Goal: Information Seeking & Learning: Learn about a topic

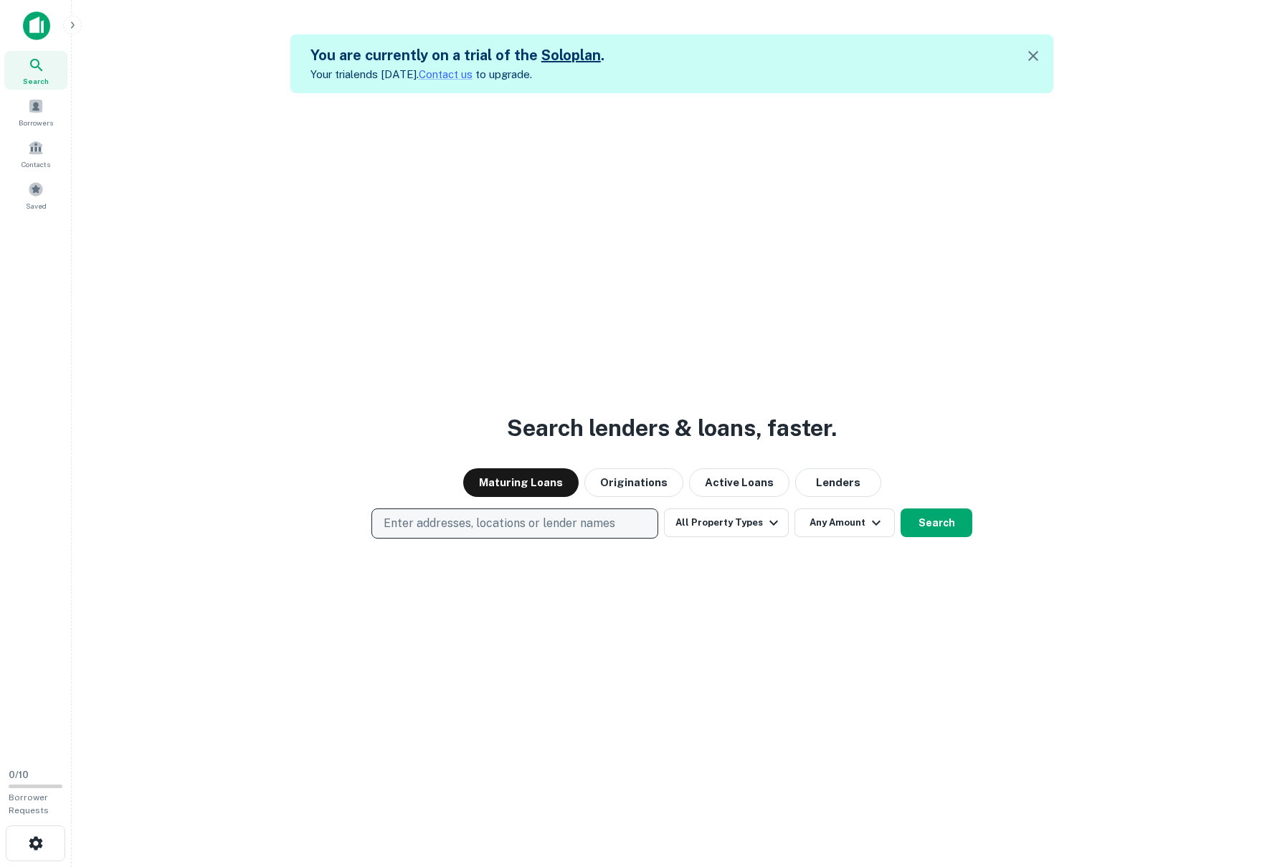
drag, startPoint x: 491, startPoint y: 523, endPoint x: 485, endPoint y: 530, distance: 9.2
drag, startPoint x: 485, startPoint y: 530, endPoint x: 465, endPoint y: 517, distance: 24.5
click at [465, 517] on p "Enter addresses, locations or lender names" at bounding box center [500, 523] width 232 height 17
type input "**********"
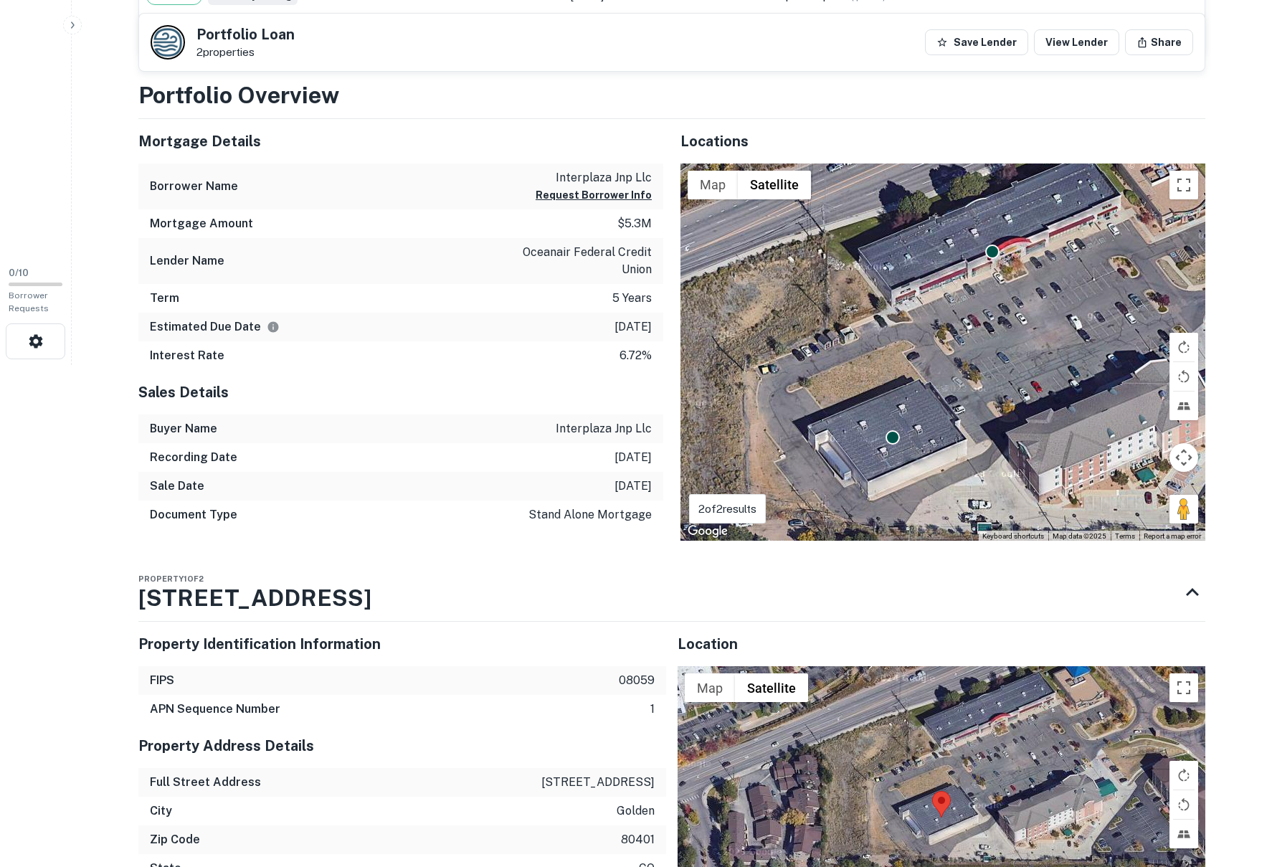
scroll to position [287, 0]
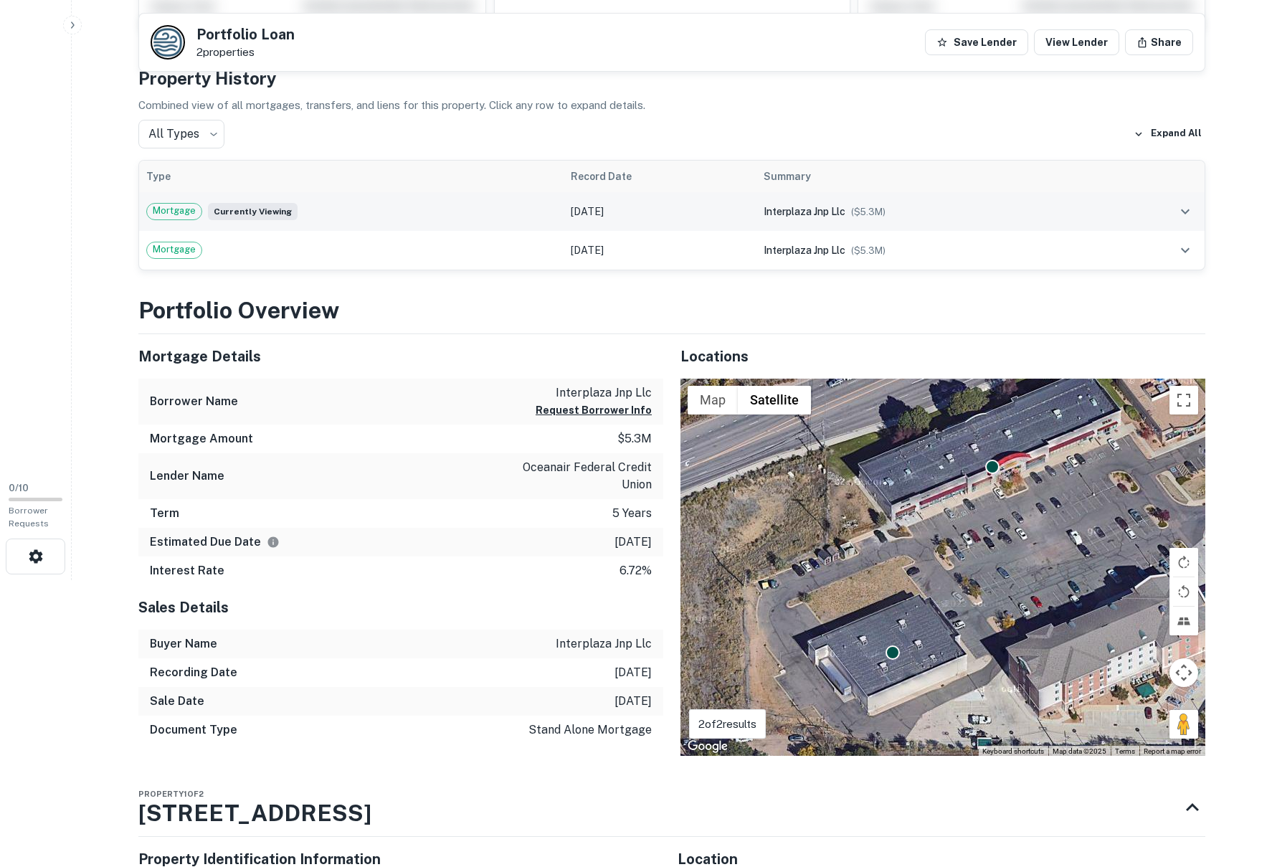
click at [1184, 209] on icon "expand row" at bounding box center [1184, 211] width 17 height 17
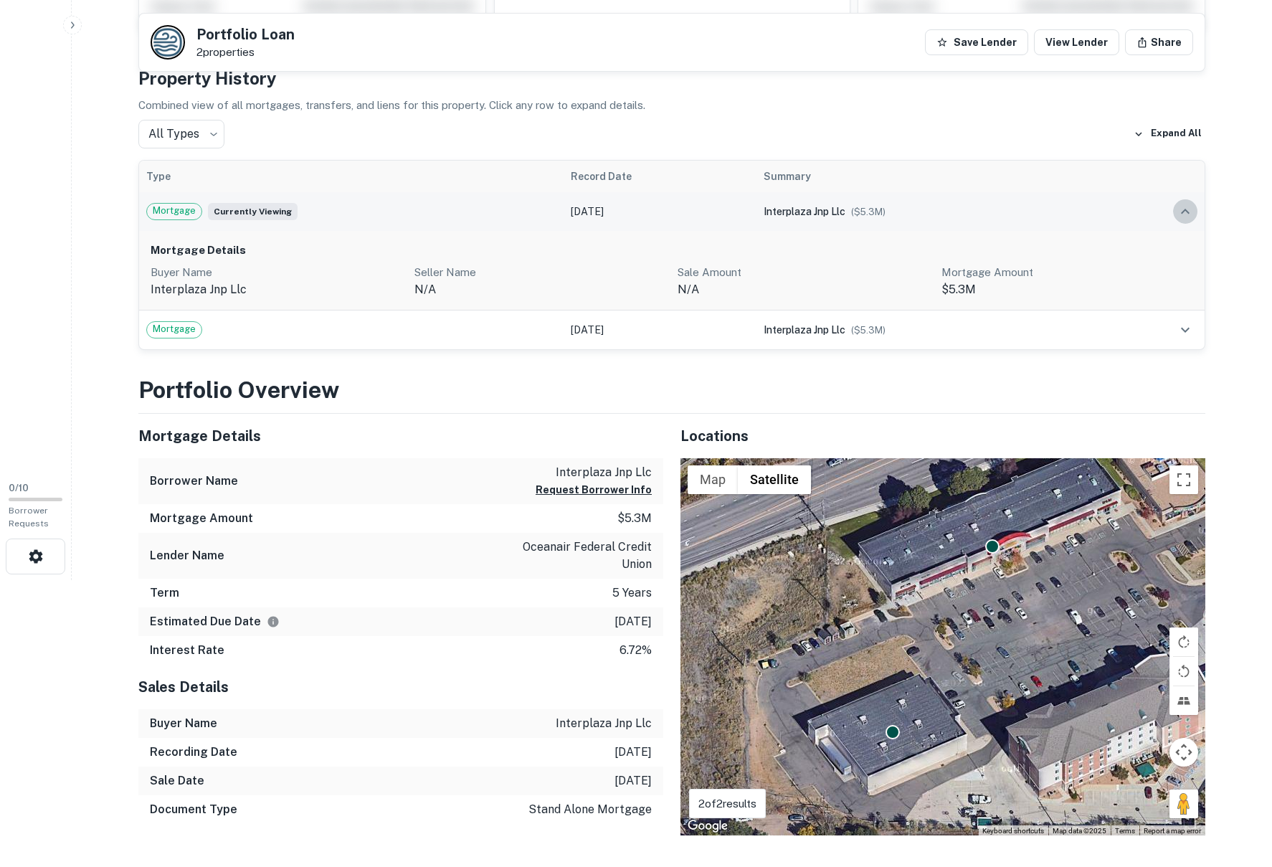
click at [1184, 209] on icon "expand row" at bounding box center [1185, 211] width 9 height 5
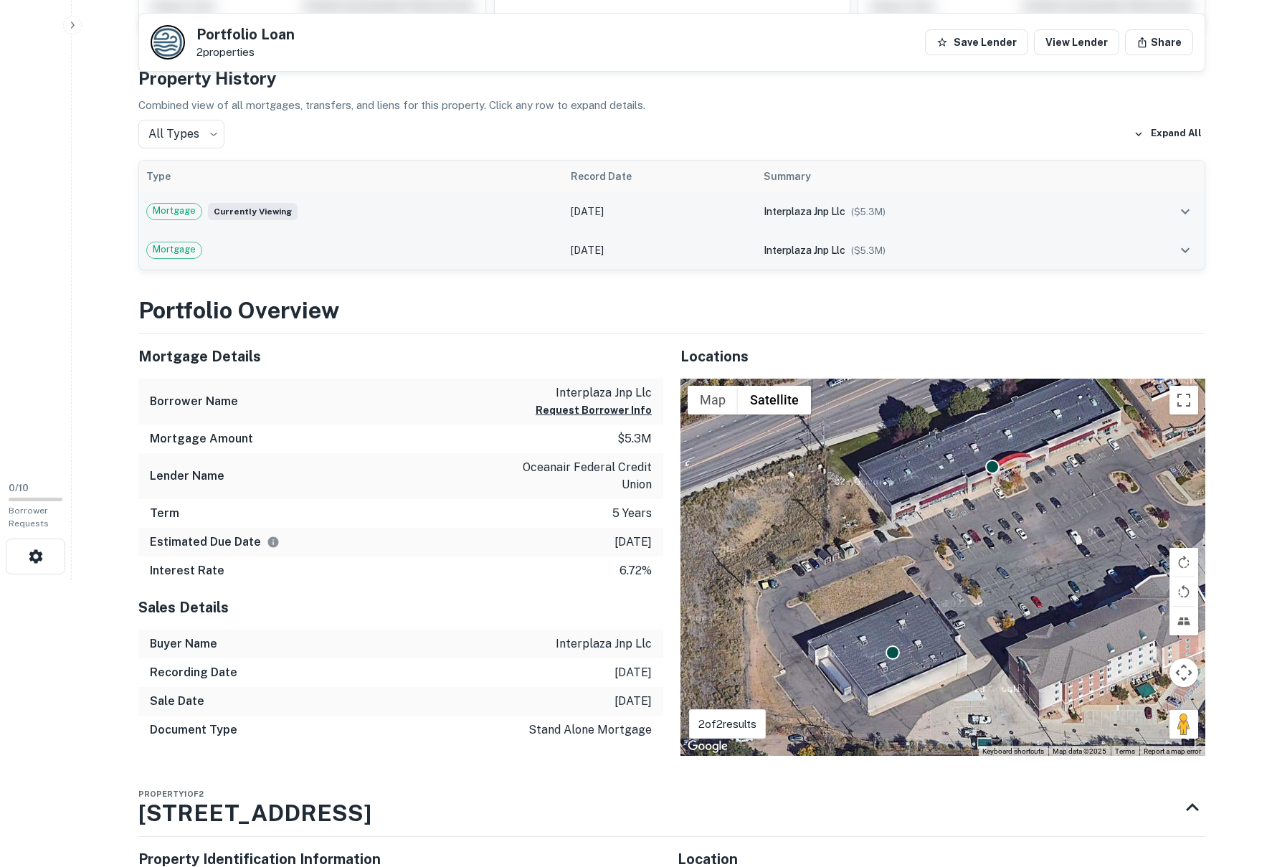
click at [1181, 244] on icon "expand row" at bounding box center [1184, 250] width 17 height 17
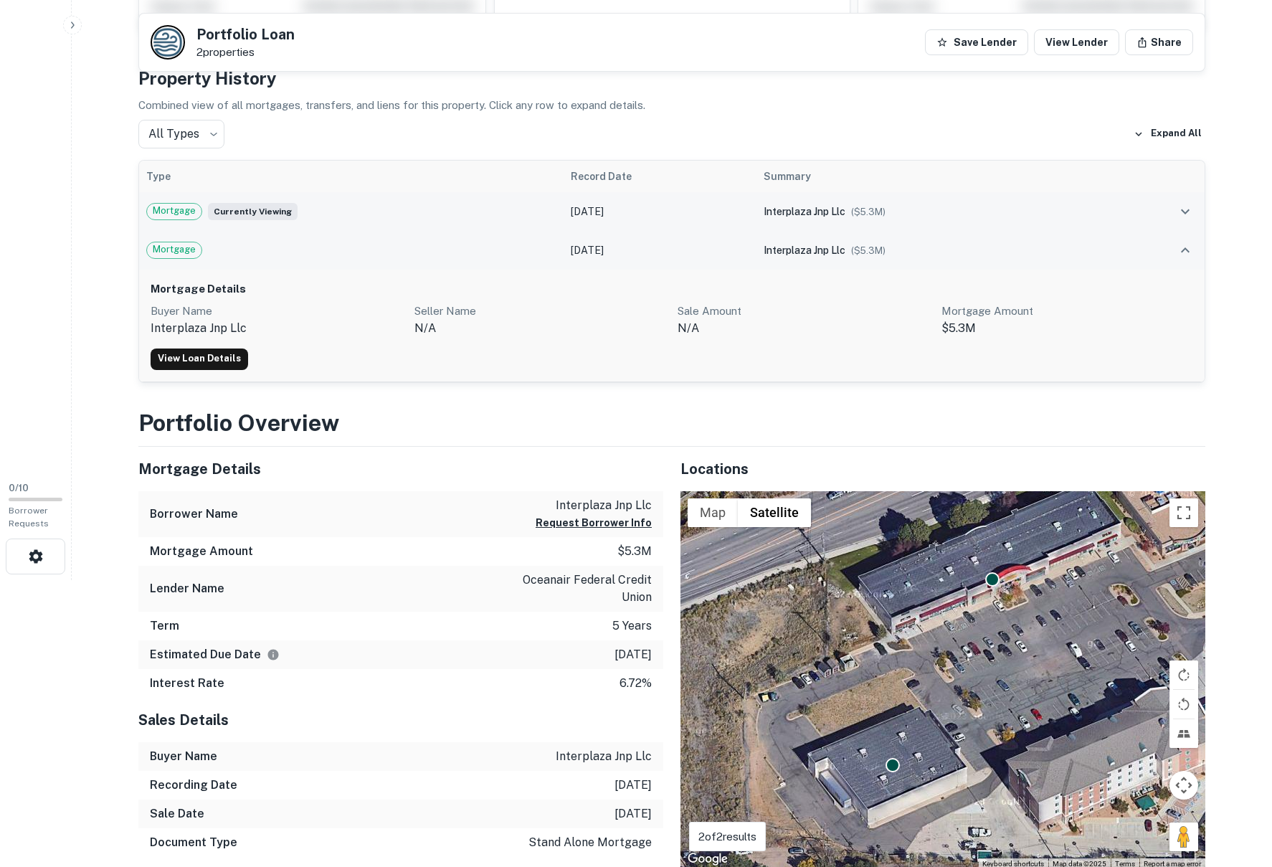
click at [1184, 249] on icon "expand row" at bounding box center [1185, 249] width 9 height 5
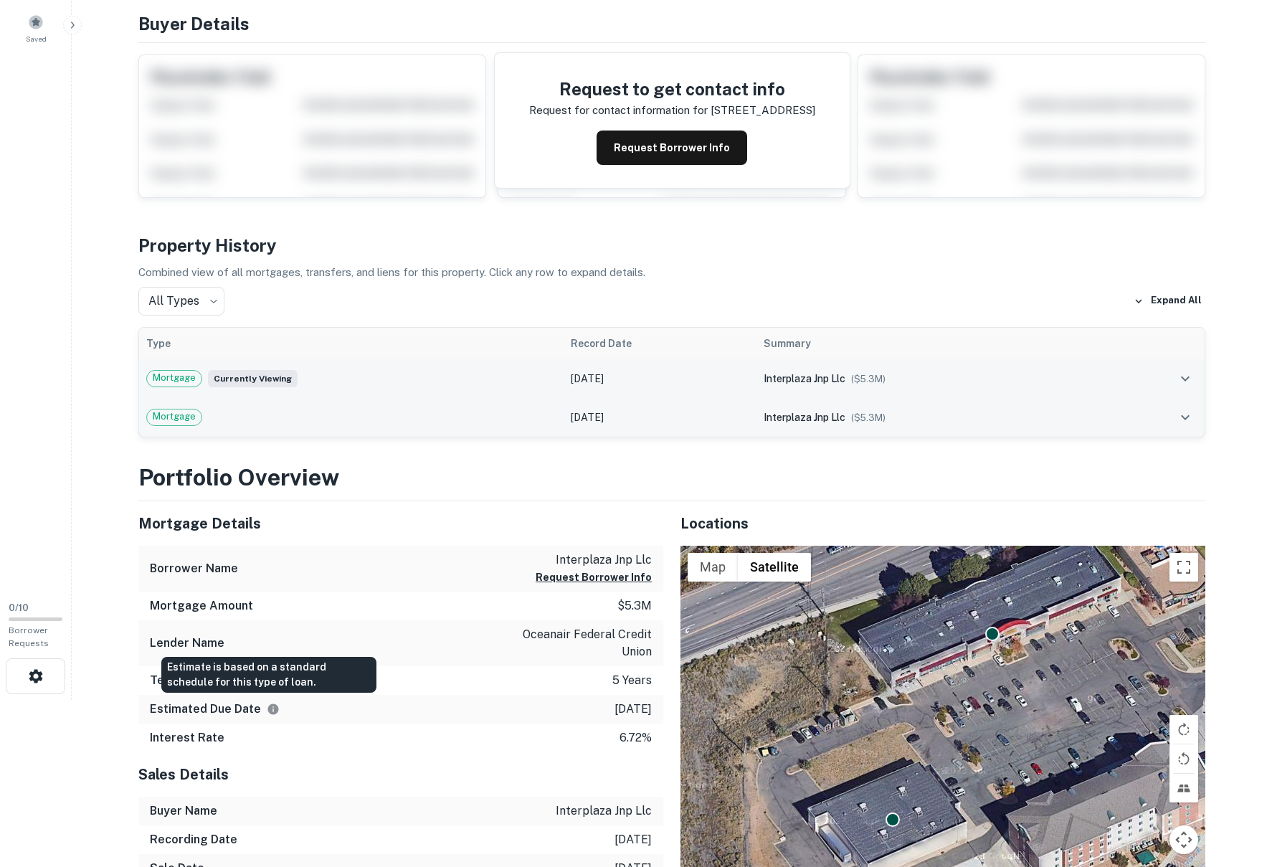
scroll to position [0, 0]
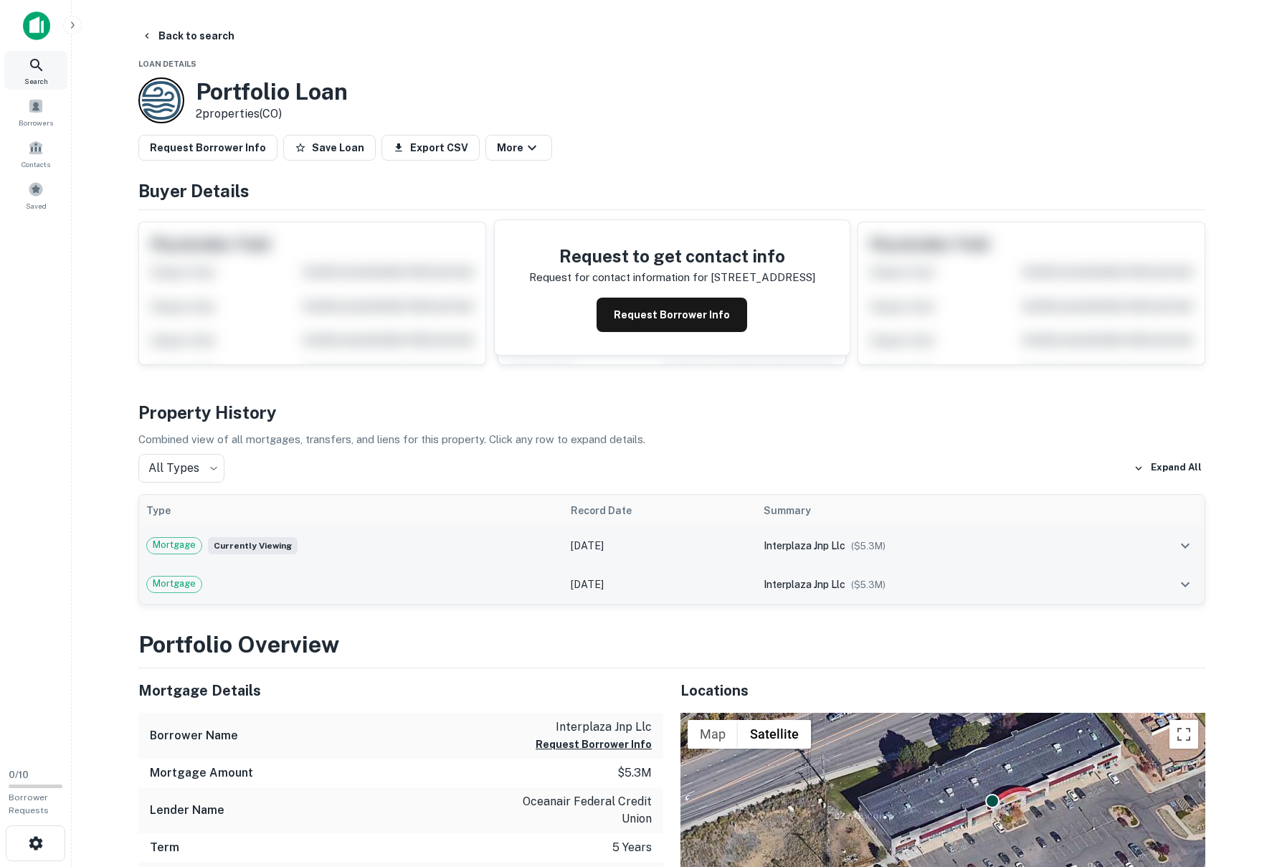
click at [39, 70] on icon at bounding box center [36, 65] width 17 height 17
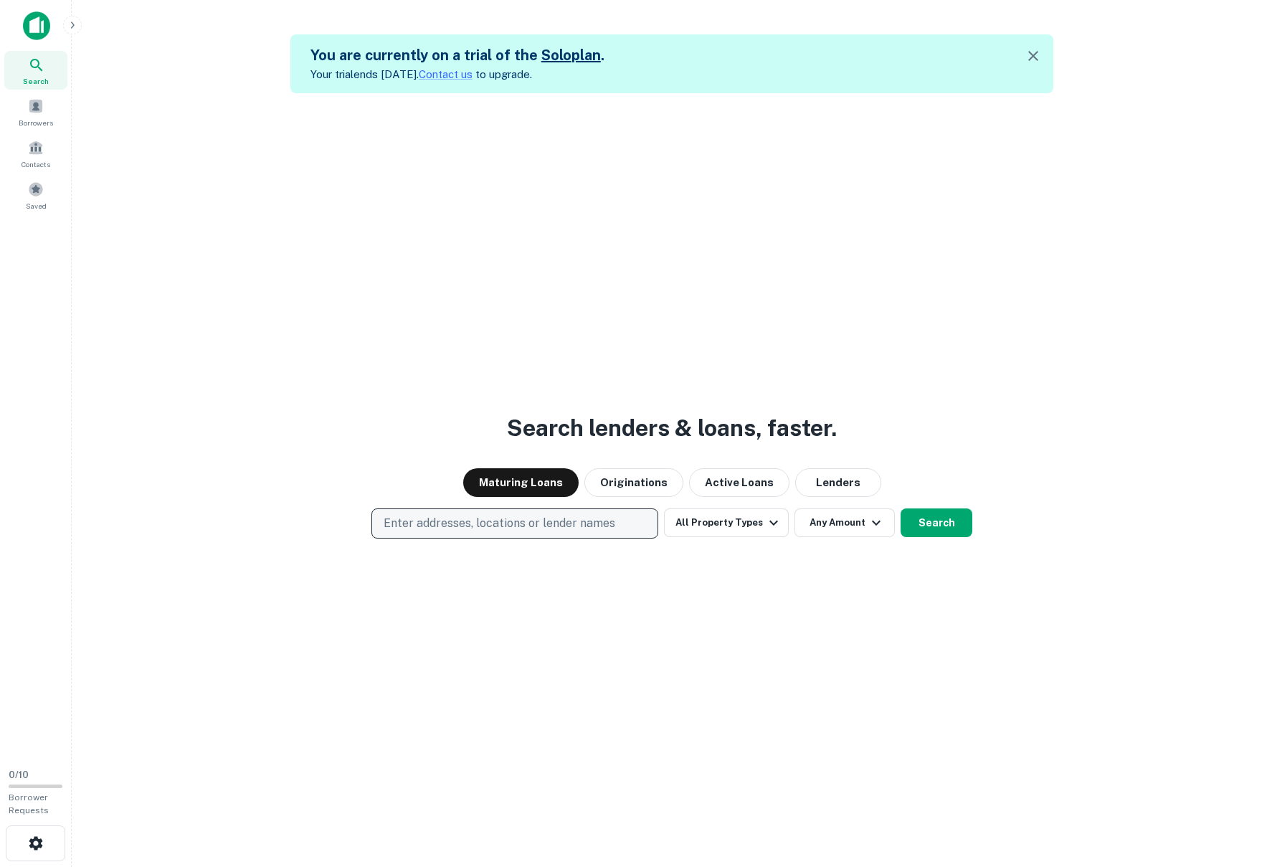
click at [485, 517] on p "Enter addresses, locations or lender names" at bounding box center [500, 523] width 232 height 17
drag, startPoint x: 481, startPoint y: 522, endPoint x: 437, endPoint y: 561, distance: 58.9
paste input "**********"
type input "**********"
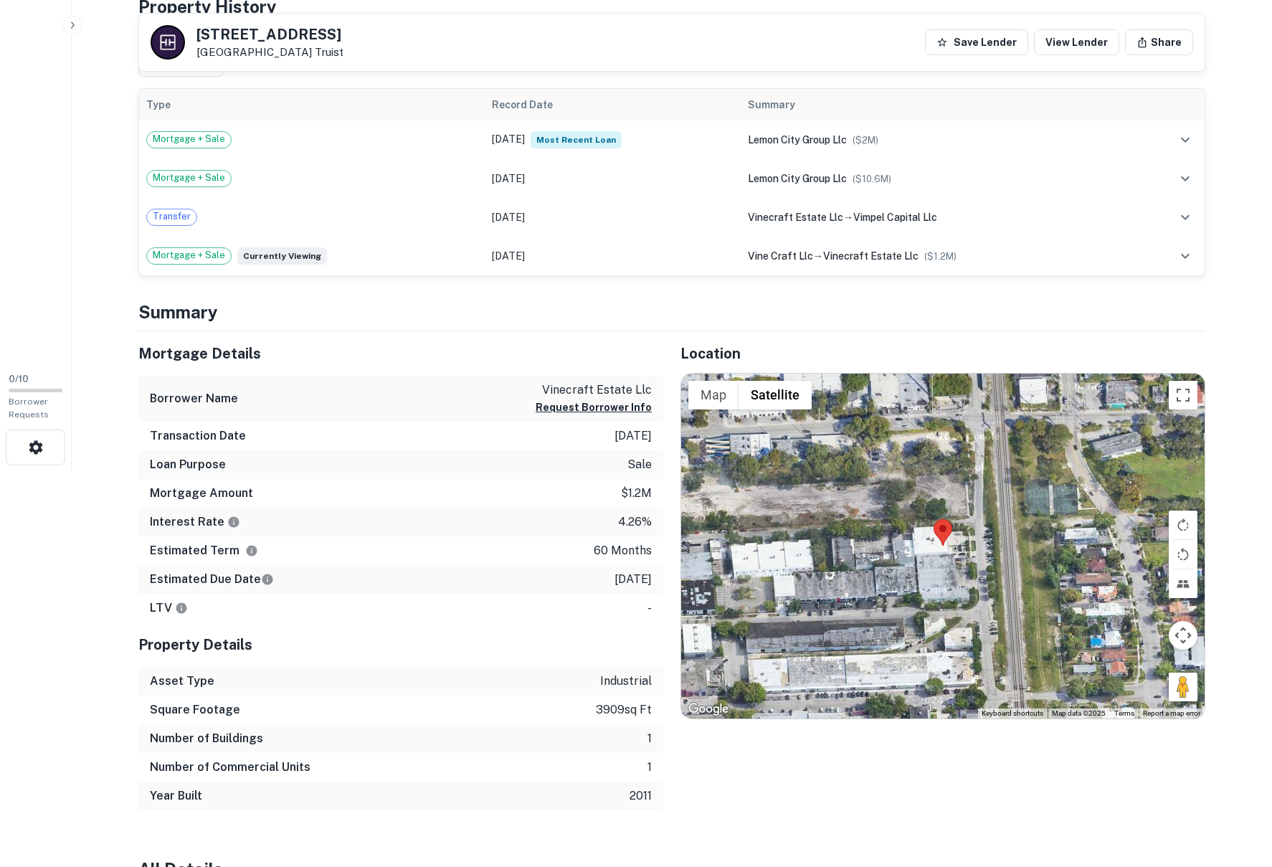
scroll to position [287, 0]
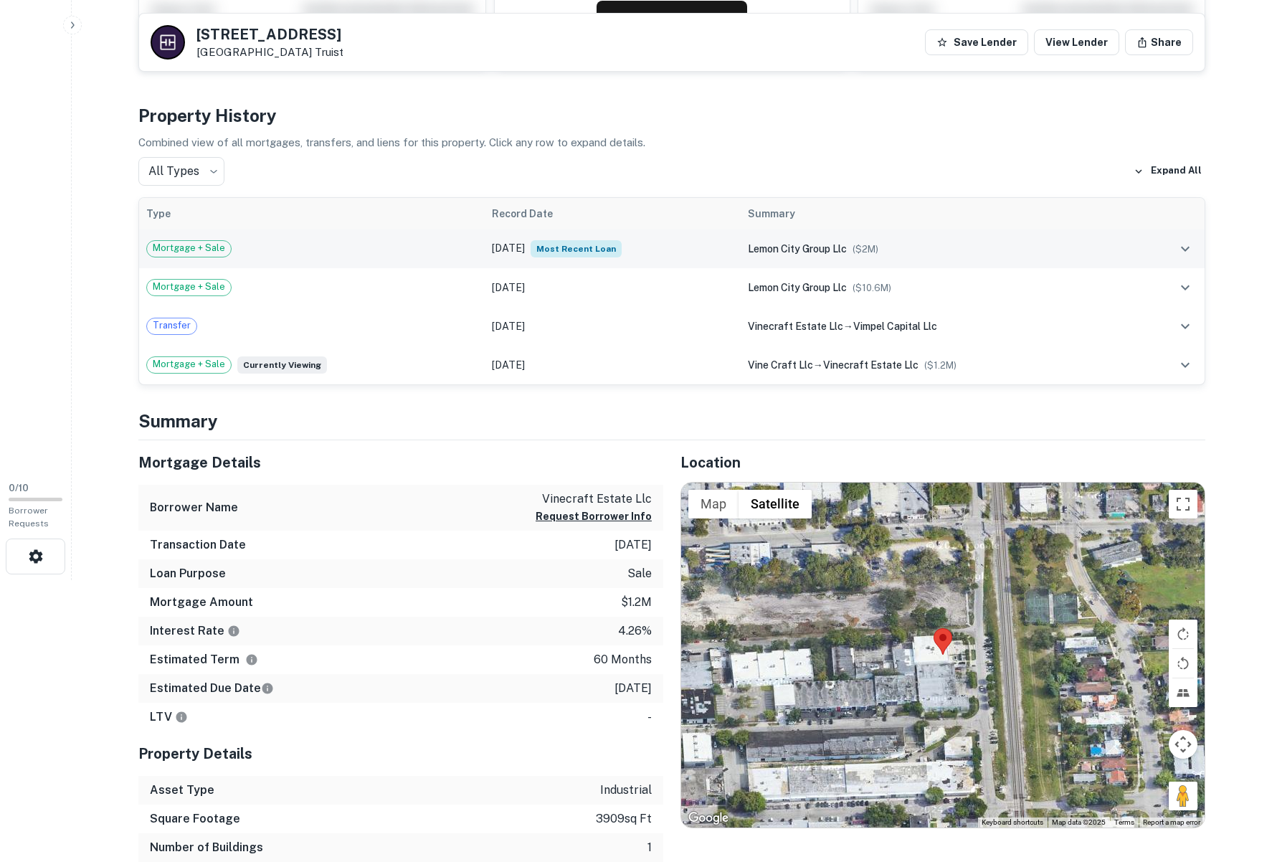
click at [1182, 244] on icon "expand row" at bounding box center [1184, 248] width 17 height 17
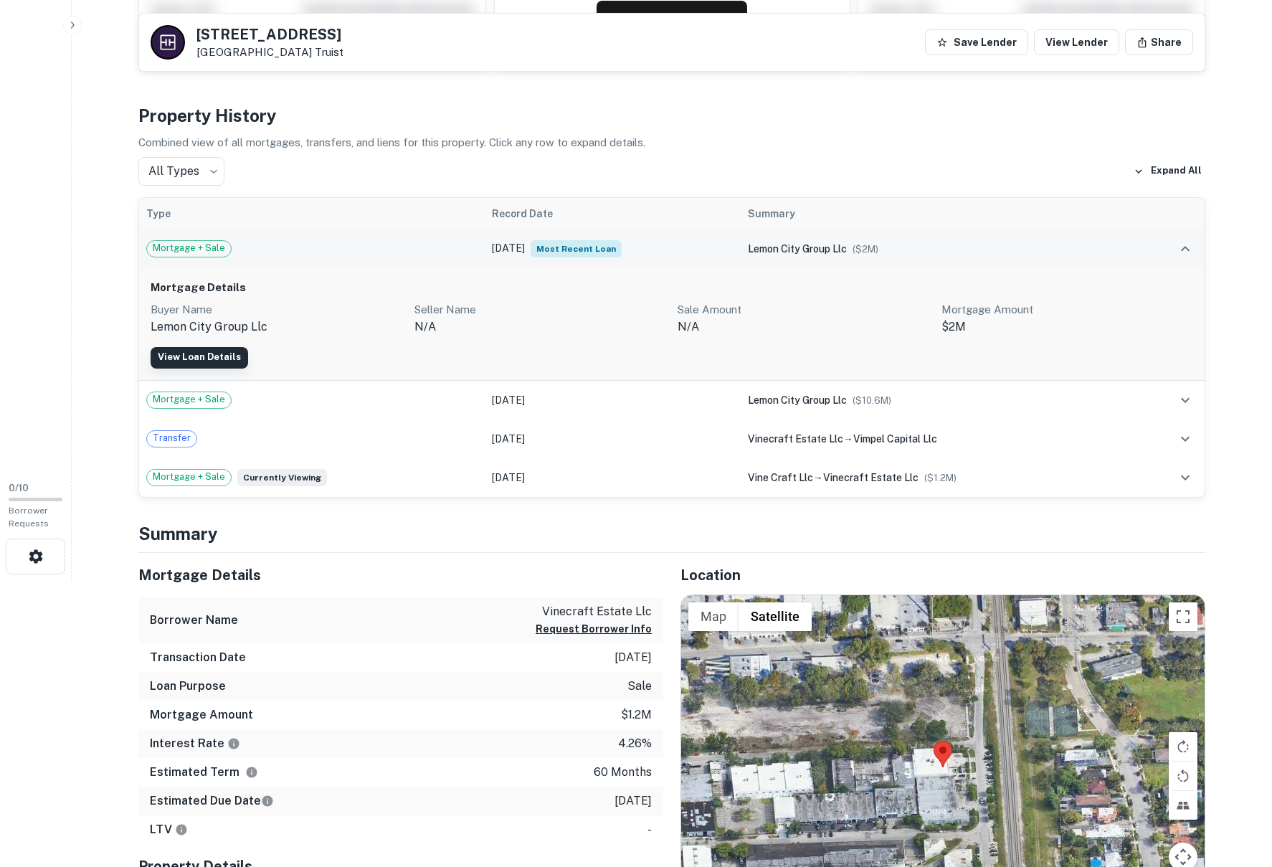
click at [216, 347] on link "View Loan Details" at bounding box center [199, 358] width 97 height 22
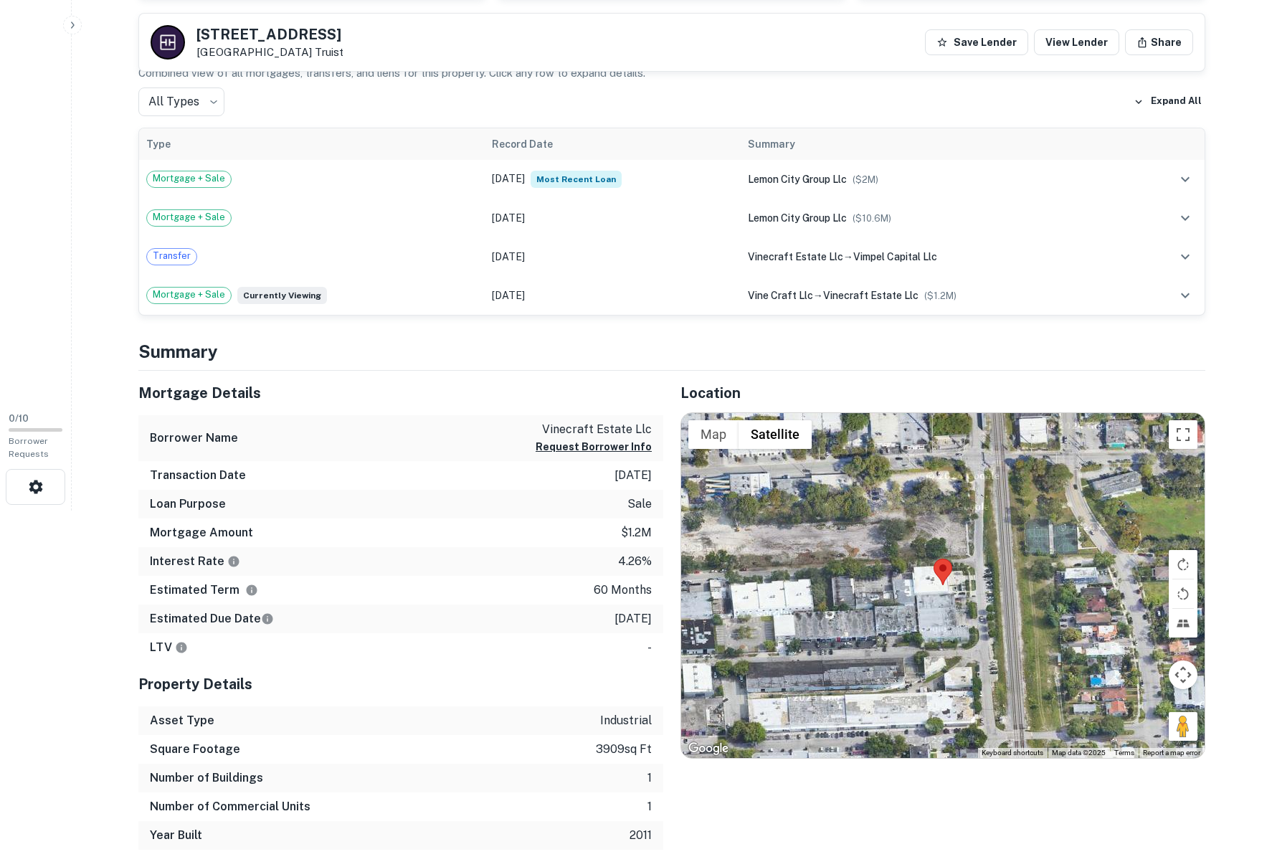
scroll to position [358, 0]
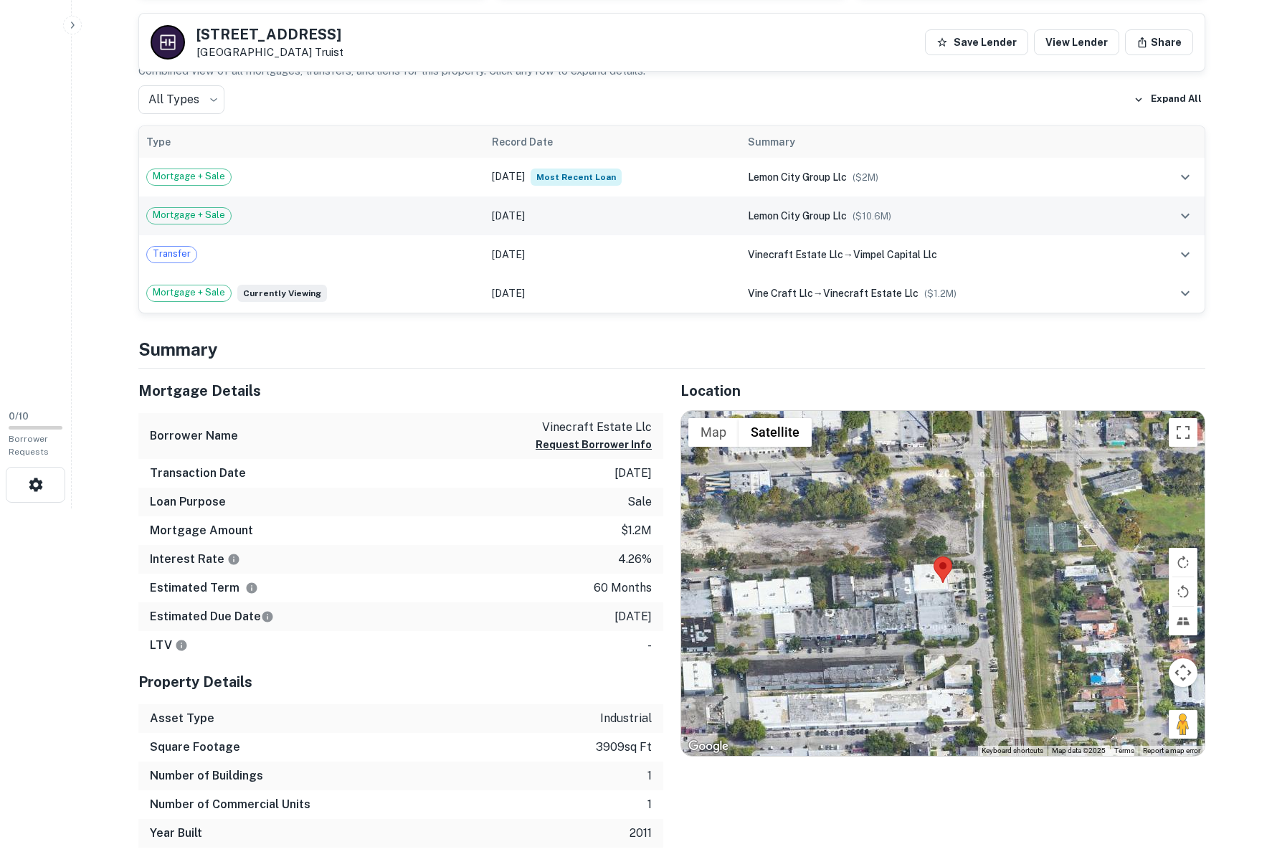
click at [526, 216] on td "Oct 21, 2020" at bounding box center [612, 215] width 255 height 39
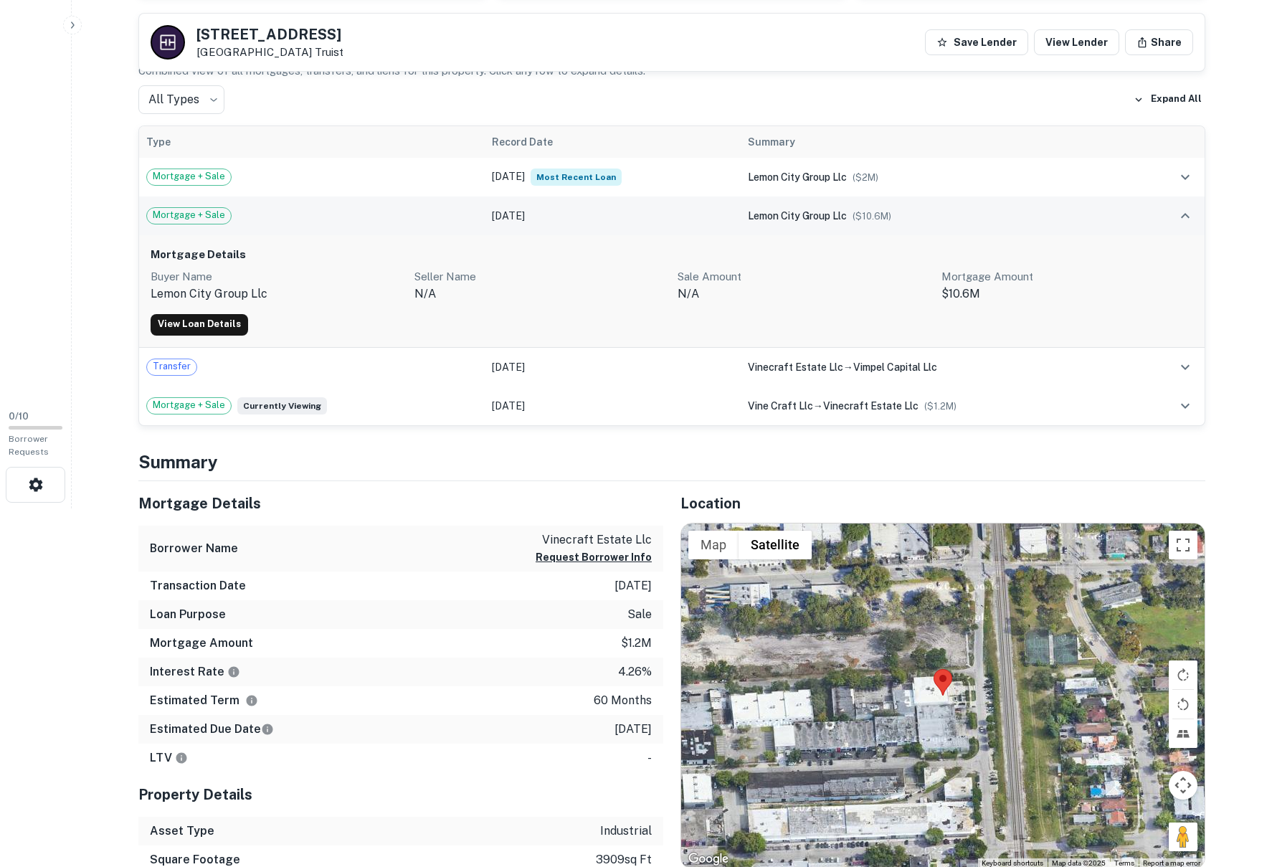
click at [526, 216] on td "Oct 21, 2020" at bounding box center [612, 215] width 255 height 39
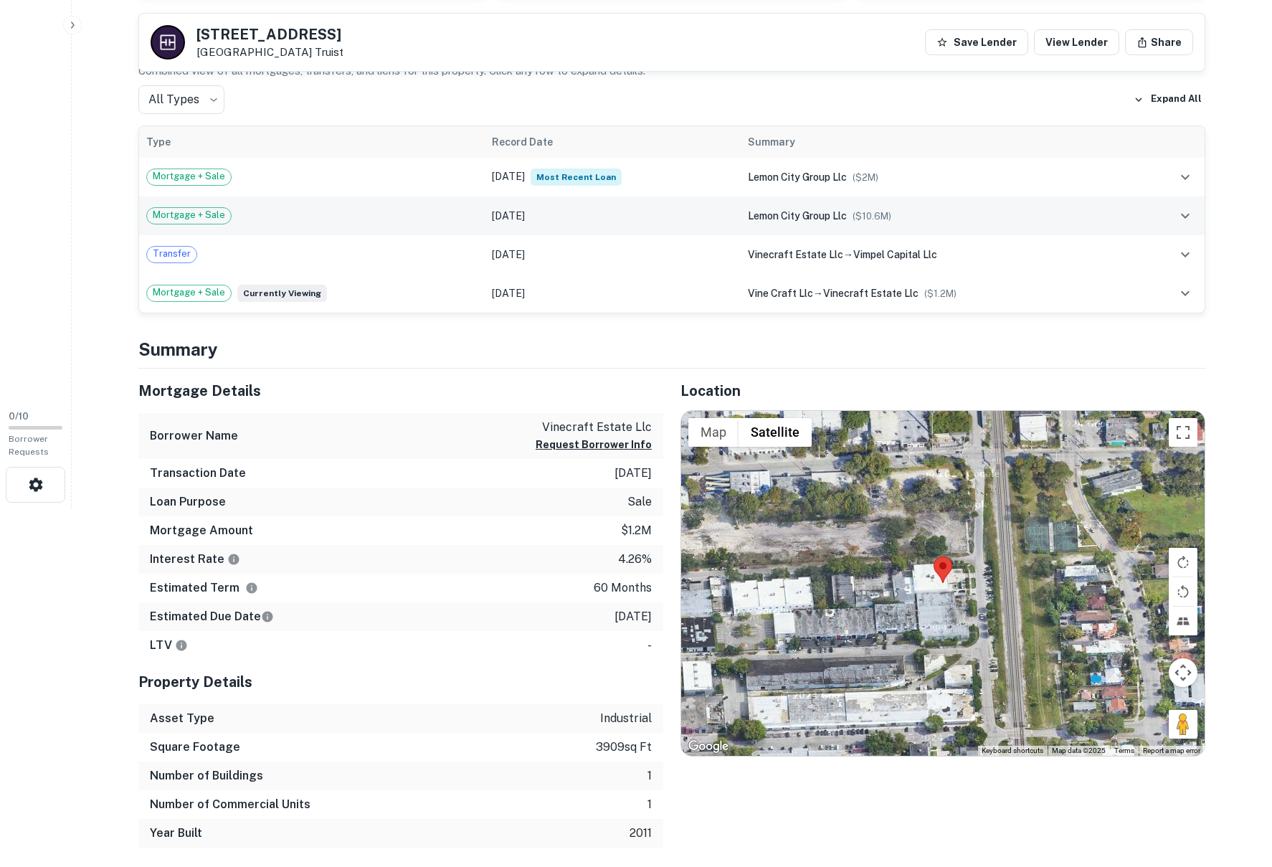
click at [1183, 212] on icon "expand row" at bounding box center [1184, 215] width 17 height 17
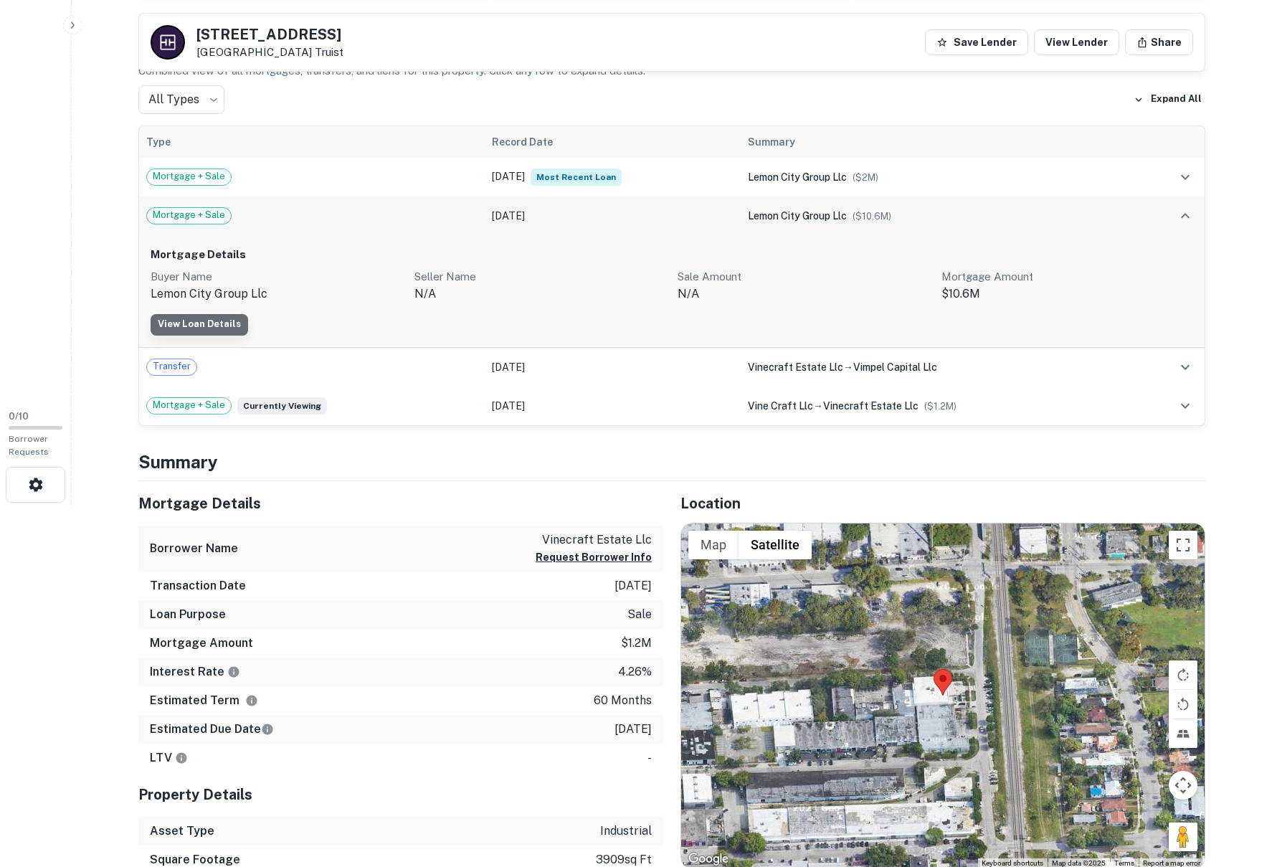
click at [199, 320] on link "View Loan Details" at bounding box center [199, 325] width 97 height 22
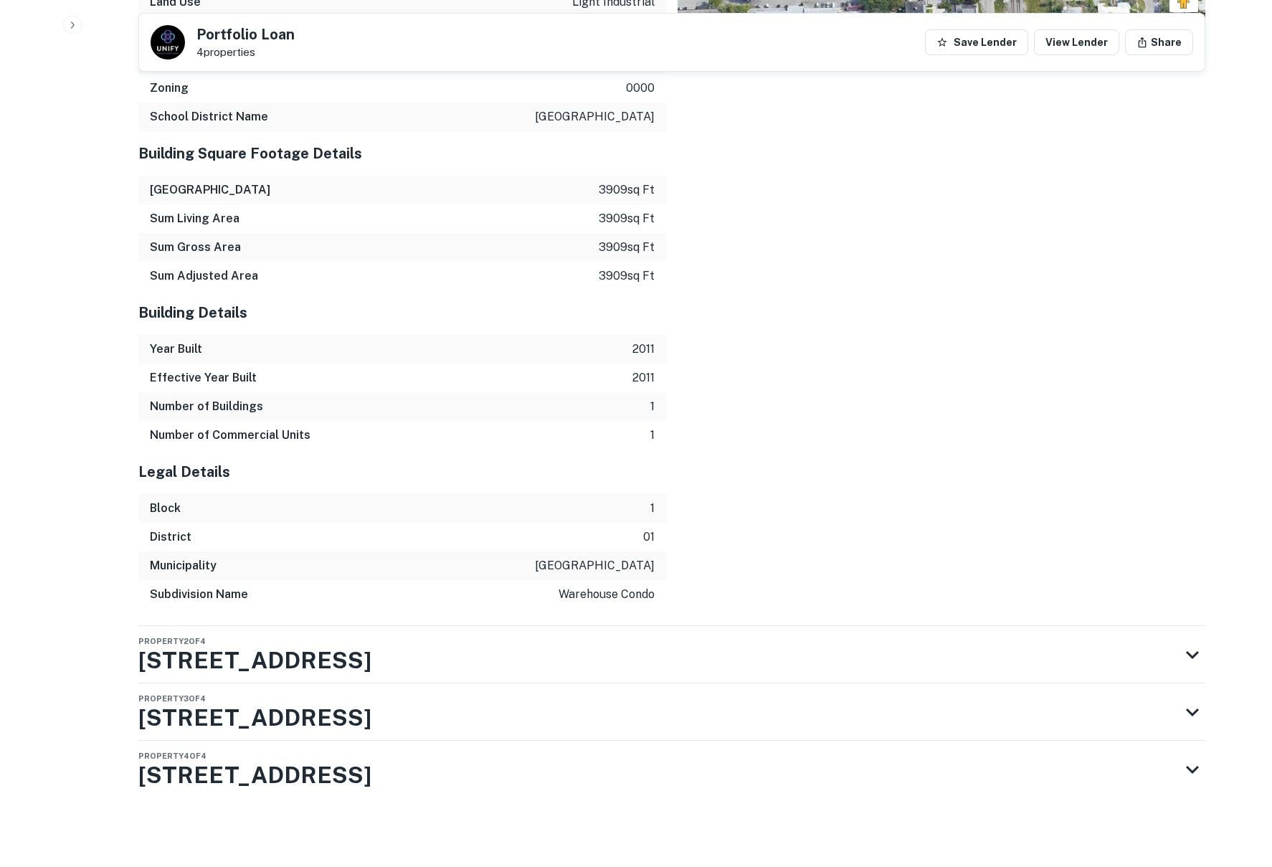
scroll to position [1583, 0]
click at [293, 769] on h3 "[STREET_ADDRESS]" at bounding box center [254, 775] width 233 height 34
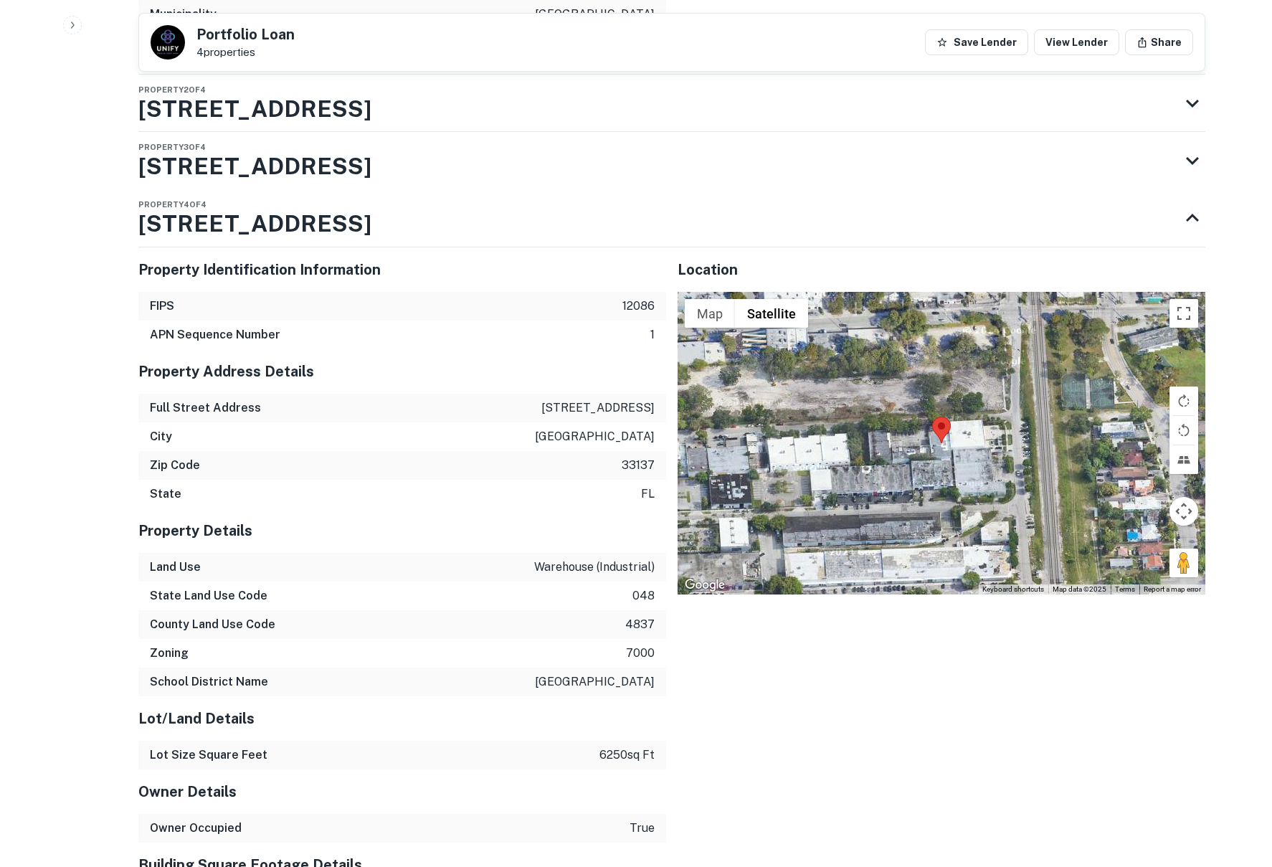
scroll to position [2085, 0]
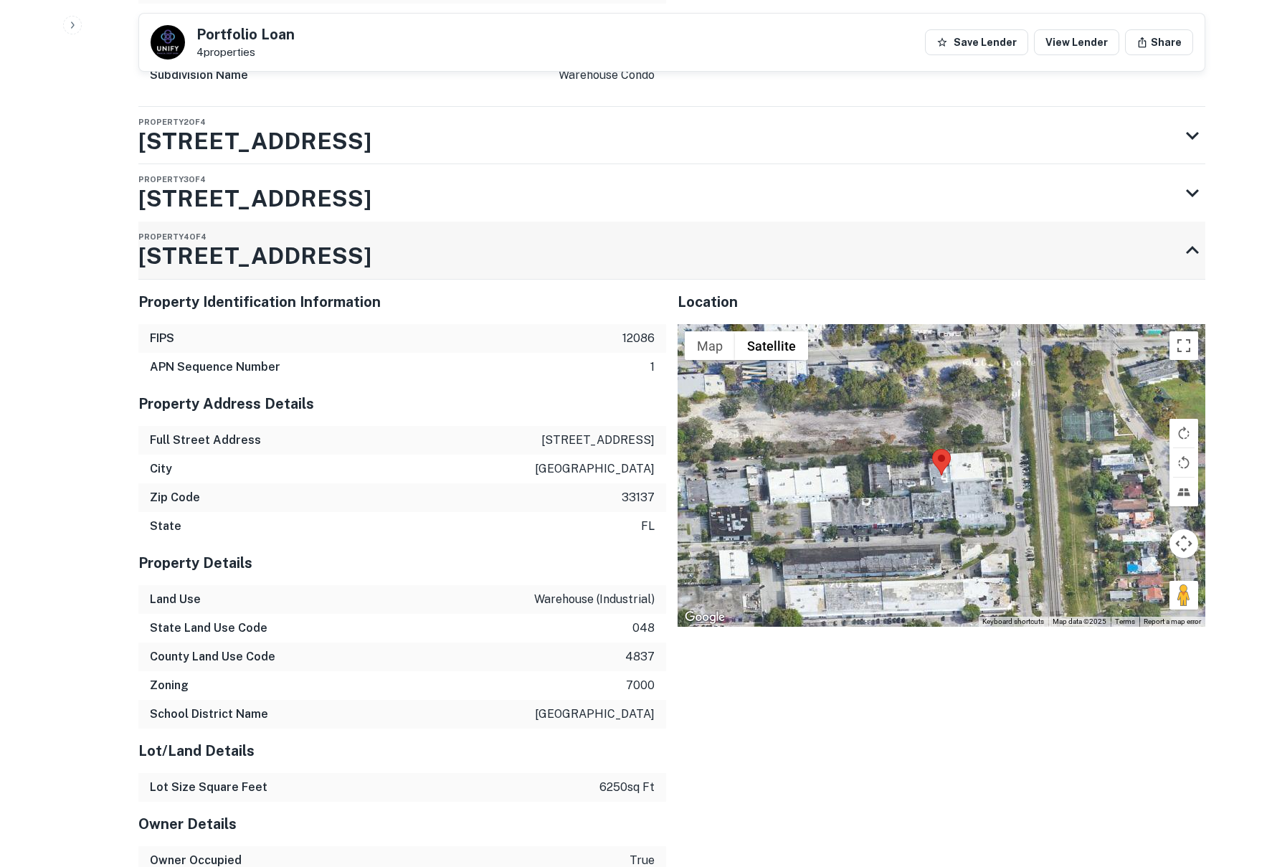
click at [215, 260] on h3 "[STREET_ADDRESS]" at bounding box center [254, 256] width 233 height 34
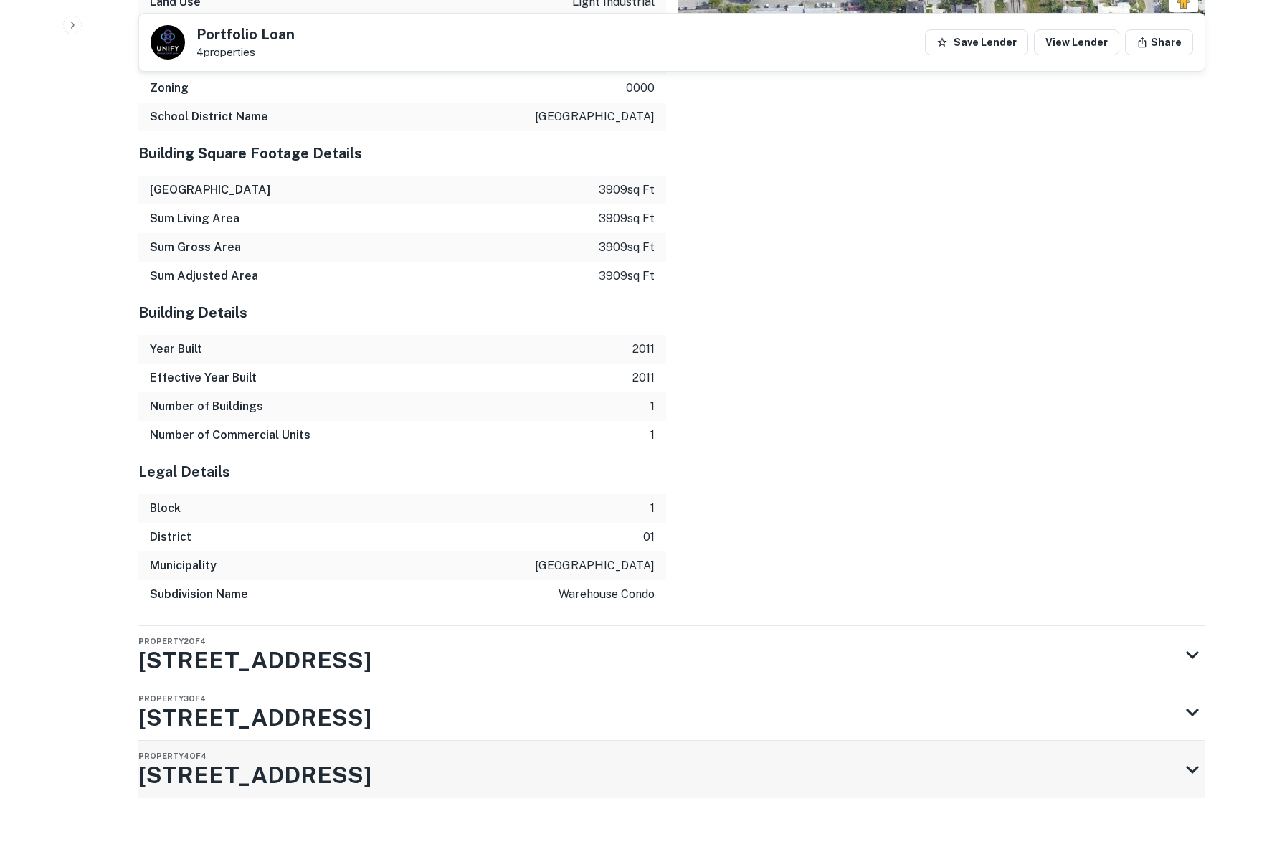
scroll to position [1583, 0]
click at [261, 707] on h3 "5952 NE 4th Ave" at bounding box center [254, 717] width 233 height 34
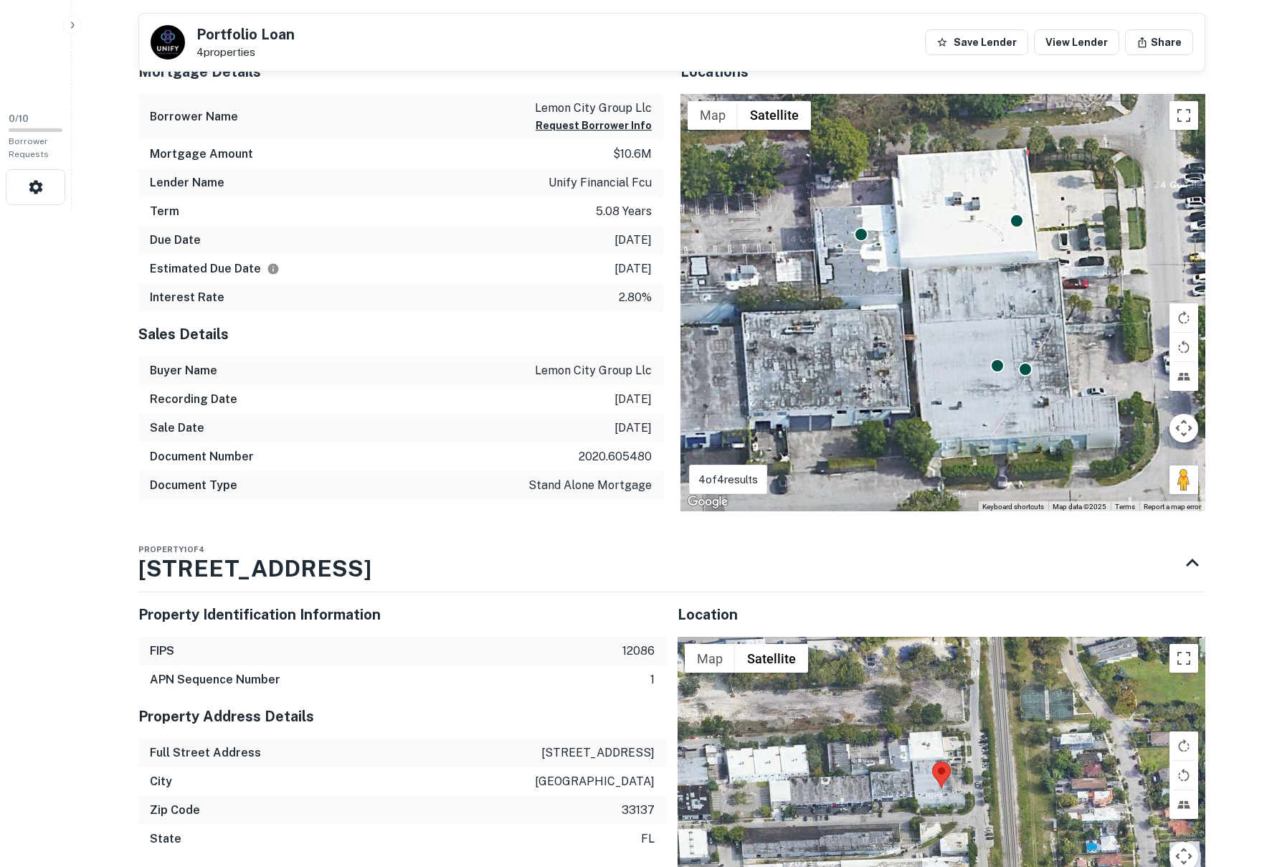
scroll to position [508, 0]
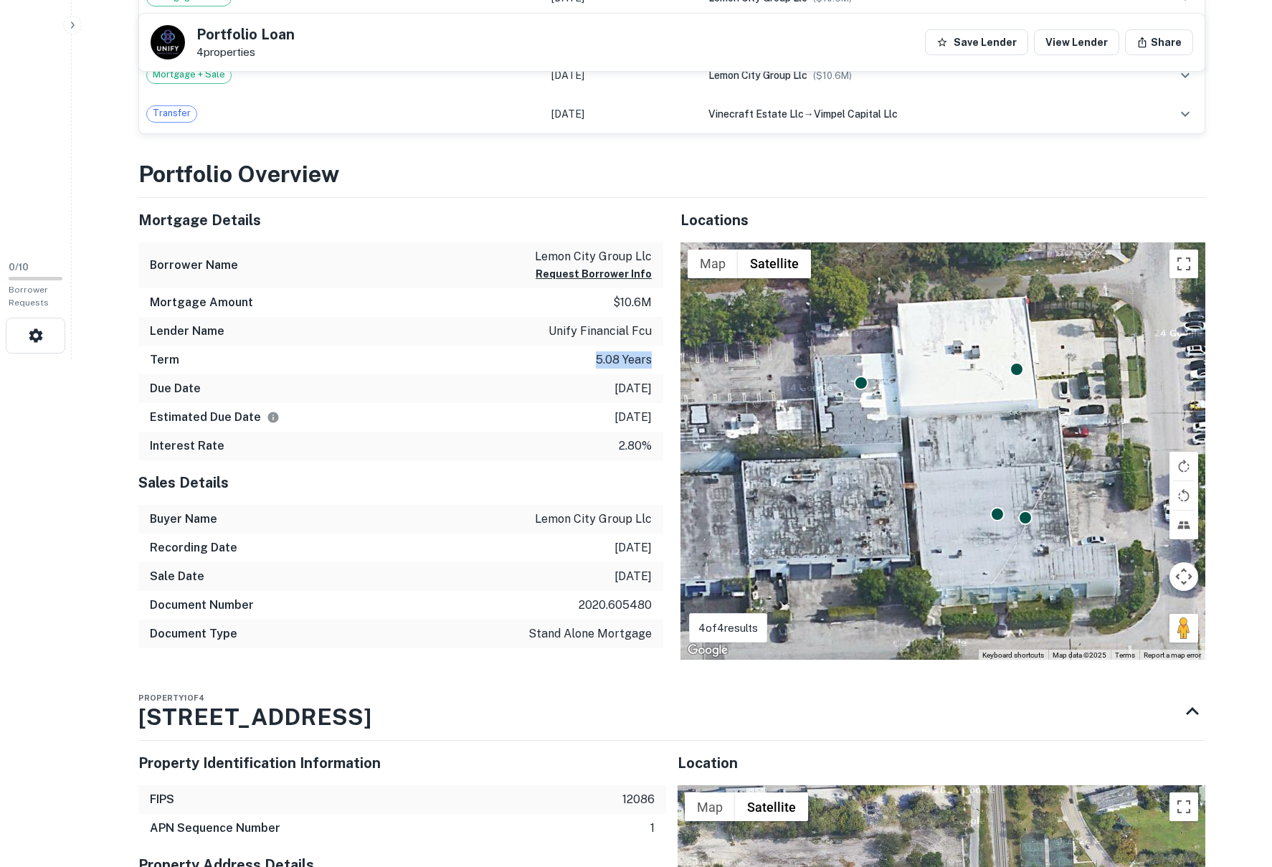
drag, startPoint x: 596, startPoint y: 359, endPoint x: 660, endPoint y: 358, distance: 63.8
click at [660, 358] on div "Term 5.08 years" at bounding box center [400, 360] width 525 height 29
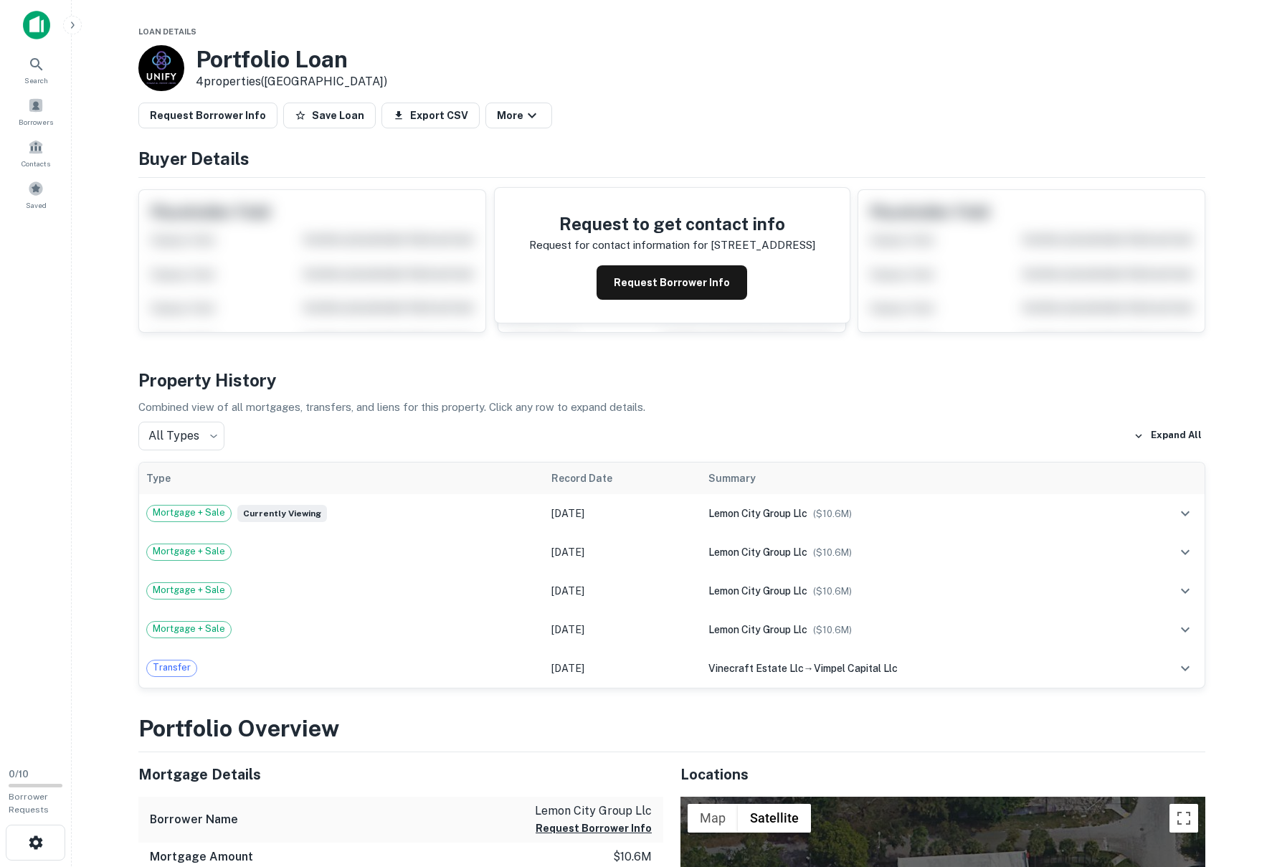
scroll to position [0, 0]
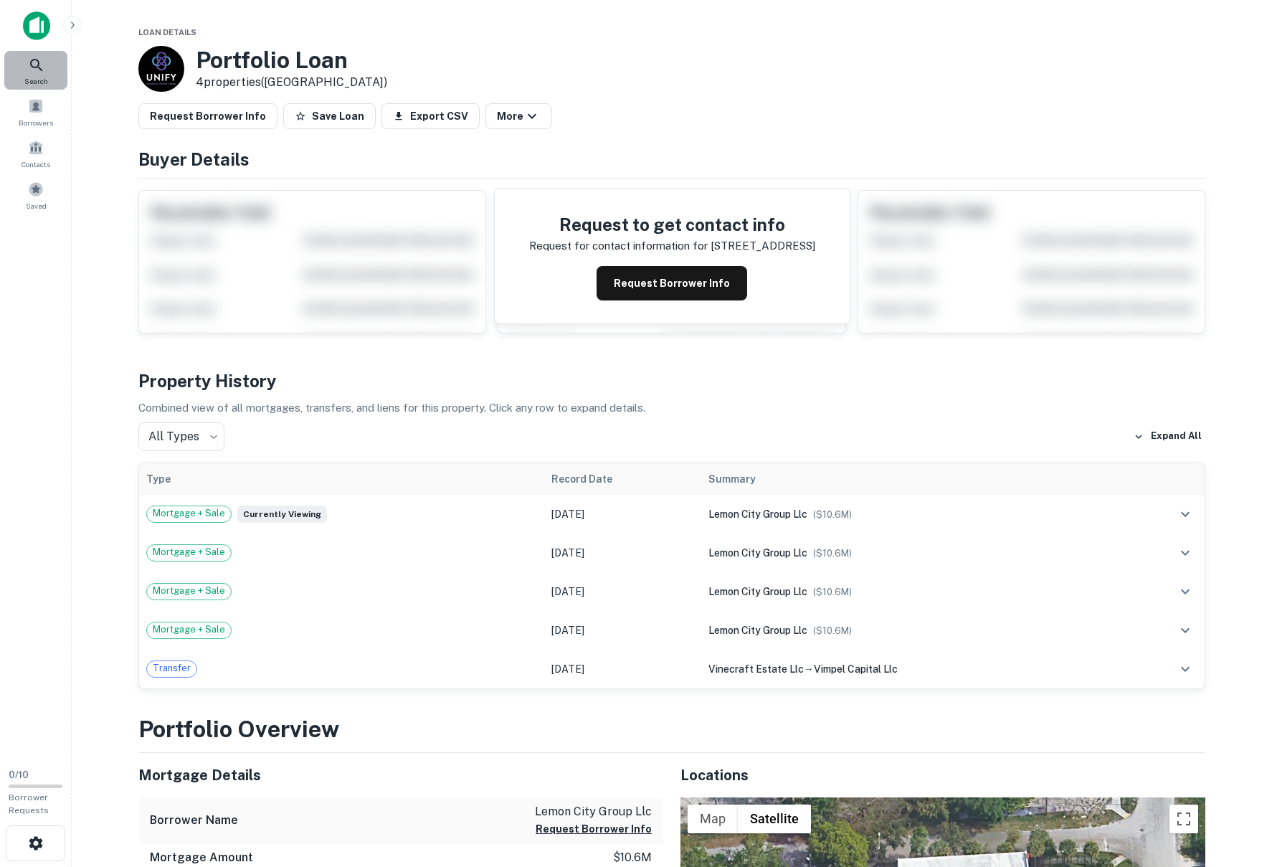
click at [36, 69] on icon at bounding box center [36, 65] width 17 height 17
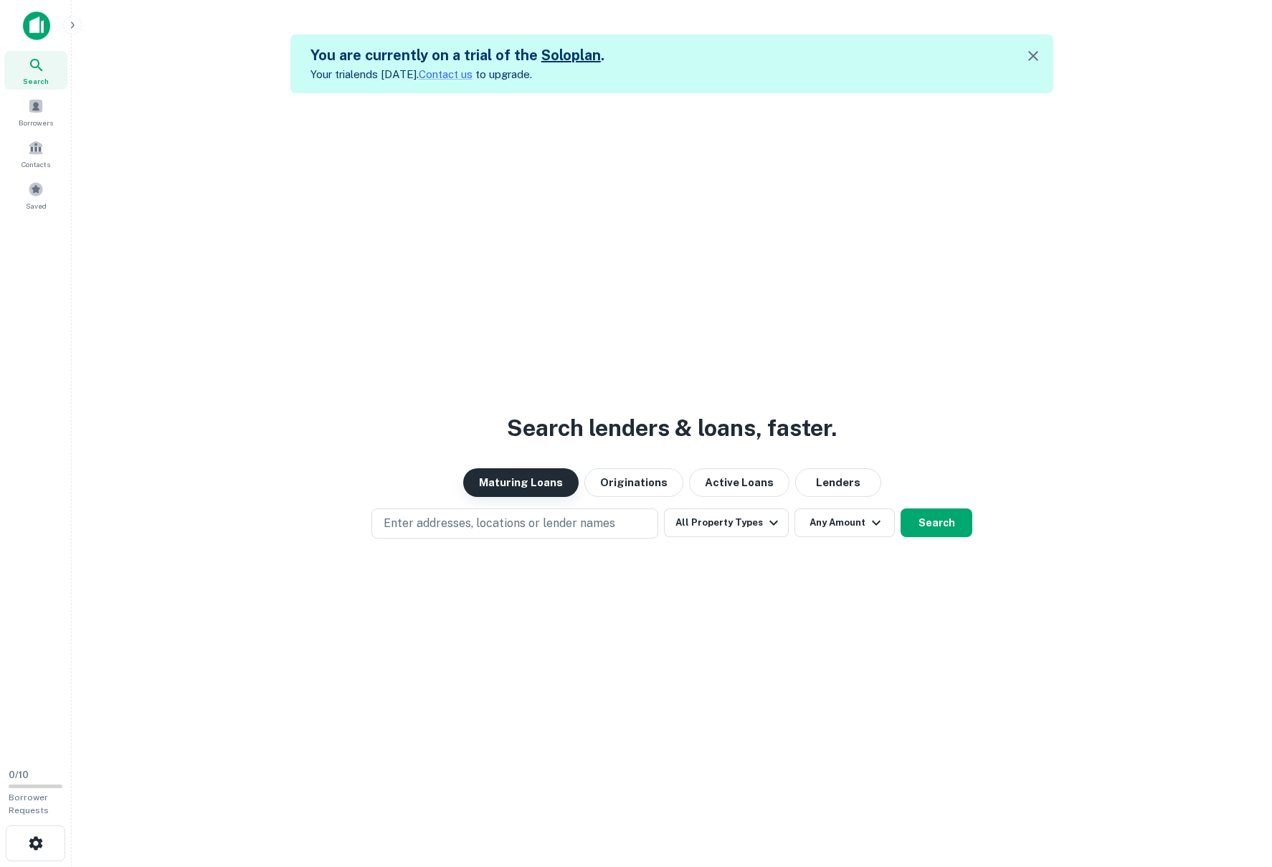
click at [523, 481] on button "Maturing Loans" at bounding box center [520, 482] width 115 height 29
click at [533, 523] on p "Enter addresses, locations or lender names" at bounding box center [500, 523] width 232 height 17
type input "*"
type input "******"
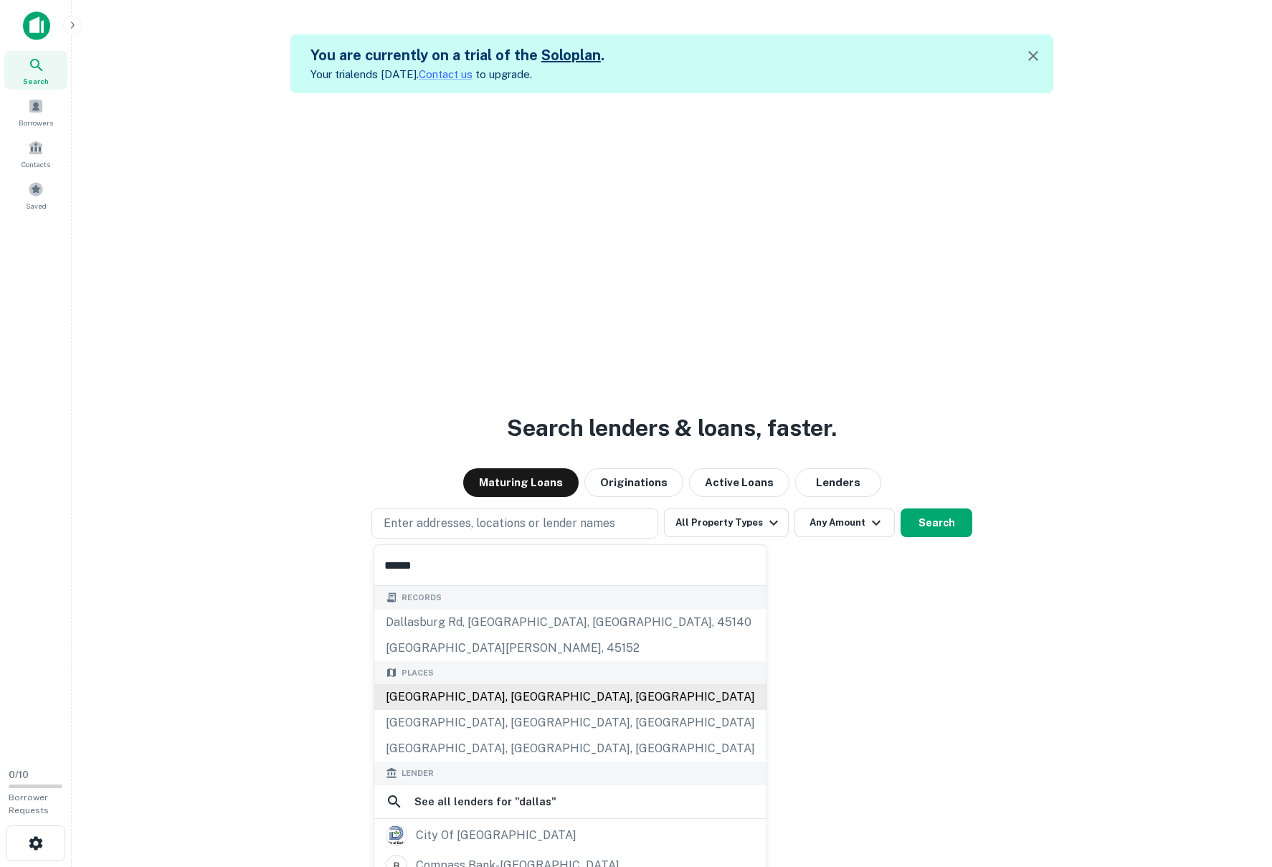
click at [437, 694] on div "Dallas, TX, USA" at bounding box center [570, 697] width 392 height 26
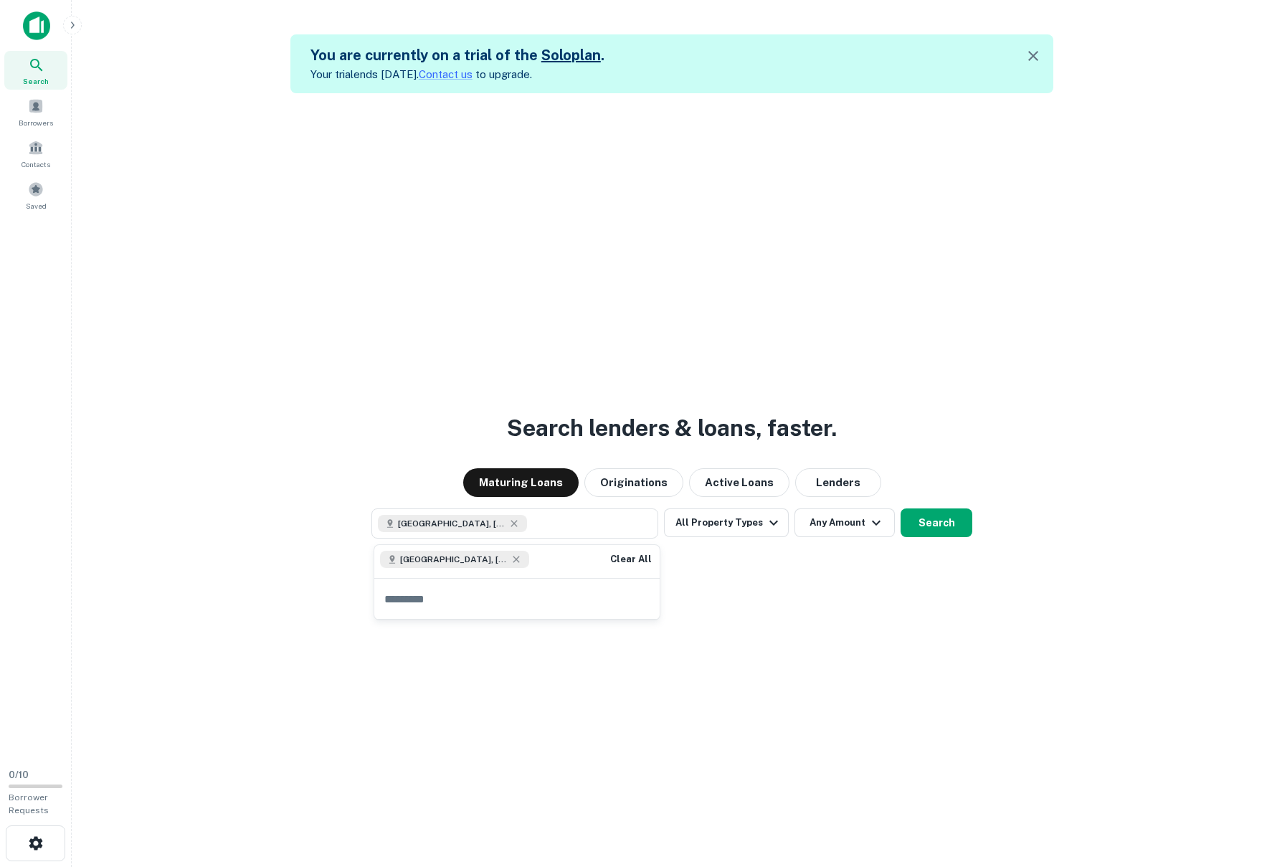
click at [784, 636] on div "Search lenders & loans, faster. Maturing Loans Originations Active Loans Lender…" at bounding box center [671, 526] width 1177 height 867
click at [765, 528] on icon "button" at bounding box center [773, 522] width 17 height 17
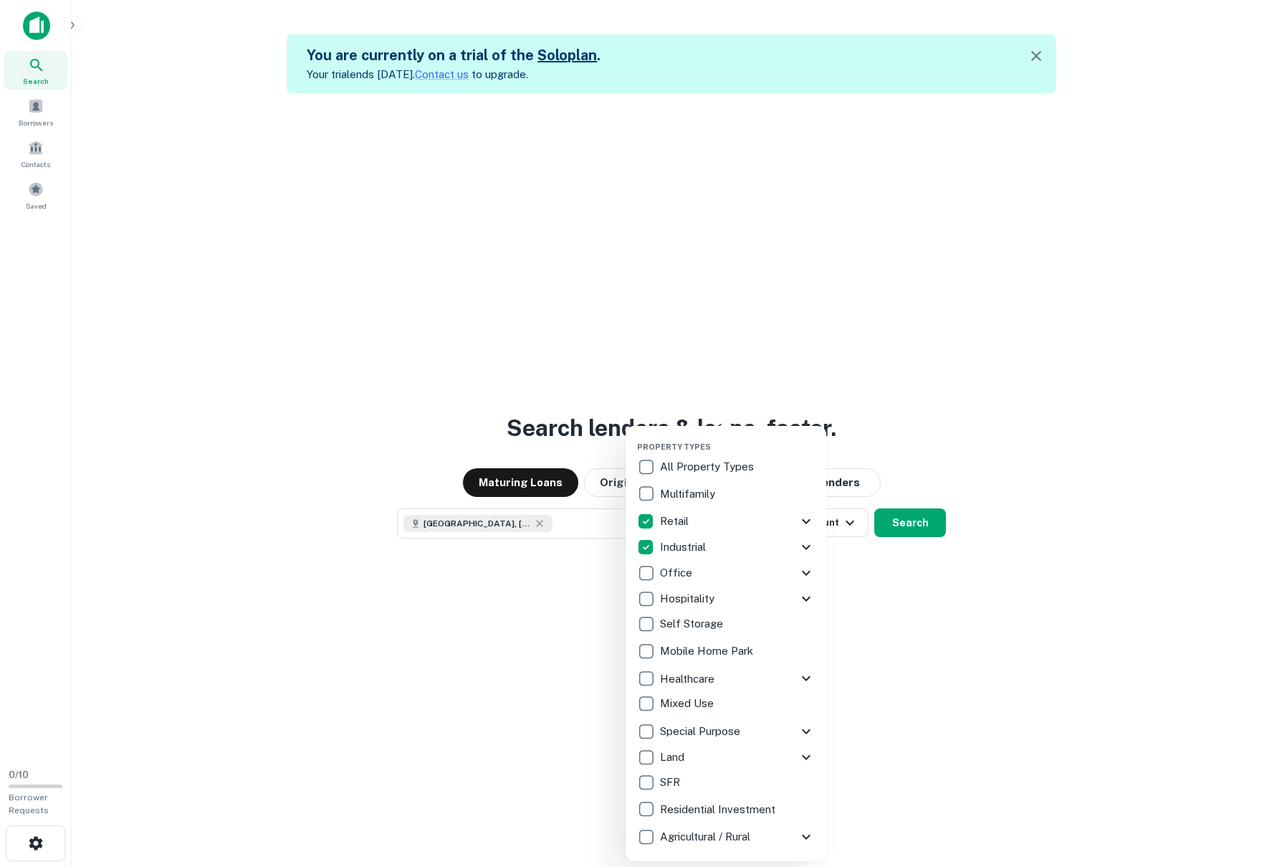
click at [1032, 660] on div at bounding box center [641, 433] width 1282 height 867
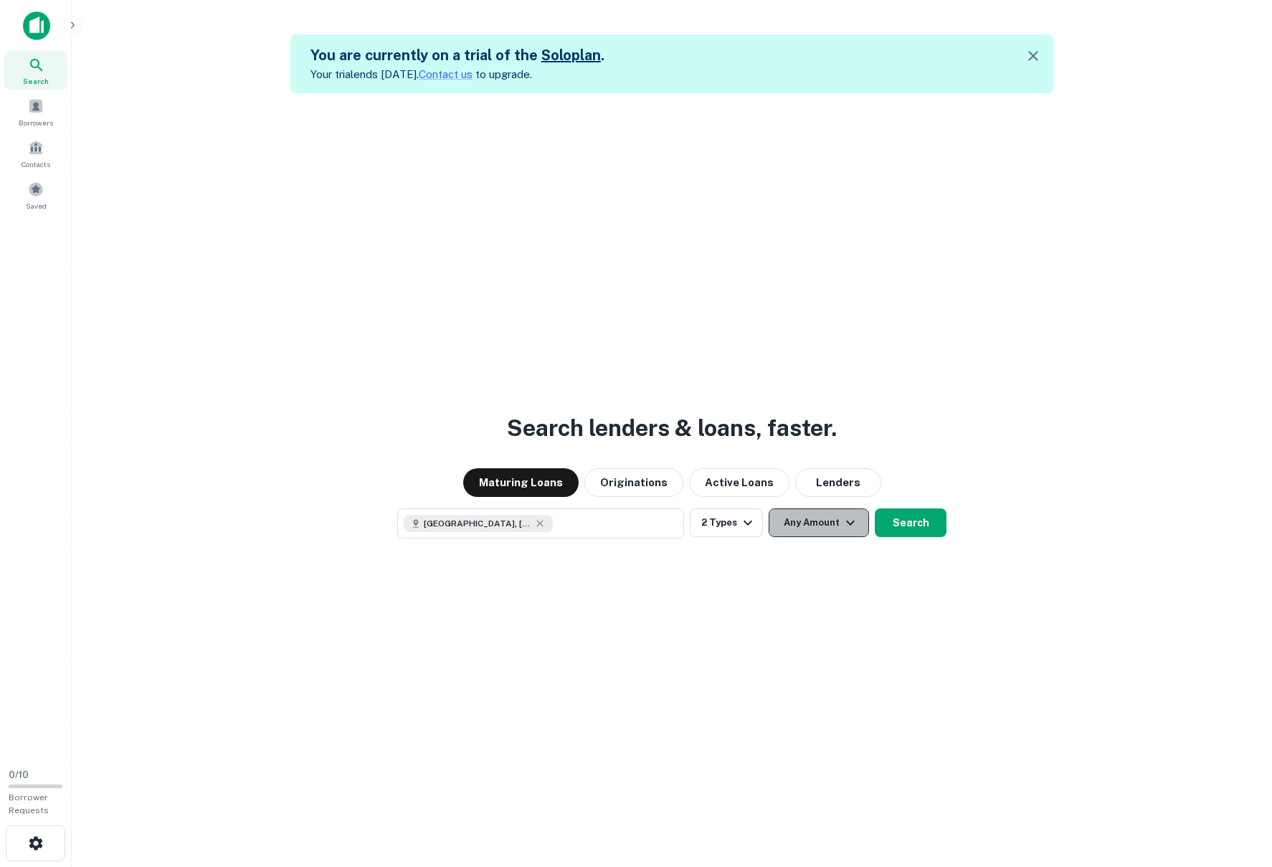
click at [842, 522] on icon "button" at bounding box center [850, 522] width 17 height 17
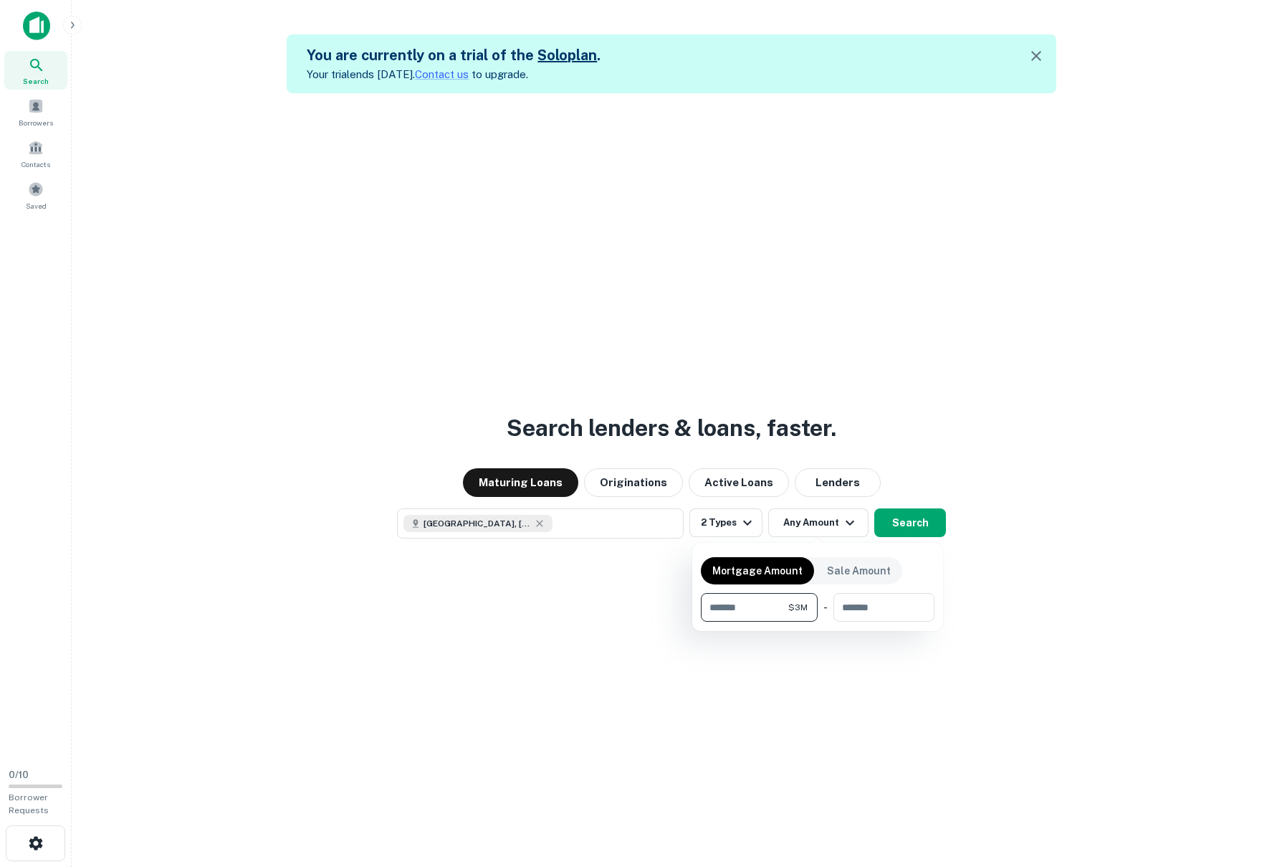
type input "*******"
click at [632, 604] on div at bounding box center [641, 433] width 1282 height 867
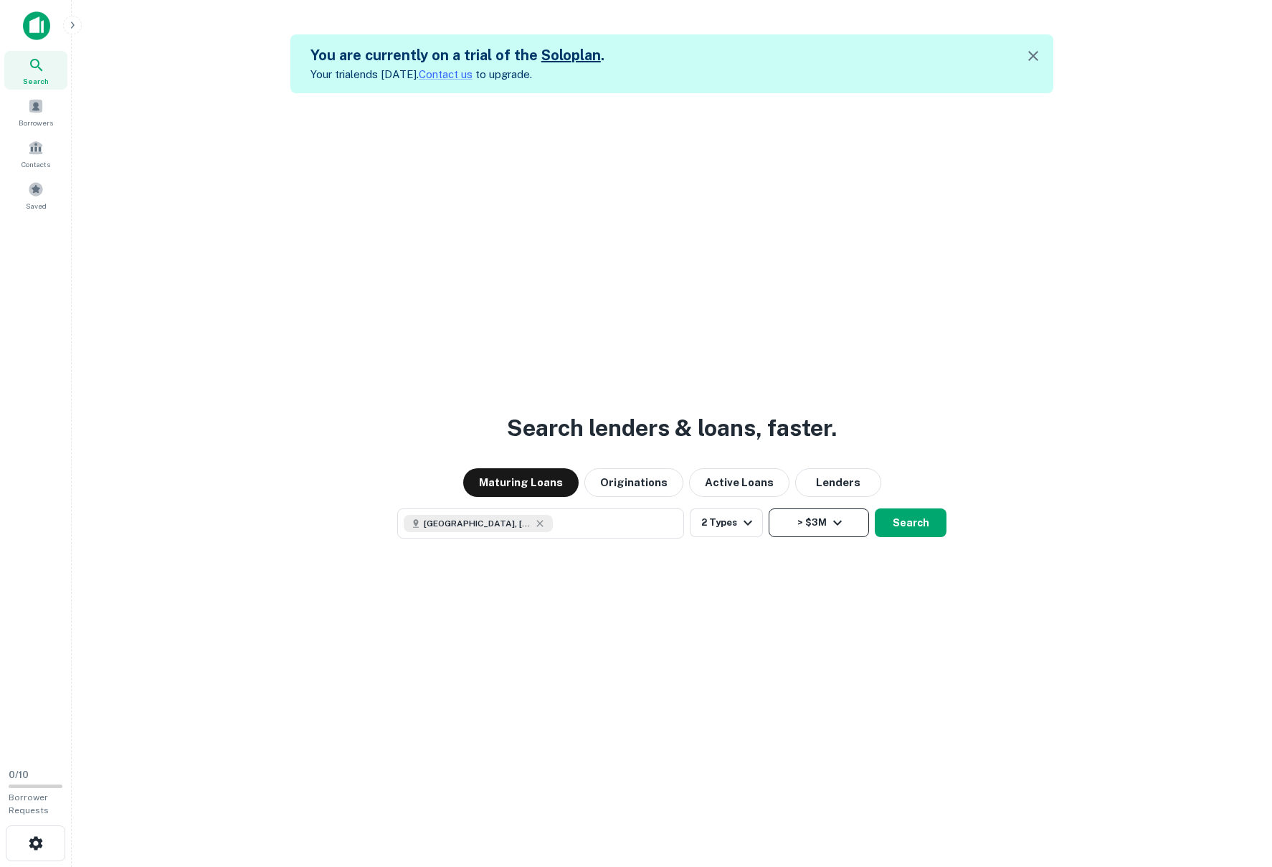
click at [809, 522] on button "> $3M" at bounding box center [818, 522] width 100 height 29
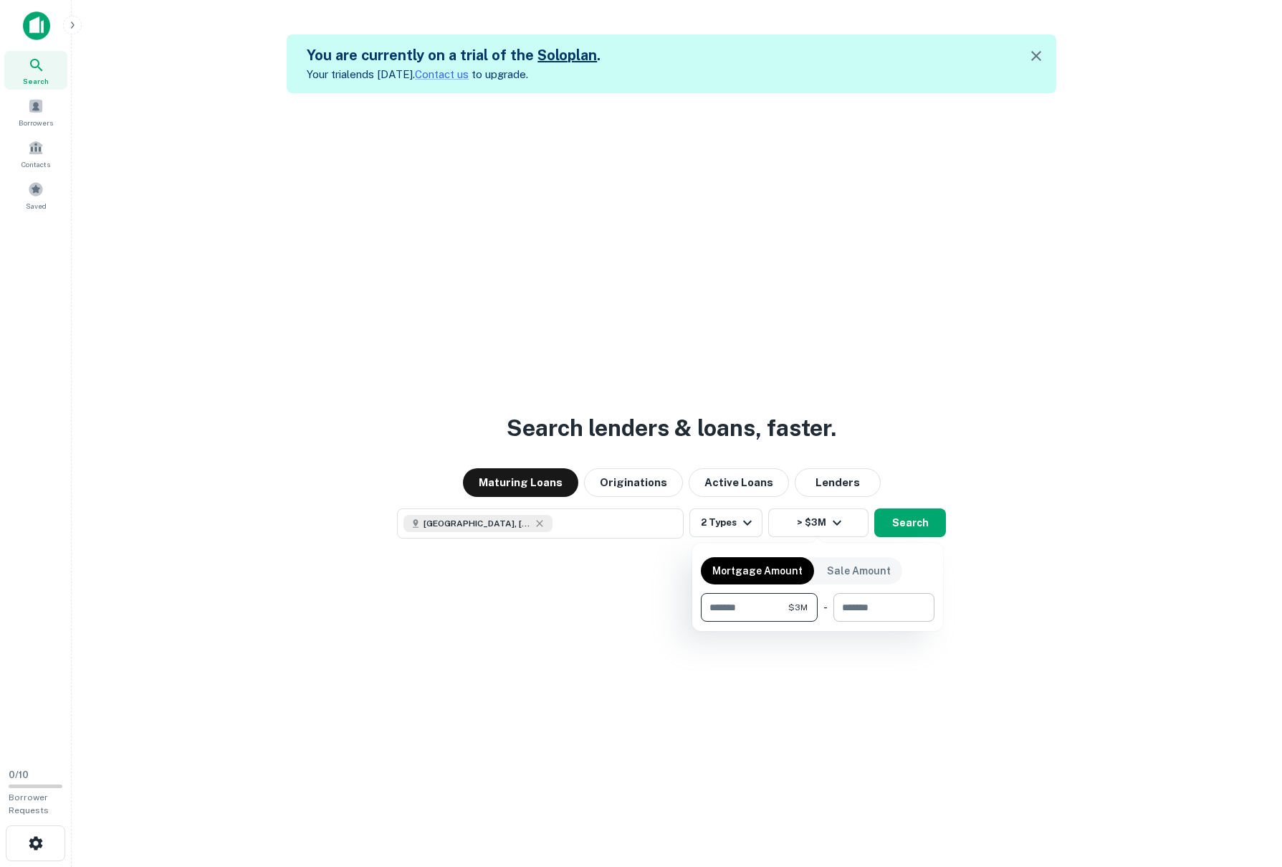
click at [868, 609] on input "number" at bounding box center [879, 607] width 91 height 29
type input "*******"
click at [1050, 609] on div at bounding box center [641, 433] width 1282 height 867
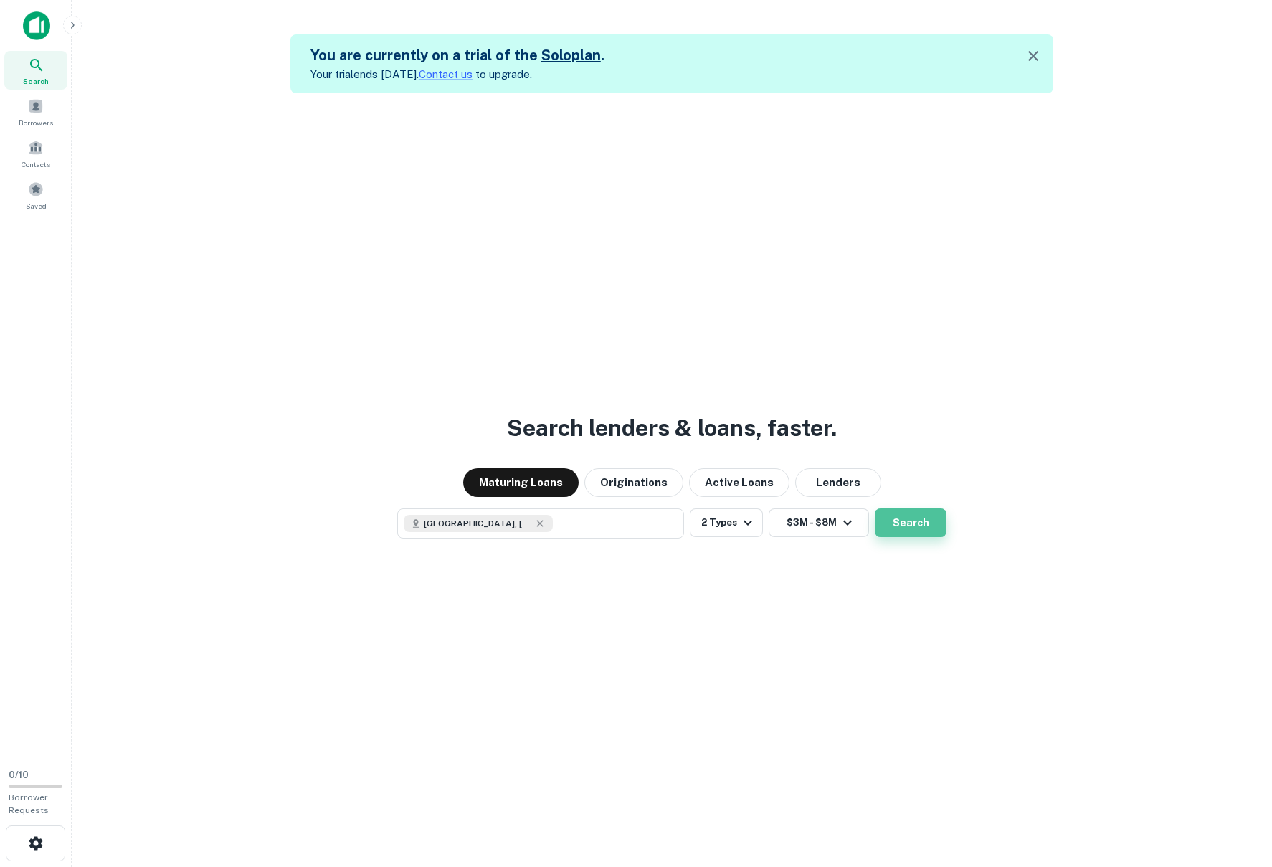
click at [910, 527] on button "Search" at bounding box center [911, 522] width 72 height 29
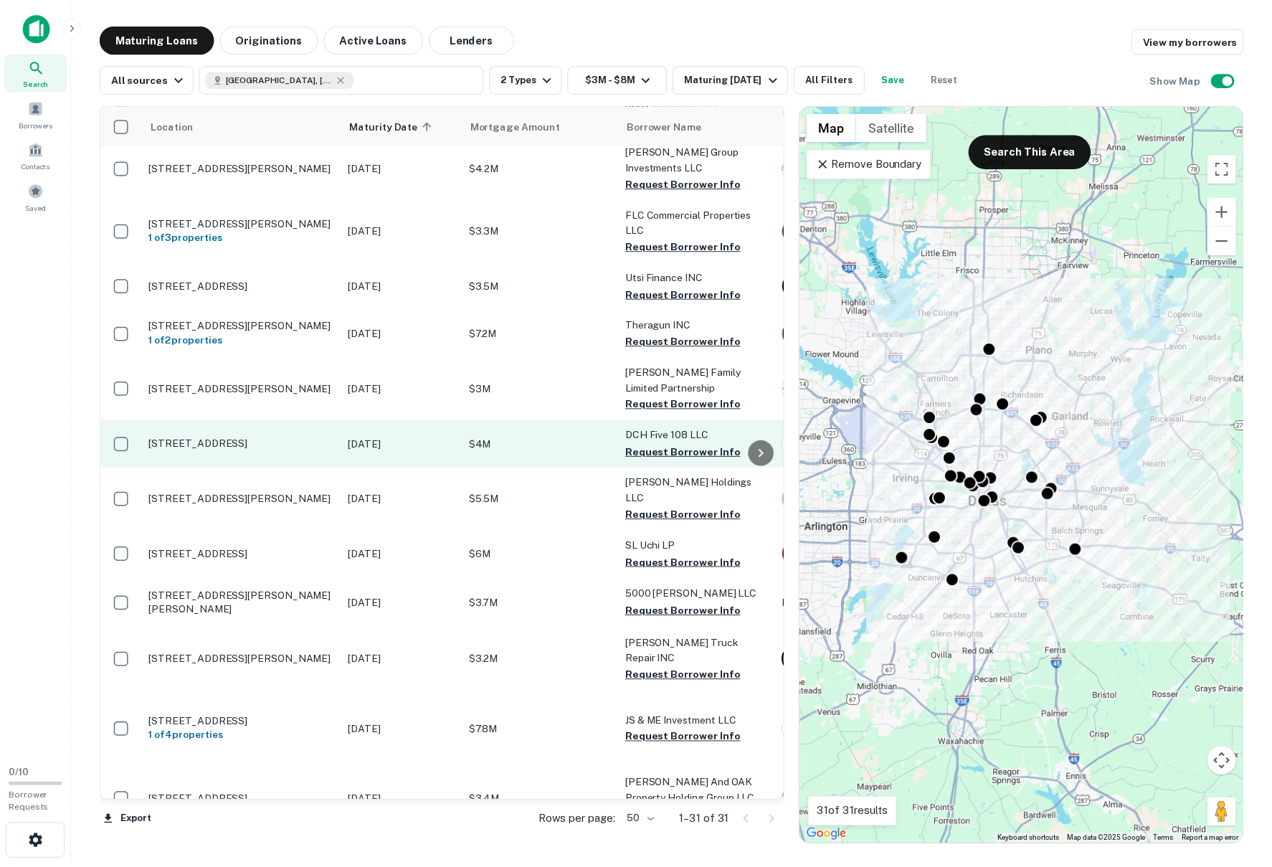
scroll to position [717, 0]
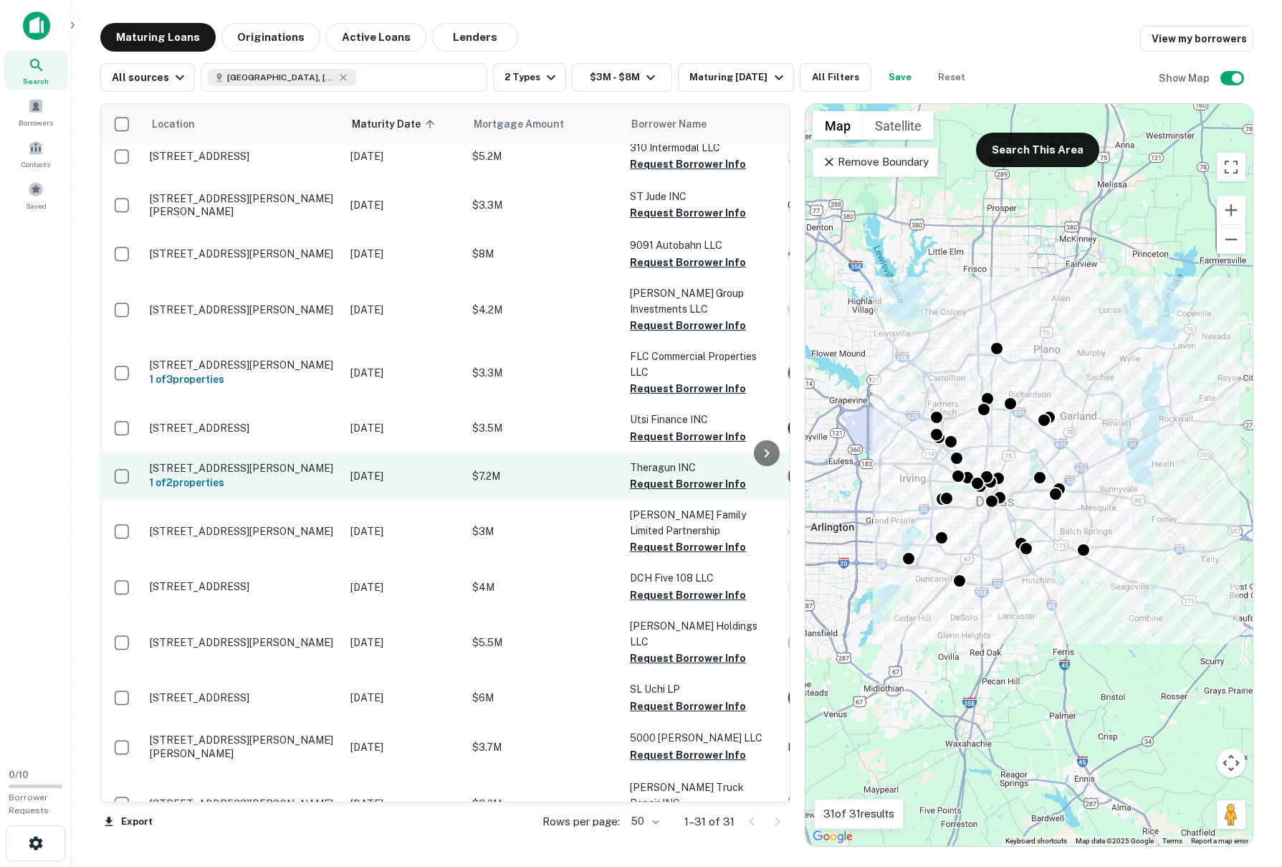
click at [272, 475] on p "[STREET_ADDRESS][PERSON_NAME]" at bounding box center [243, 468] width 186 height 13
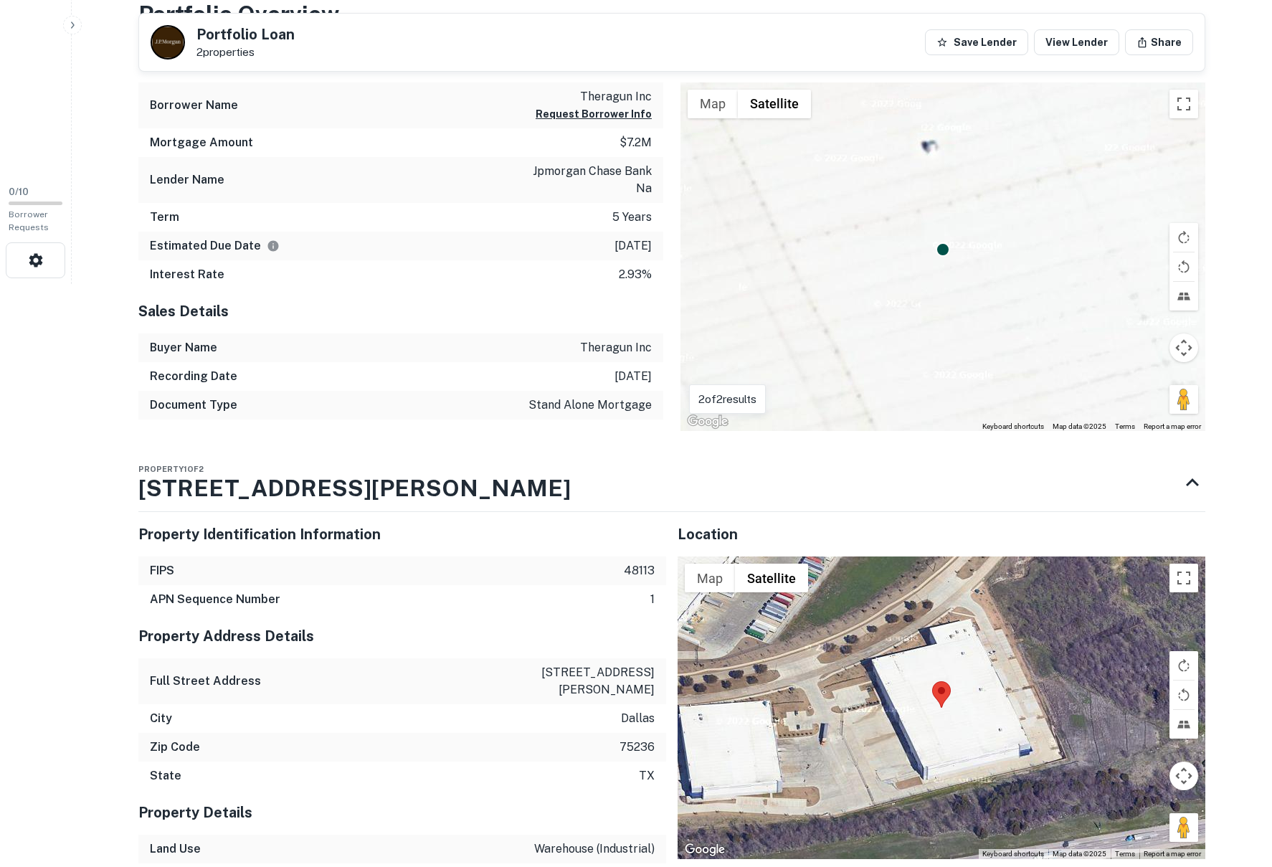
scroll to position [522, 0]
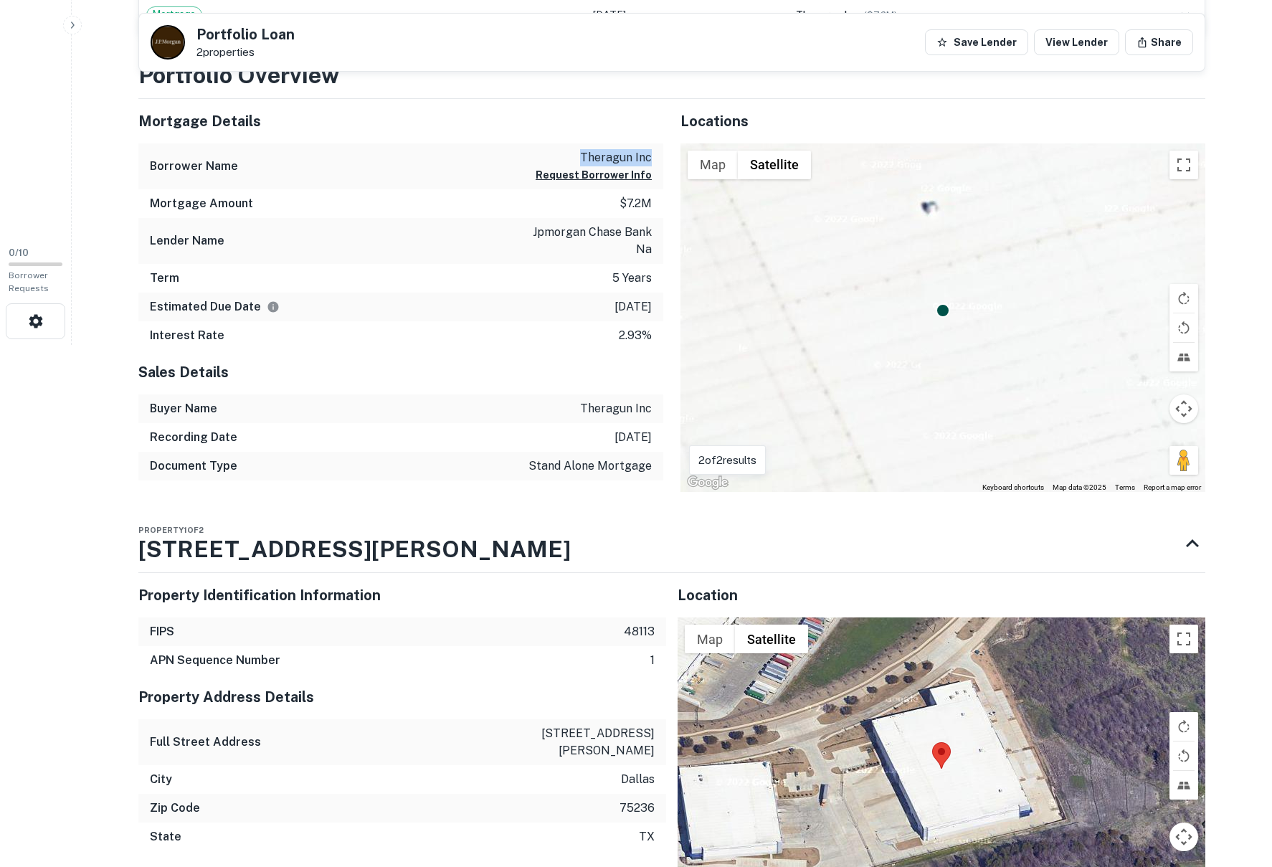
drag, startPoint x: 583, startPoint y: 157, endPoint x: 651, endPoint y: 155, distance: 68.1
click at [651, 155] on p "theragun inc" at bounding box center [594, 157] width 116 height 17
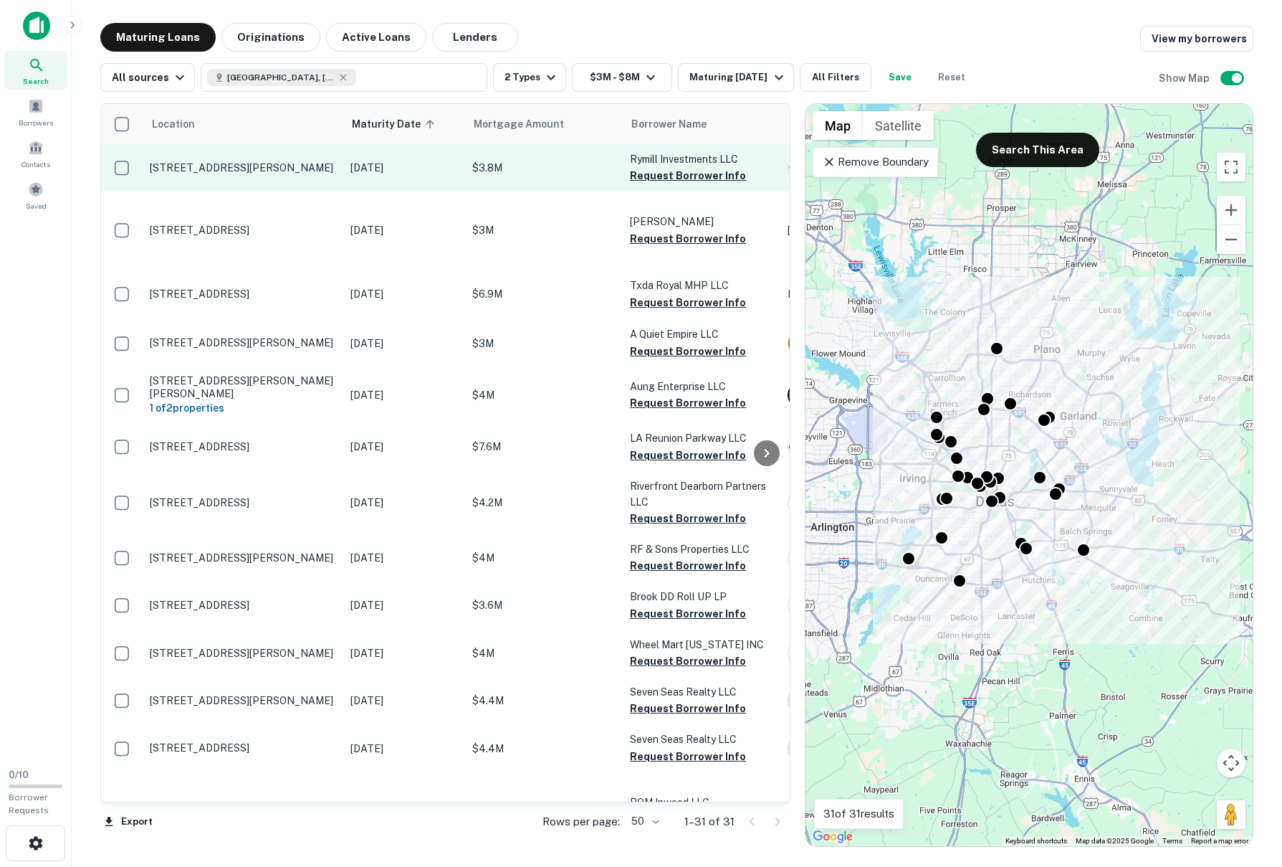
click at [265, 168] on p "[STREET_ADDRESS][PERSON_NAME]" at bounding box center [243, 167] width 186 height 13
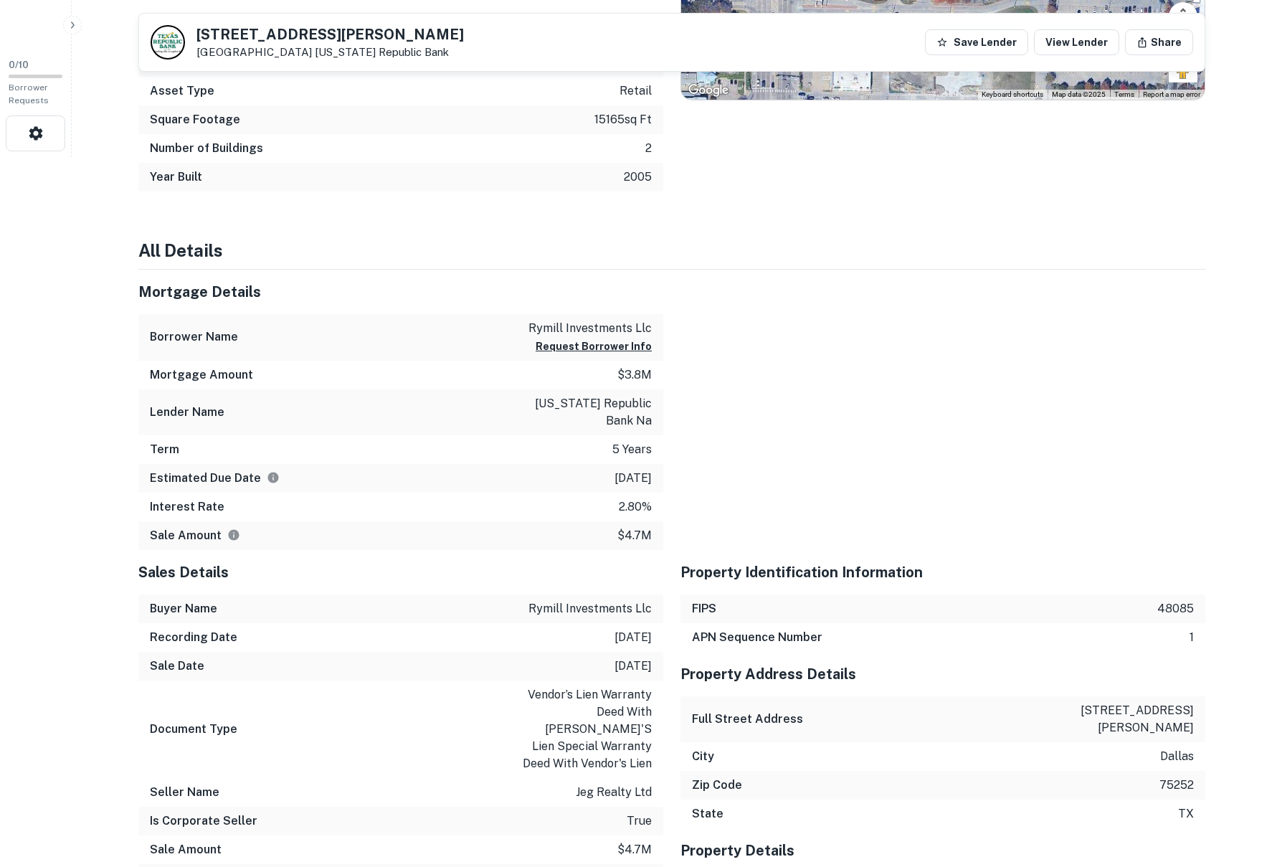
scroll to position [717, 0]
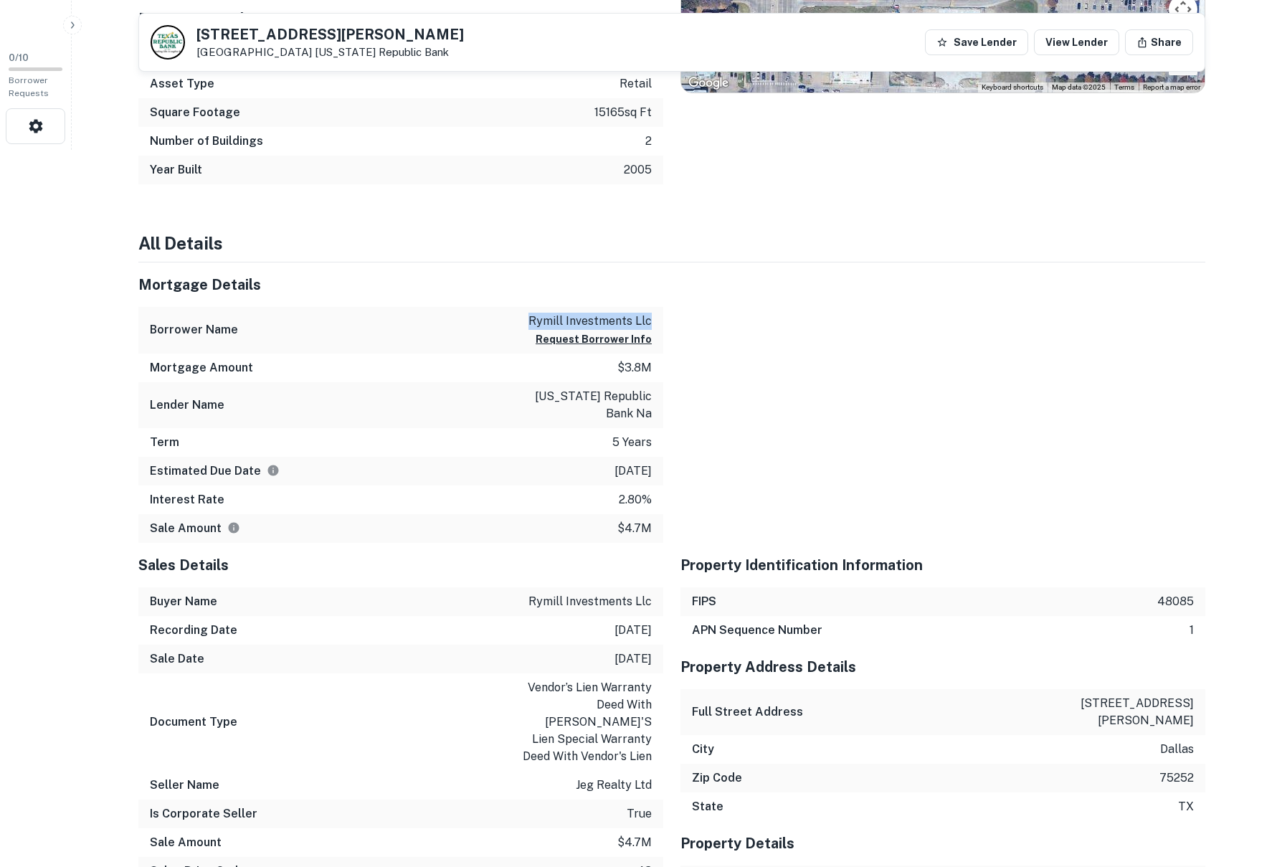
drag, startPoint x: 531, startPoint y: 320, endPoint x: 659, endPoint y: 314, distance: 127.8
click at [659, 314] on div "Borrower Name rymill investments llc Request Borrower Info" at bounding box center [400, 330] width 525 height 47
click at [737, 412] on div at bounding box center [934, 402] width 542 height 280
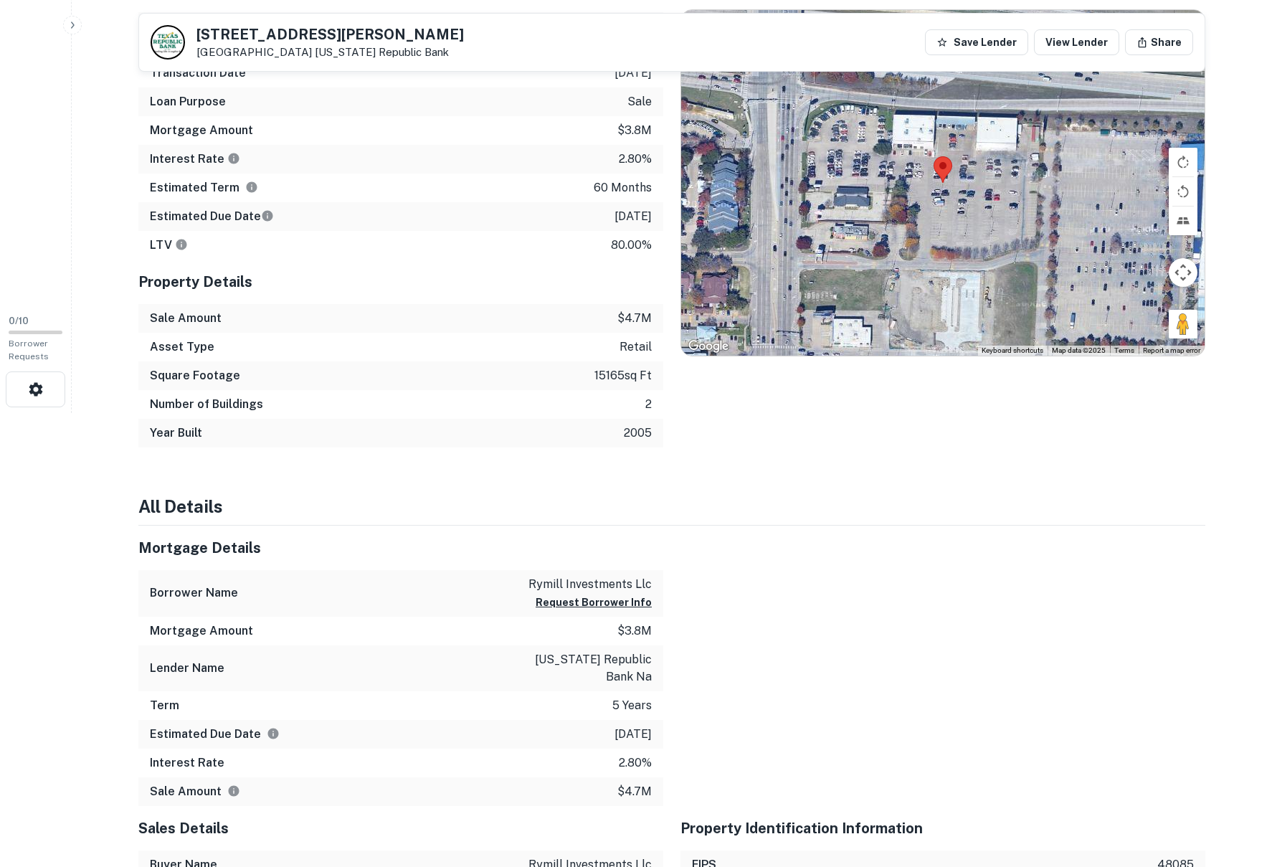
scroll to position [645, 0]
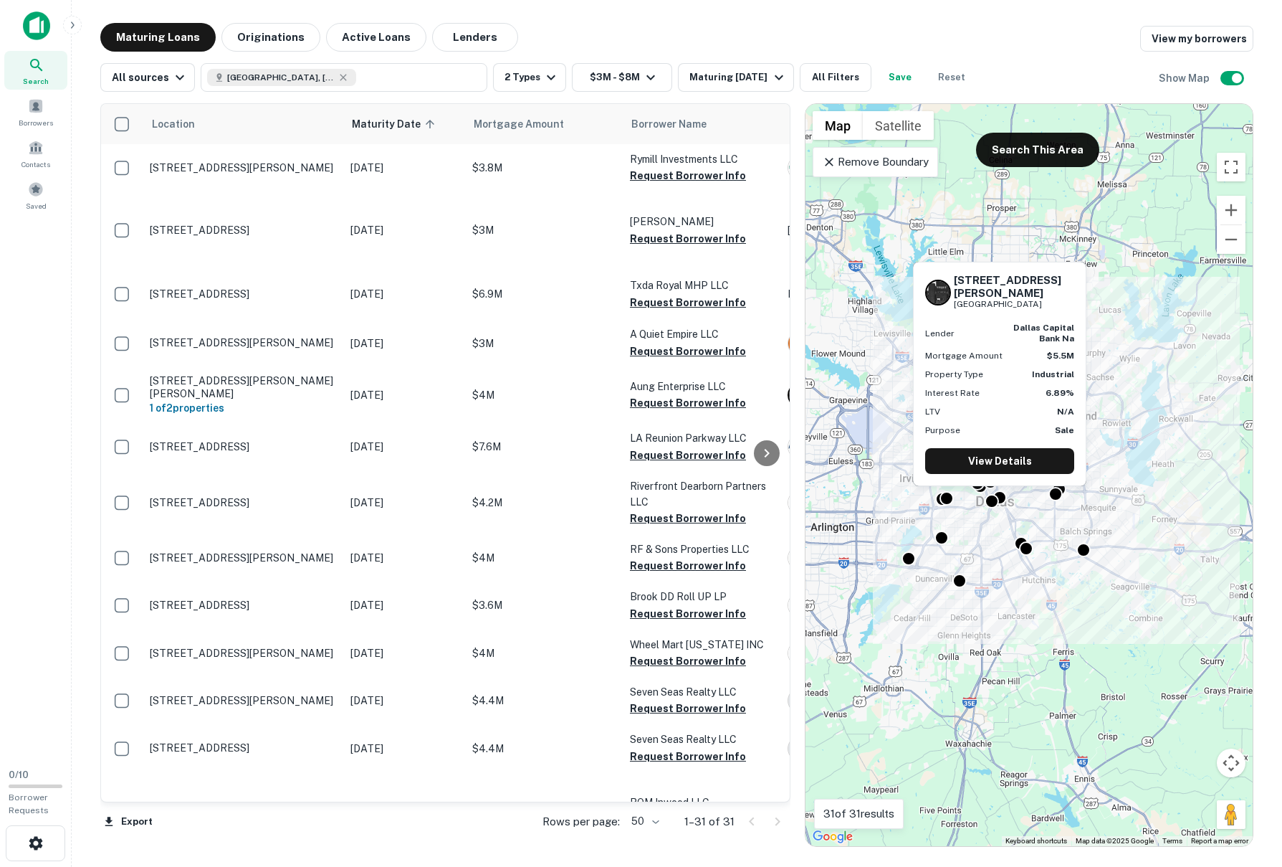
click at [1004, 495] on div "1610 S ERVAY ST Dallas, TX 75215 Lender dallas capital bank na Mortgage Amount …" at bounding box center [1000, 378] width 176 height 236
click at [1009, 465] on link "View Details" at bounding box center [999, 461] width 149 height 26
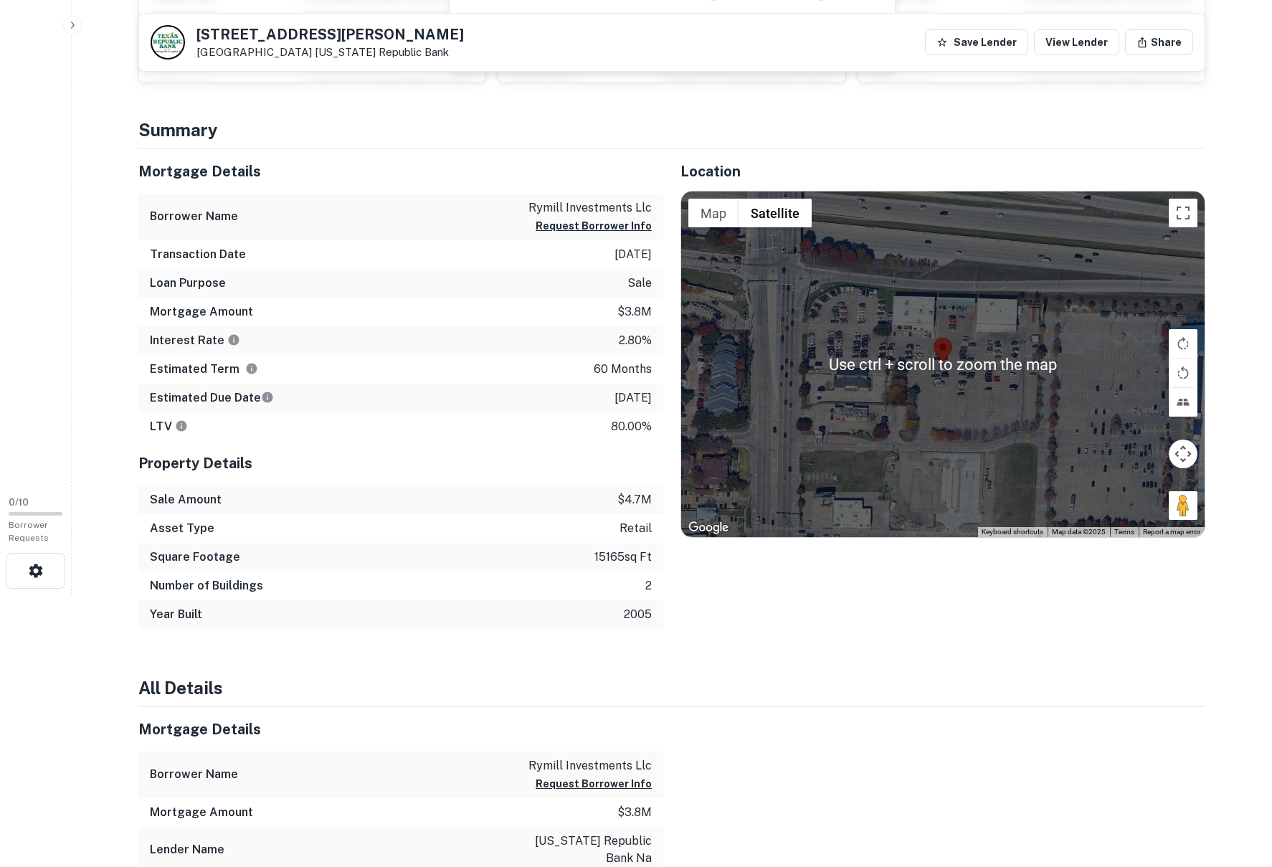
scroll to position [358, 0]
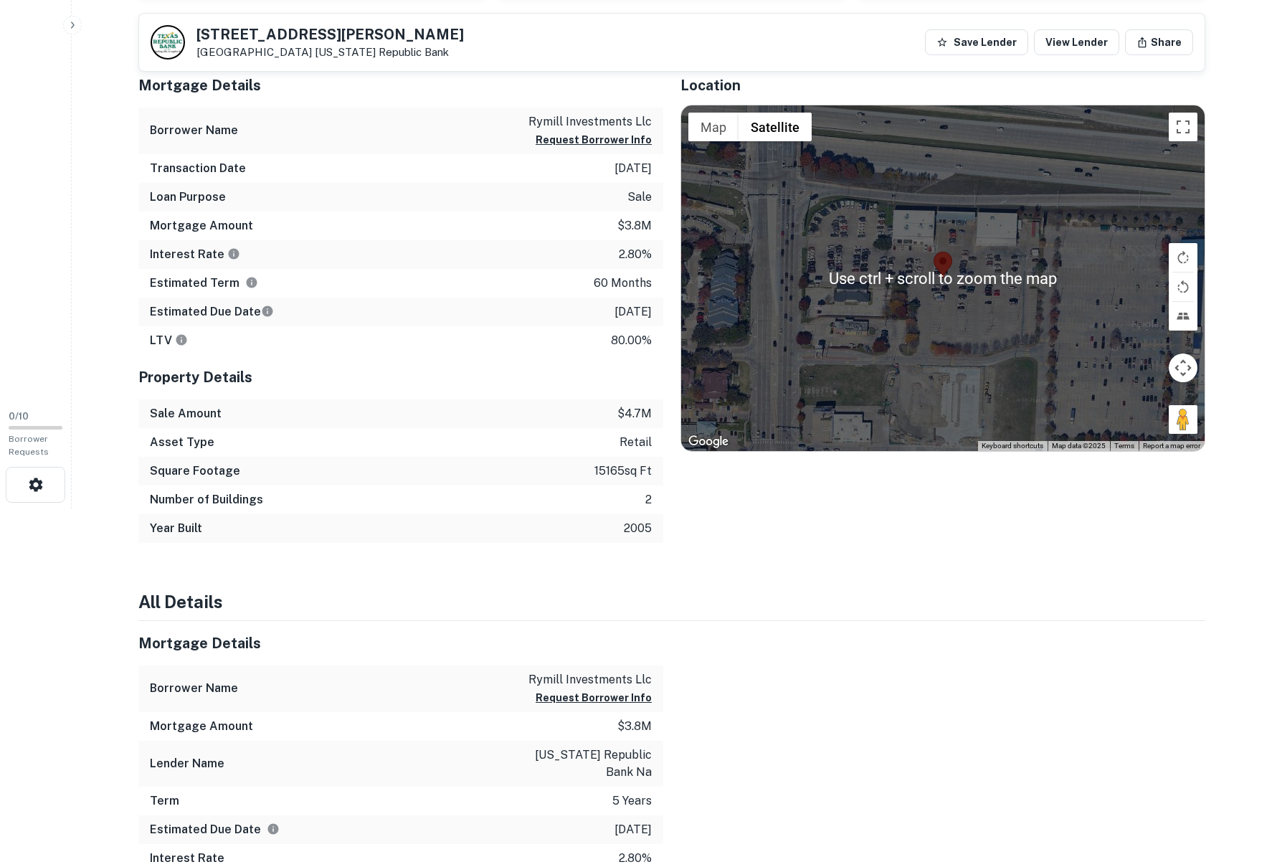
click at [867, 633] on div at bounding box center [934, 761] width 542 height 280
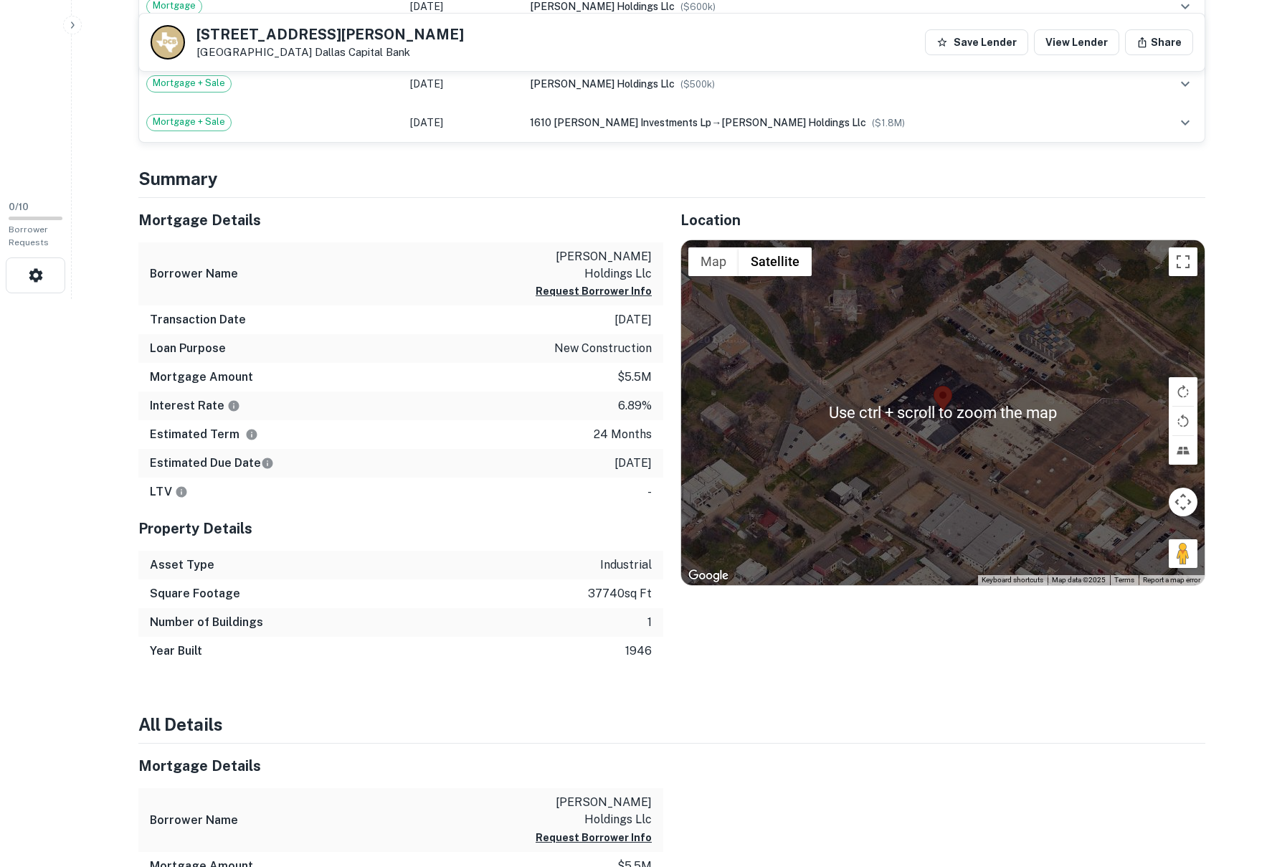
scroll to position [573, 0]
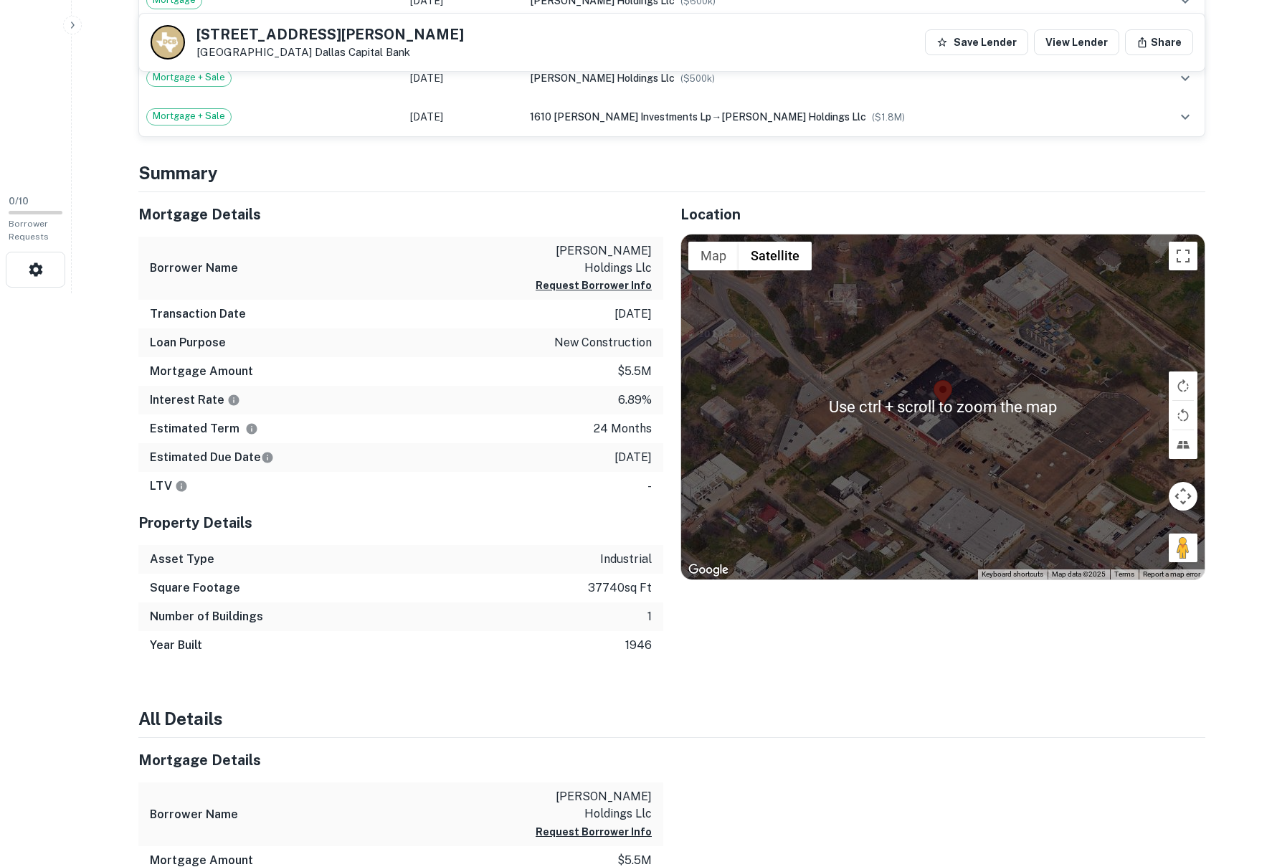
click at [533, 545] on div "Asset Type industrial" at bounding box center [400, 559] width 525 height 29
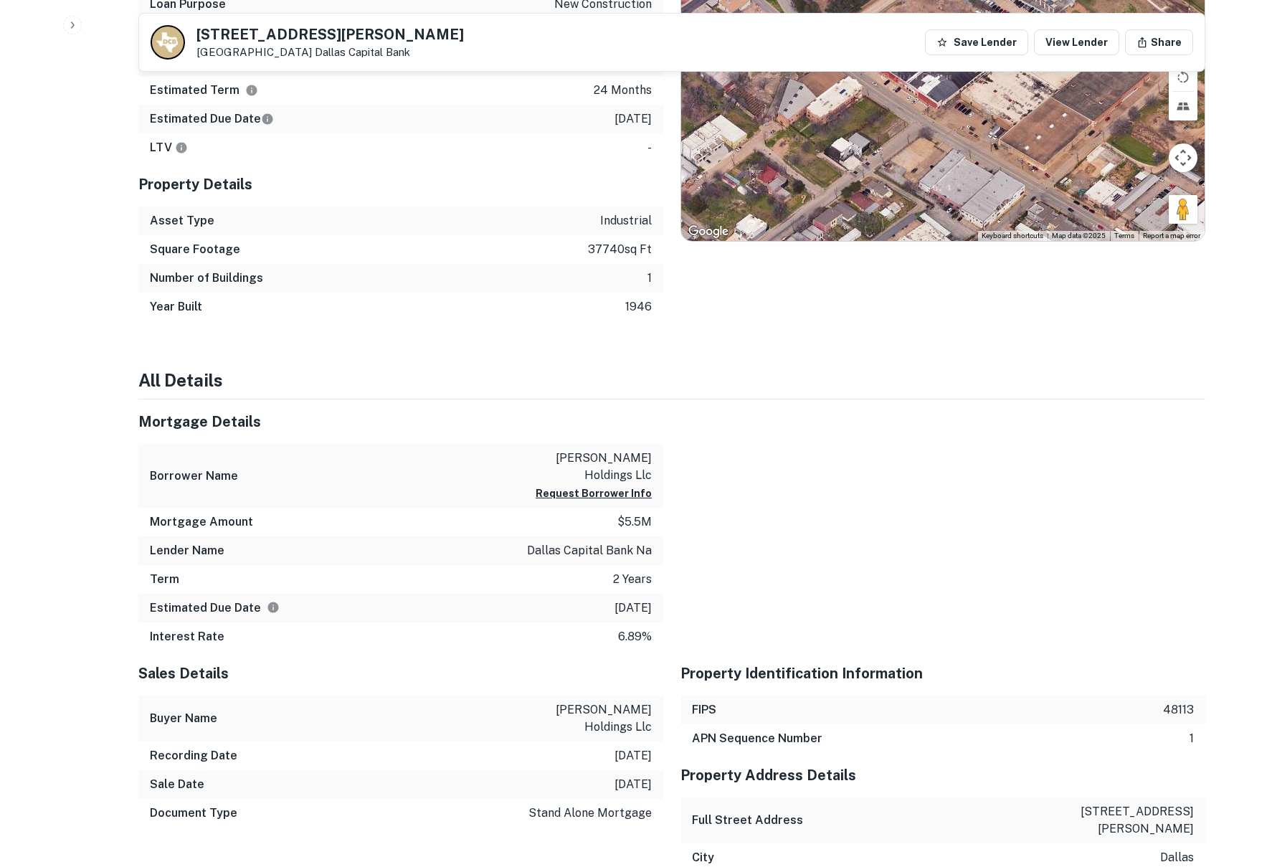
scroll to position [932, 0]
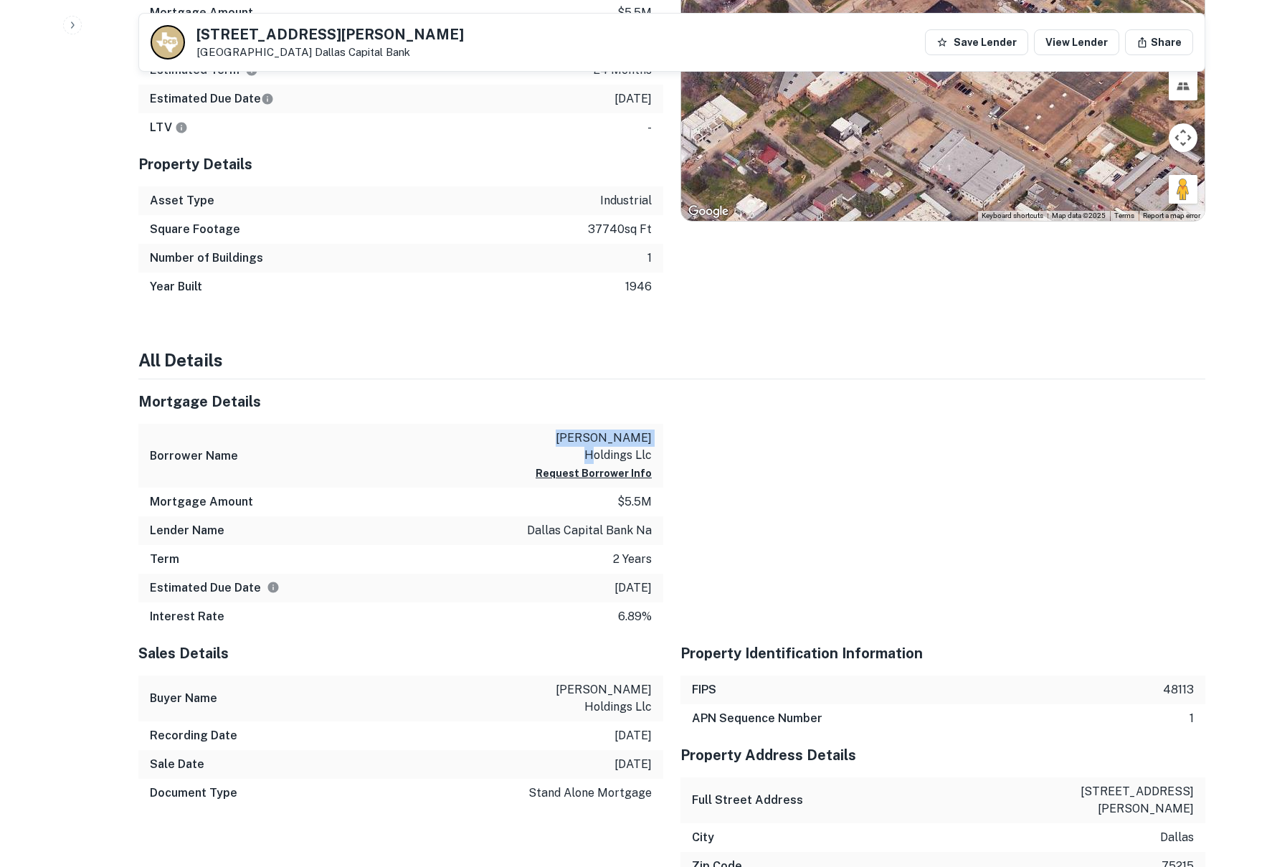
drag, startPoint x: 555, startPoint y: 417, endPoint x: 643, endPoint y: 422, distance: 88.3
click at [643, 429] on p "gano holdings llc" at bounding box center [587, 446] width 129 height 34
click at [423, 573] on div "Estimated Due Date 8/11/2026" at bounding box center [400, 587] width 525 height 29
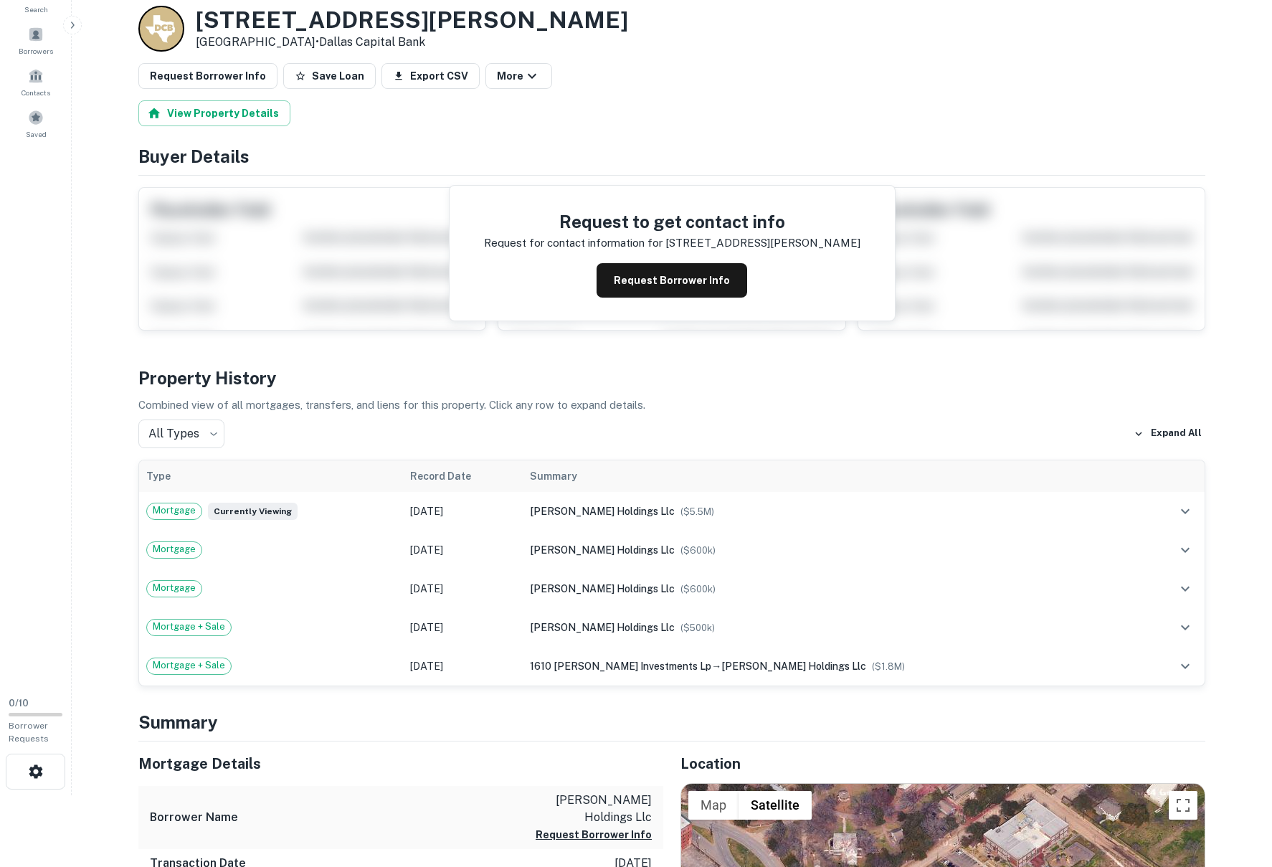
scroll to position [0, 0]
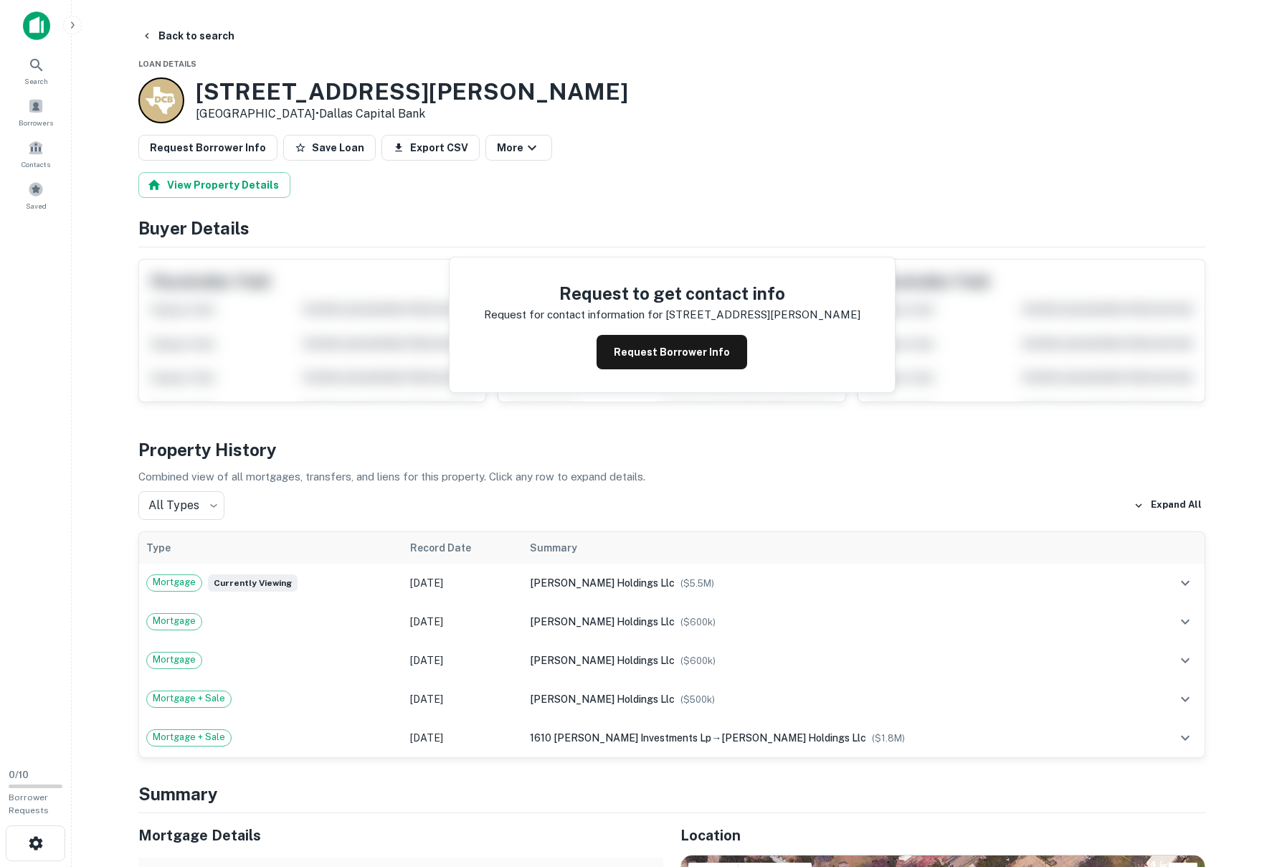
click at [828, 139] on div "Request Borrower Info Save Loan Export CSV More" at bounding box center [671, 148] width 1067 height 26
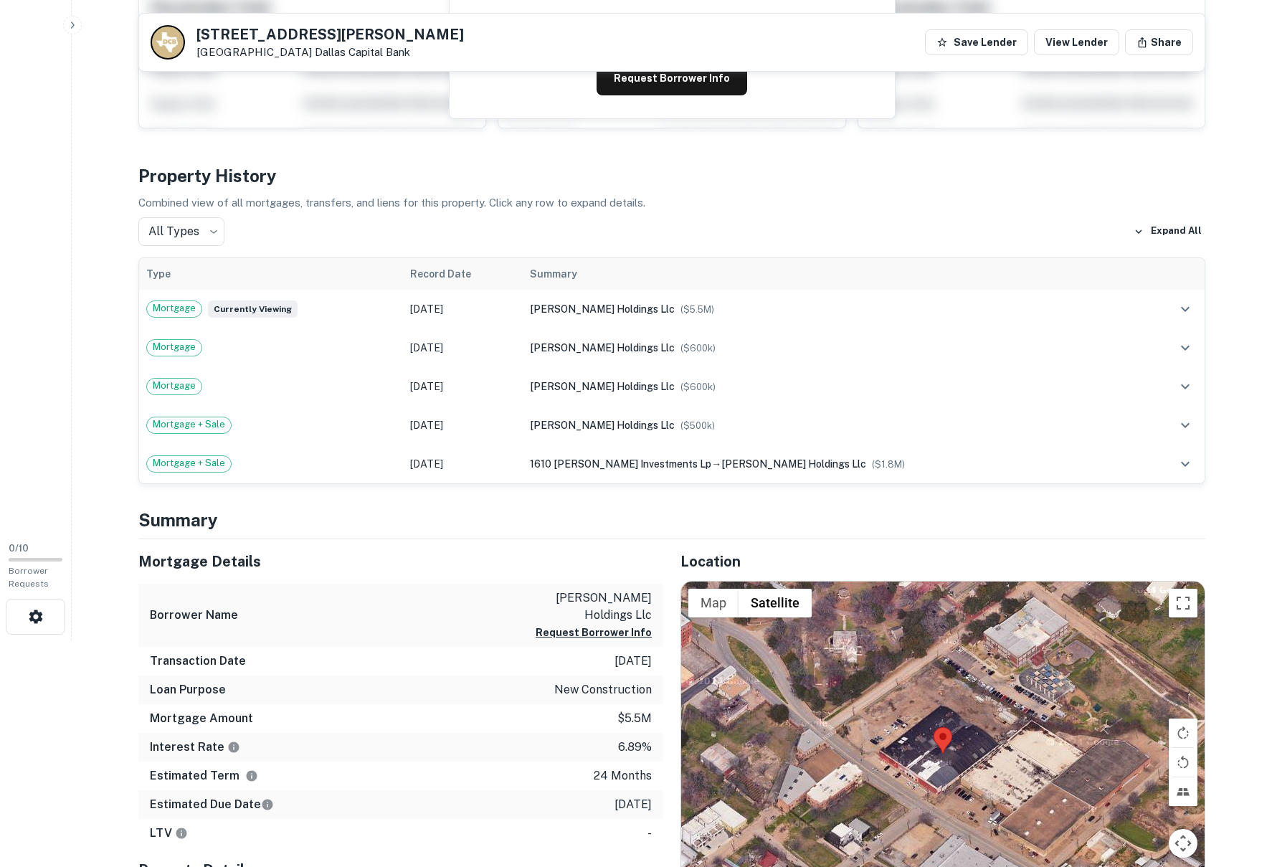
scroll to position [287, 0]
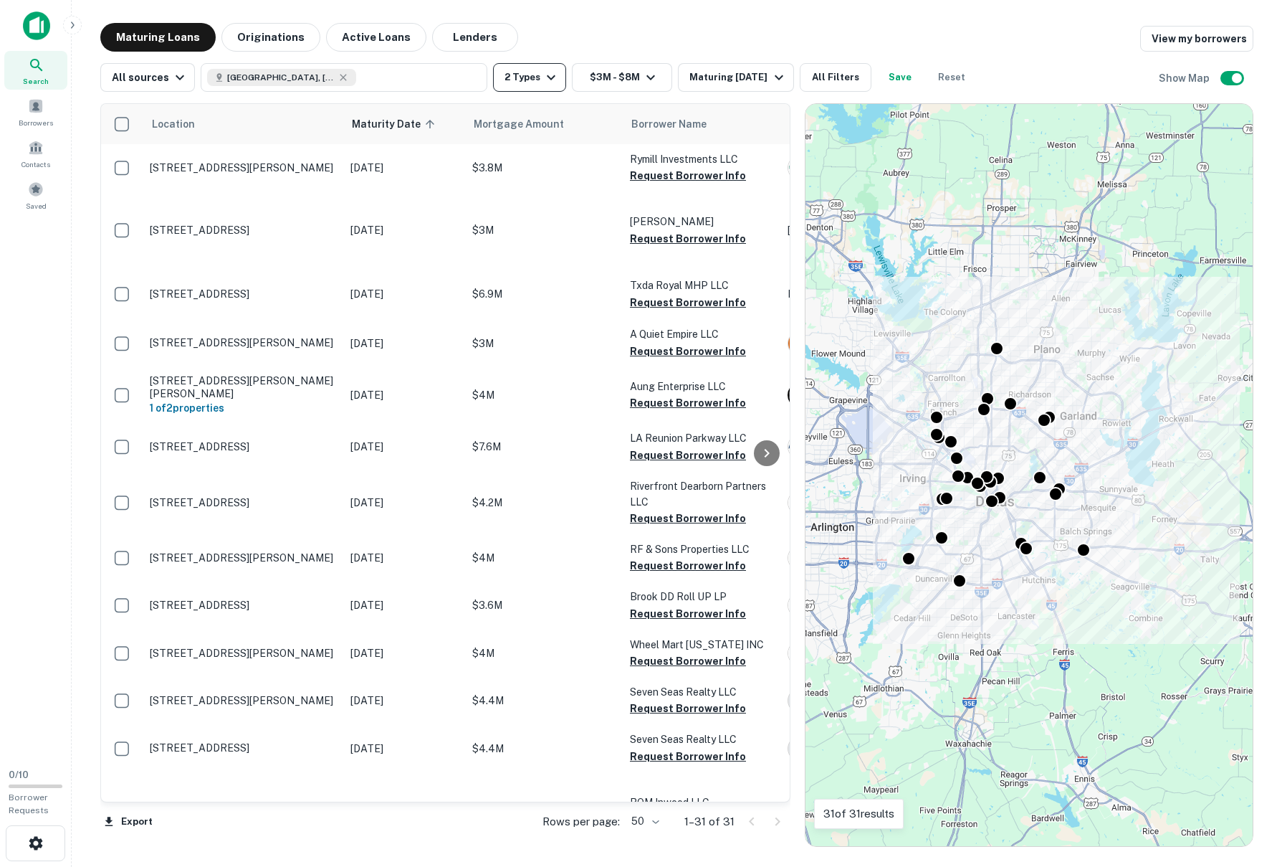
click at [535, 75] on button "2 Types" at bounding box center [529, 77] width 73 height 29
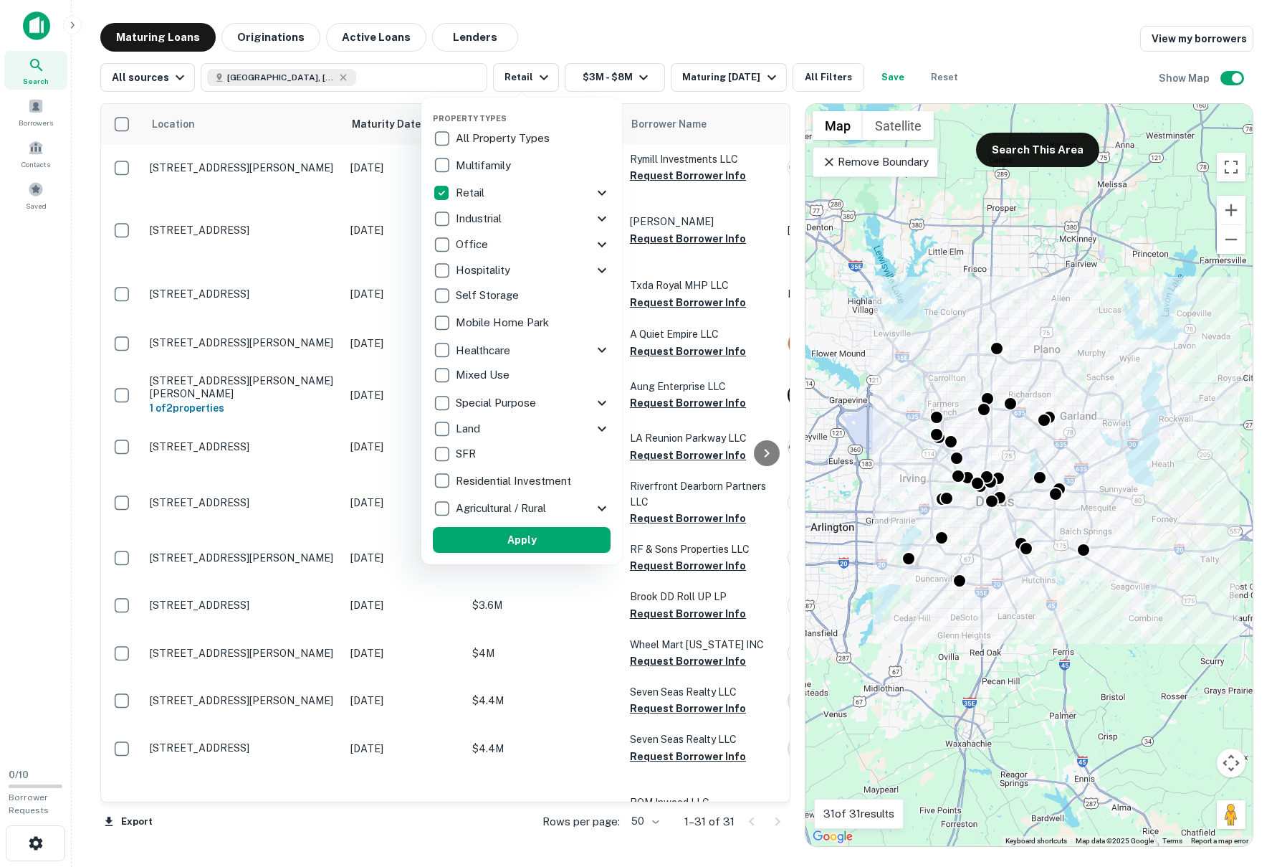
click at [521, 540] on button "Apply" at bounding box center [522, 540] width 178 height 26
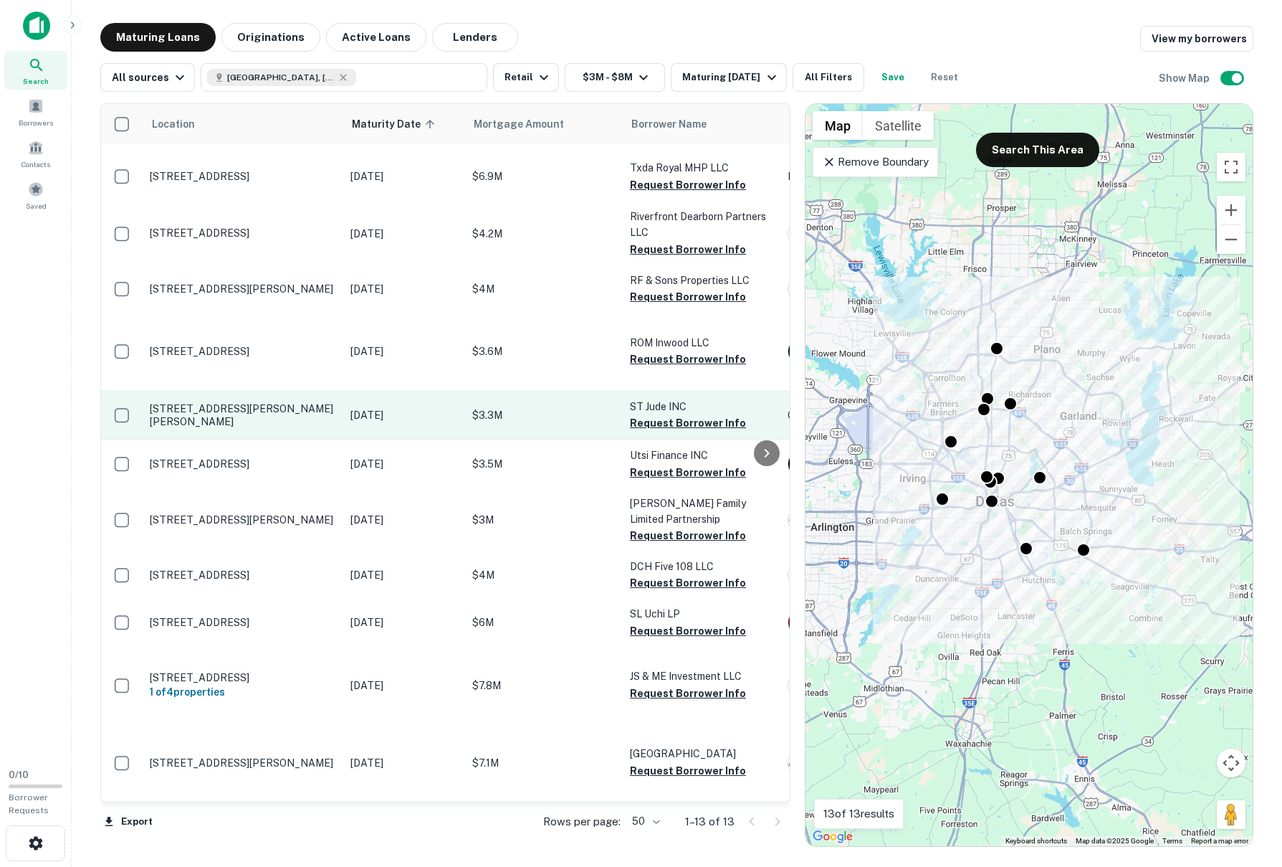
scroll to position [172, 0]
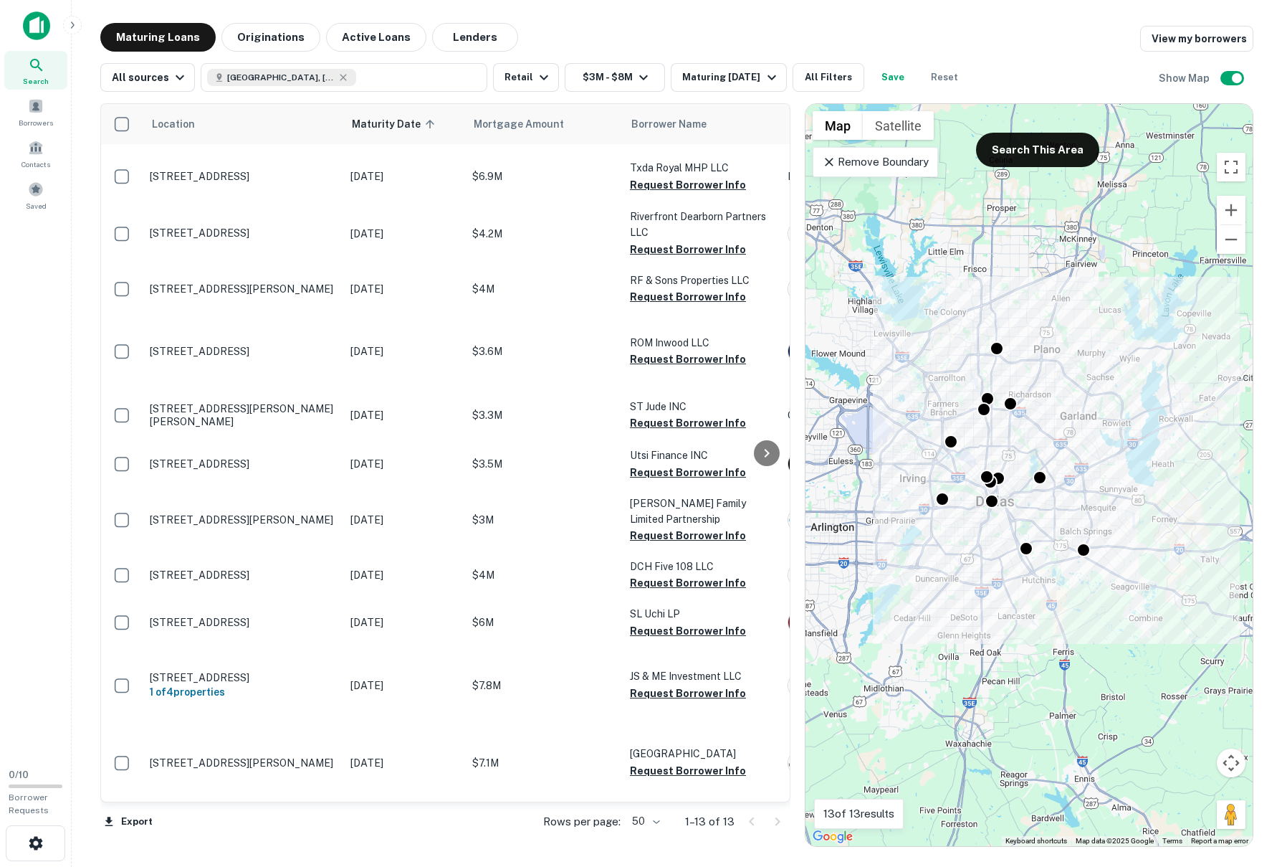
click at [964, 12] on main "Maturing Loans Originations Active Loans Lenders View my borrowers All sources …" at bounding box center [677, 433] width 1211 height 867
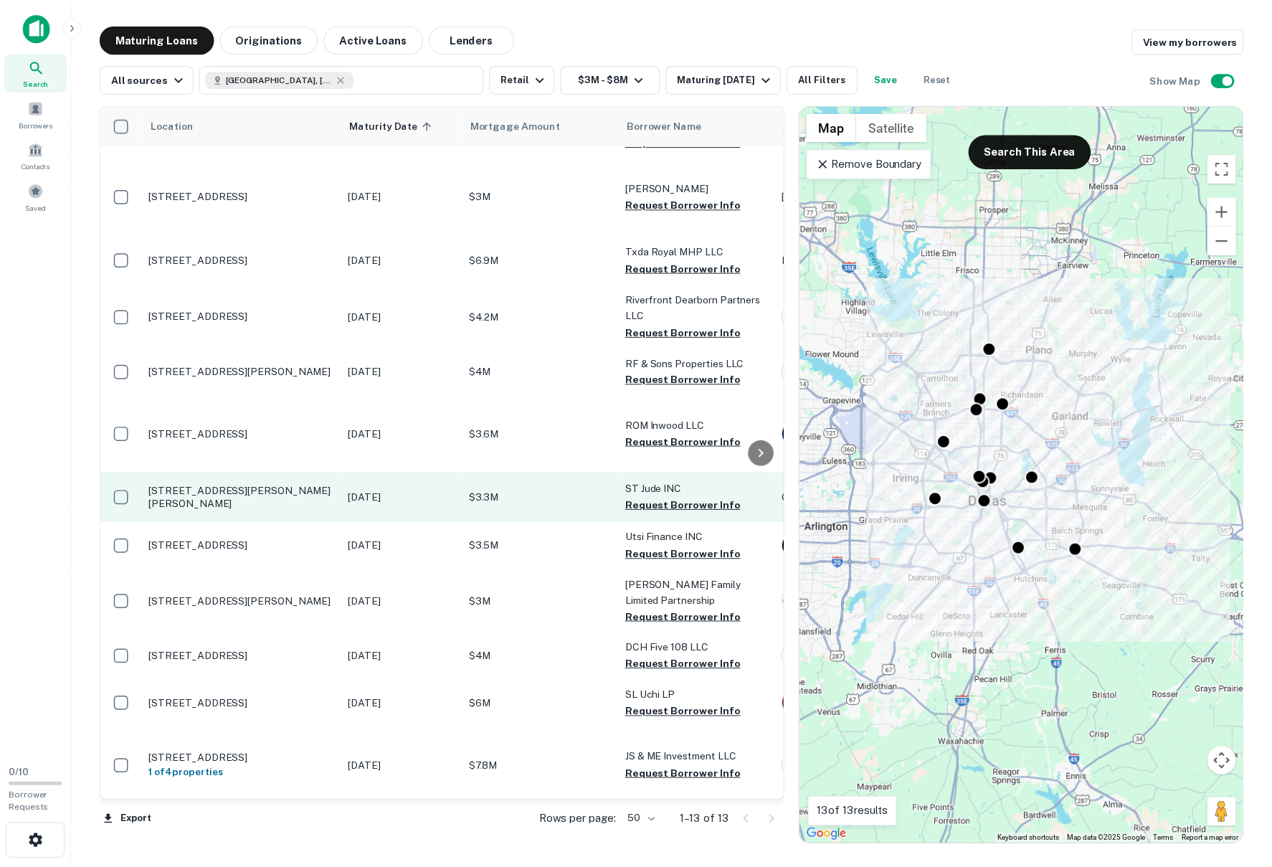
scroll to position [0, 0]
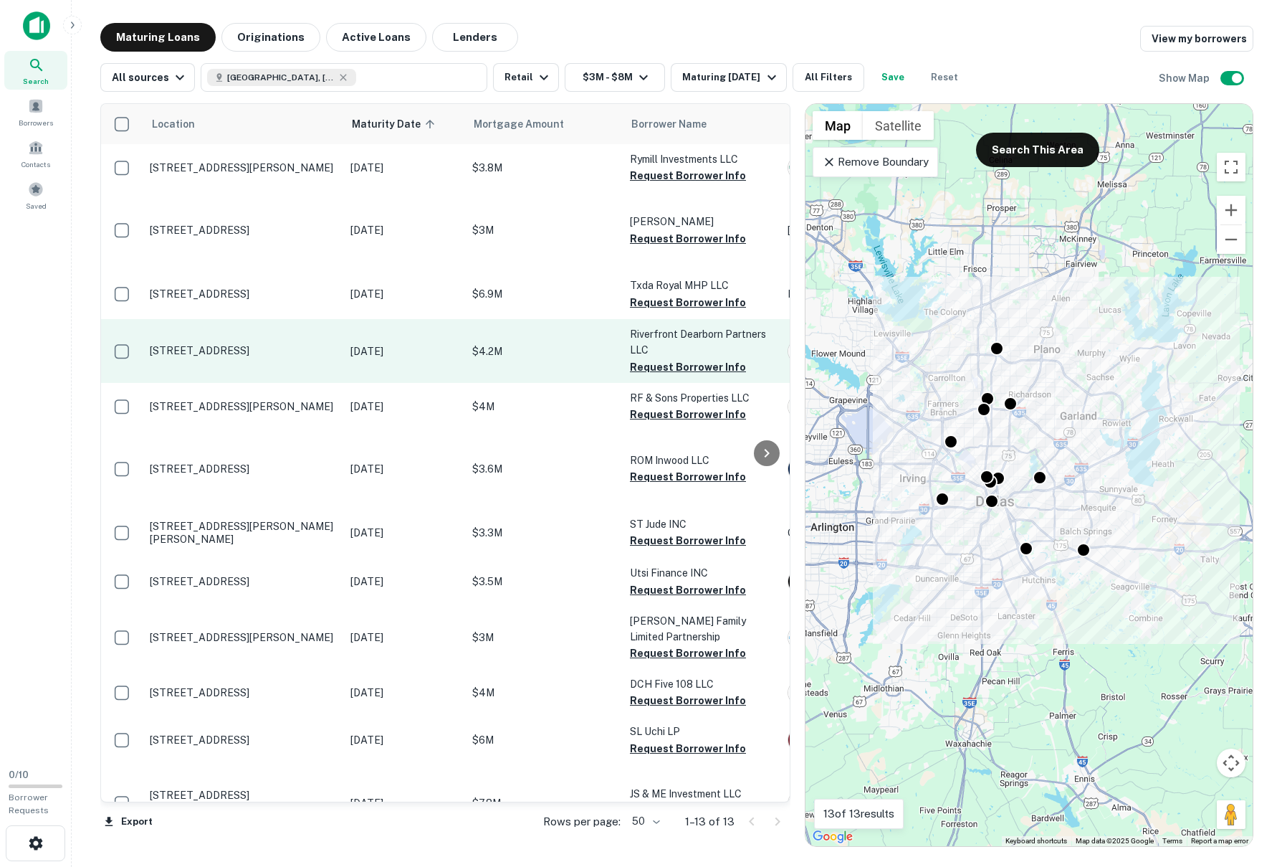
click at [249, 357] on p "[STREET_ADDRESS]" at bounding box center [243, 350] width 186 height 13
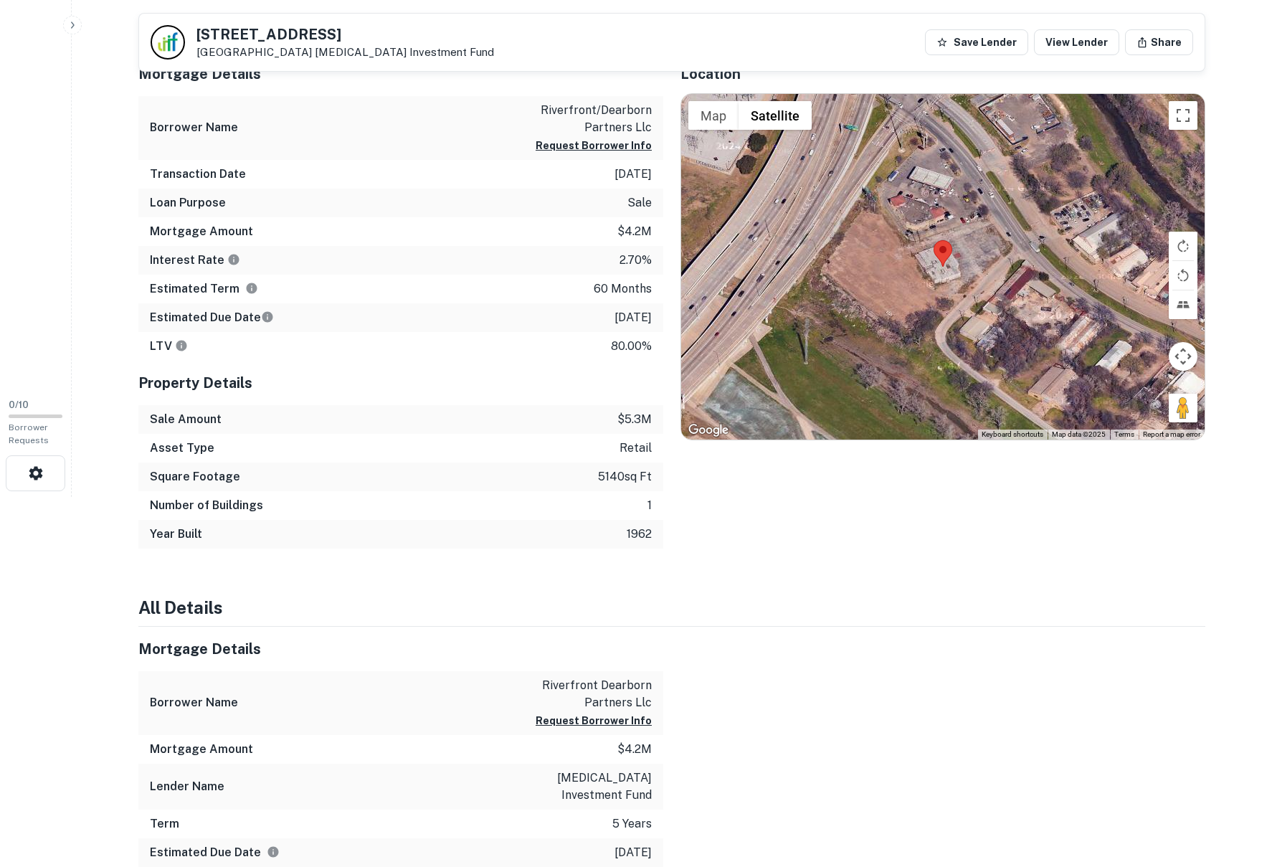
scroll to position [358, 0]
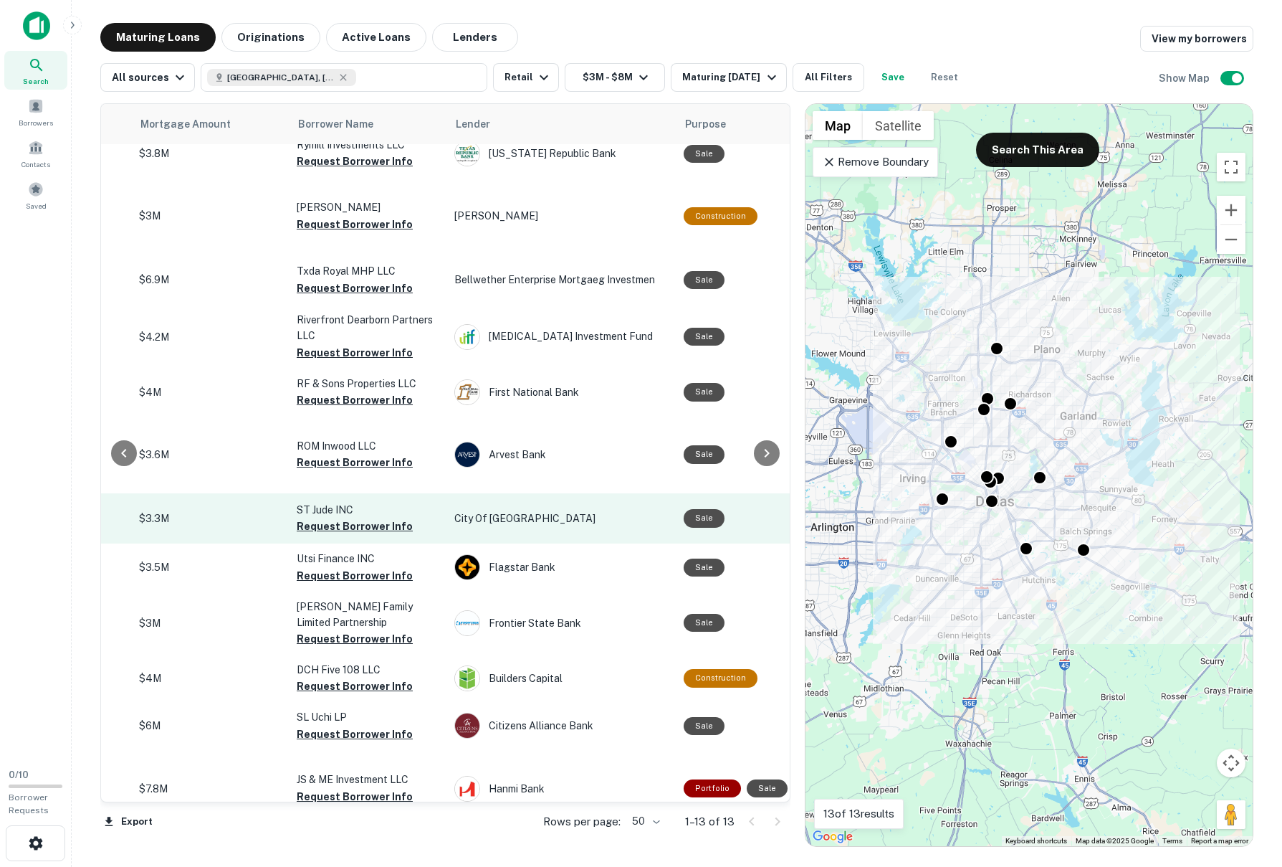
scroll to position [0, 333]
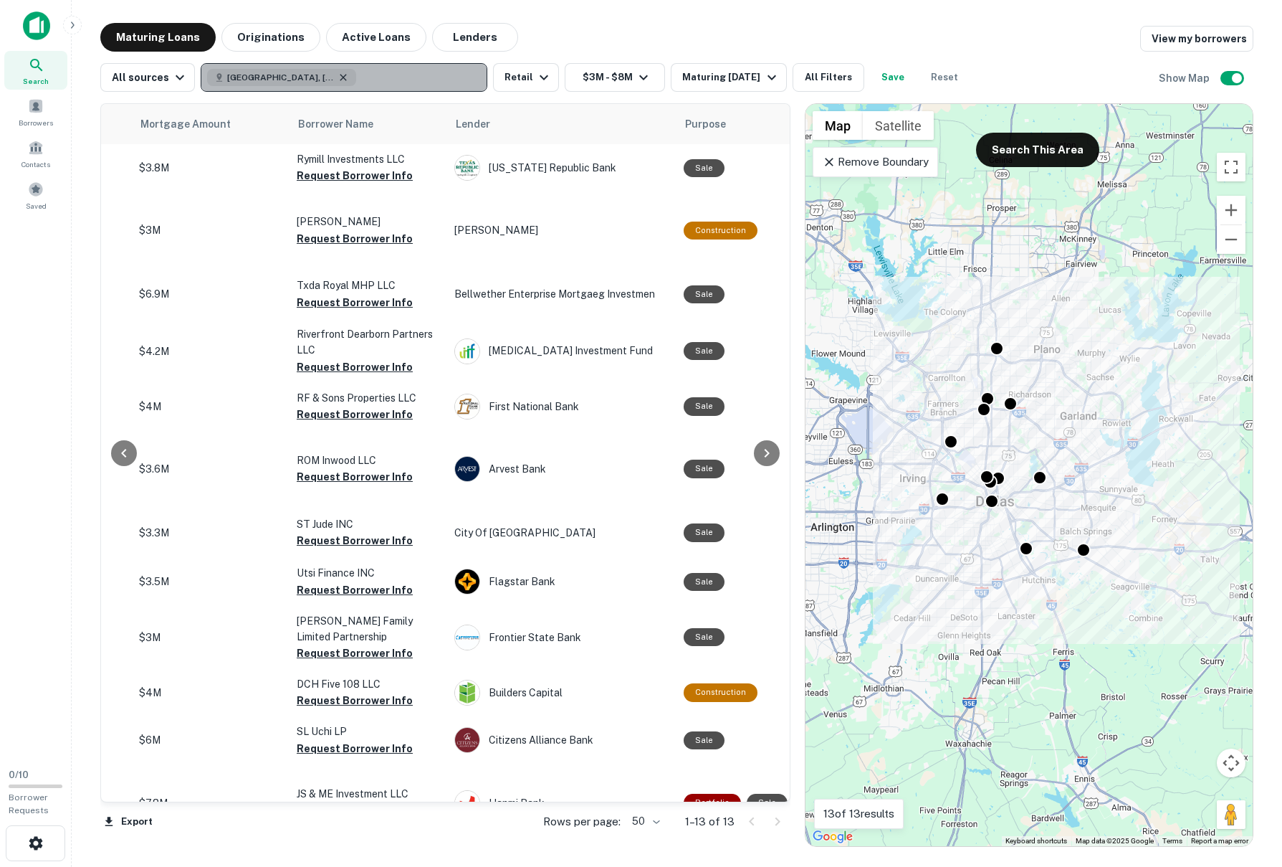
click at [341, 75] on icon "button" at bounding box center [344, 77] width 6 height 6
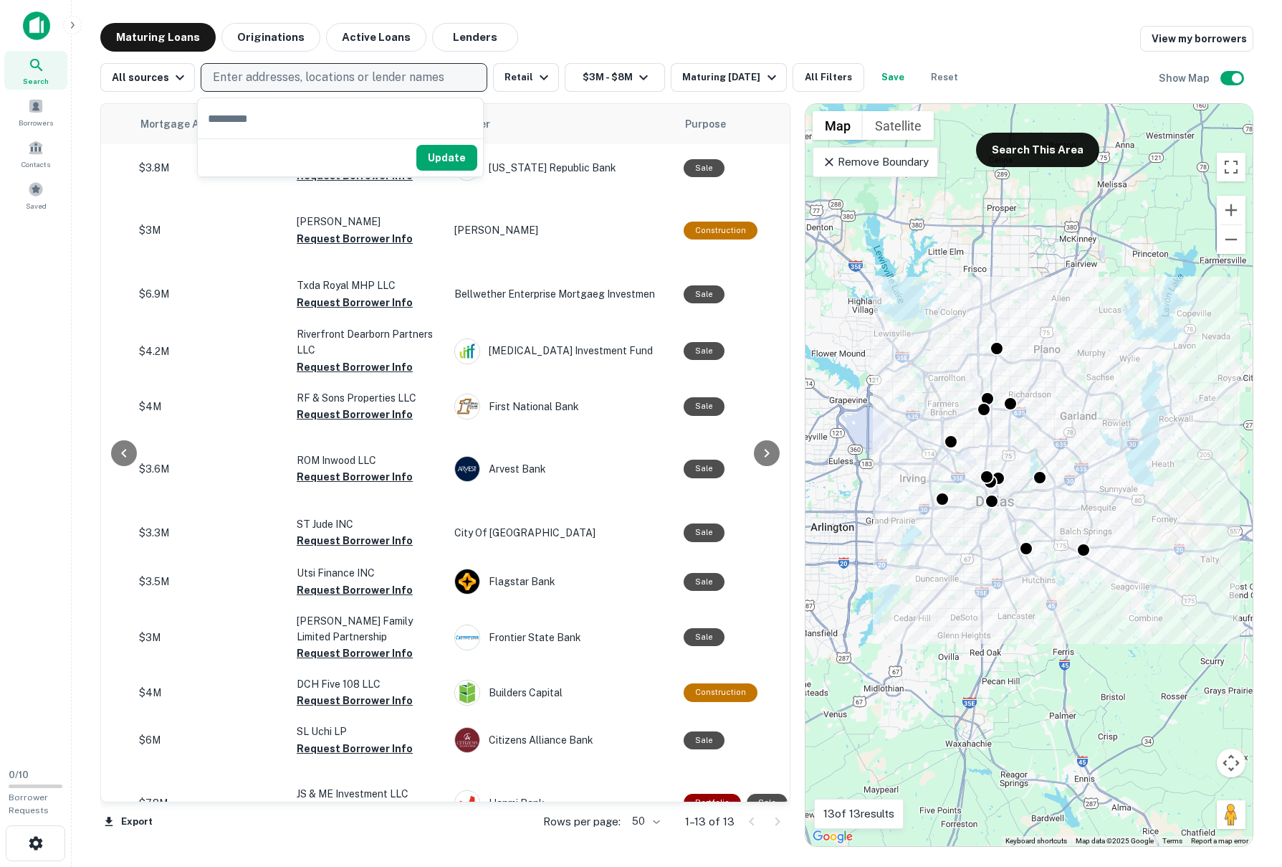
click at [298, 82] on p "Enter addresses, locations or lender names" at bounding box center [329, 77] width 232 height 17
click at [303, 70] on p "Enter addresses, locations or lender names" at bounding box center [329, 77] width 232 height 17
type input "******"
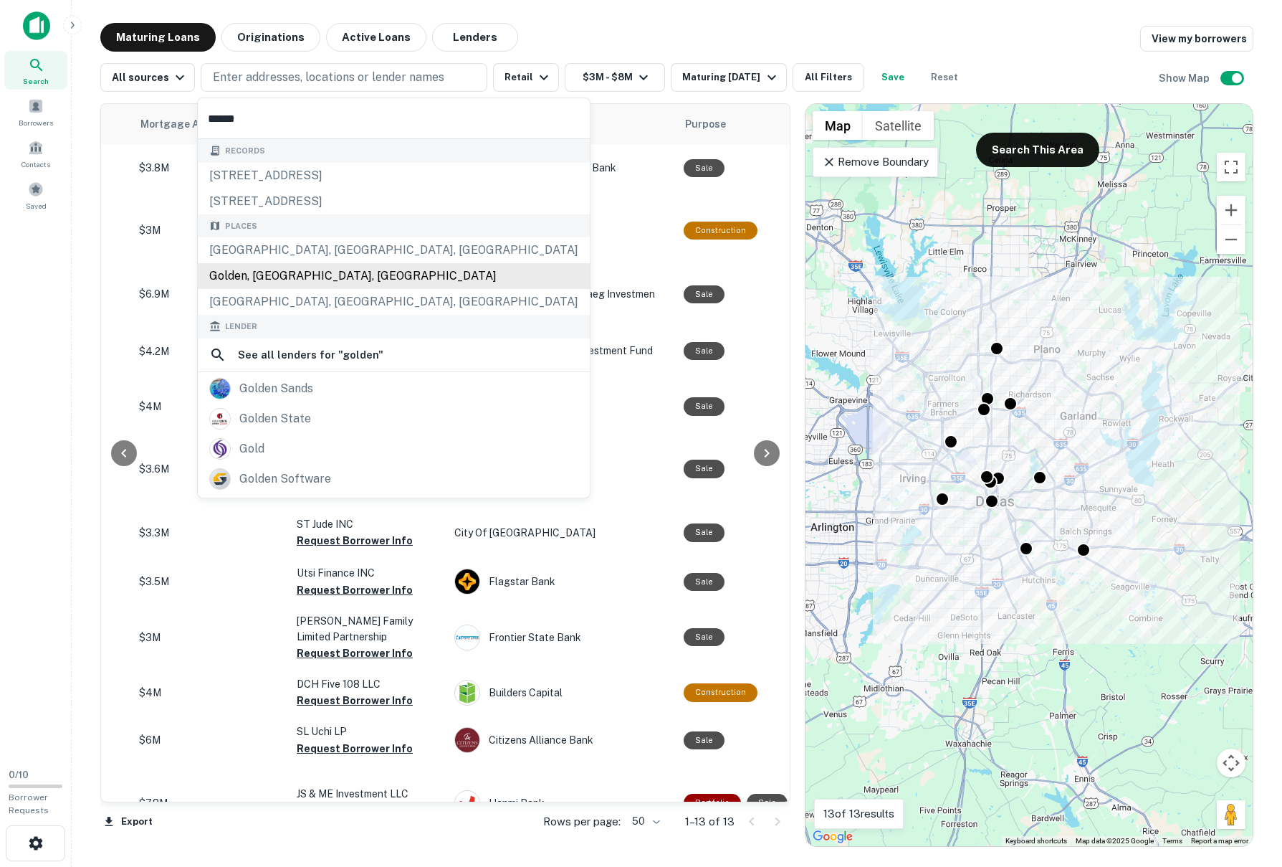
click at [265, 270] on div "Golden, [GEOGRAPHIC_DATA], [GEOGRAPHIC_DATA]" at bounding box center [394, 276] width 392 height 26
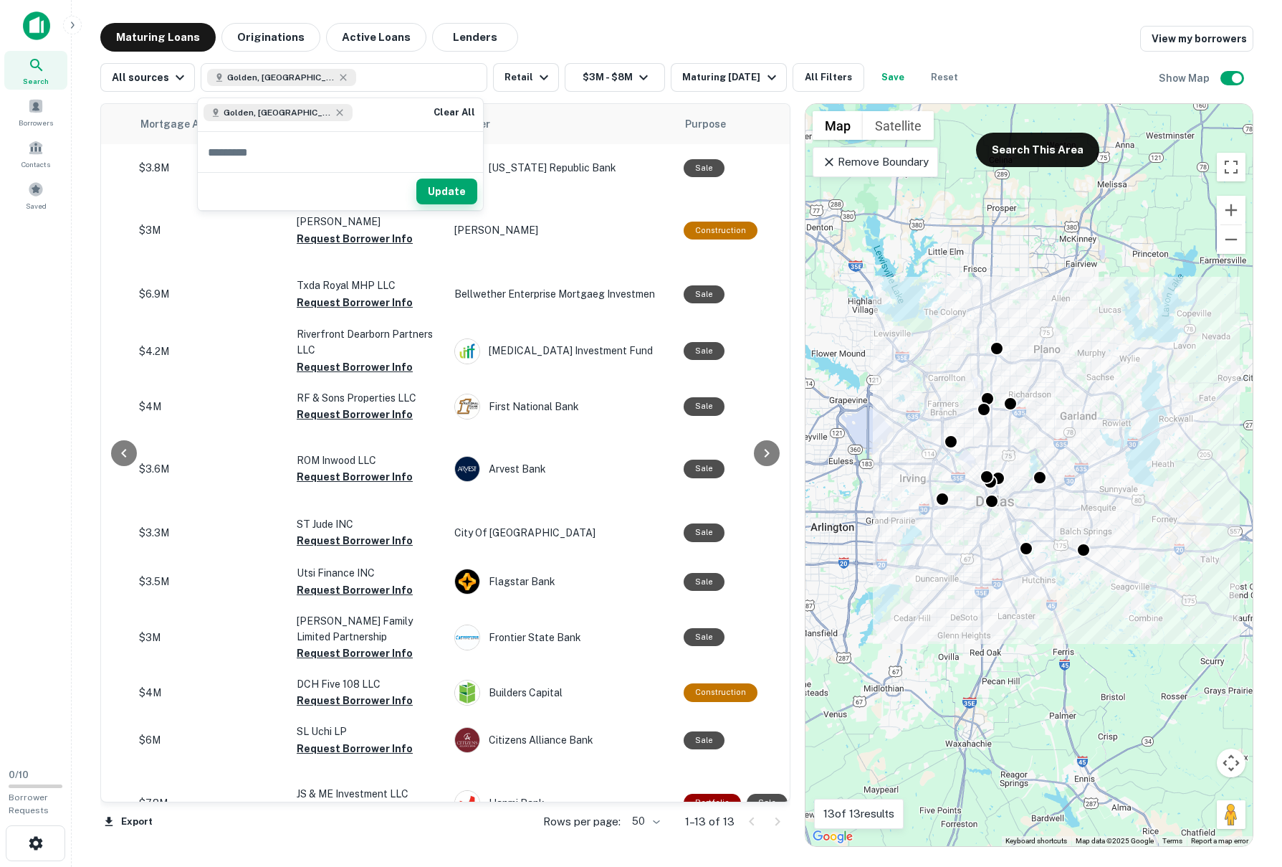
click at [454, 190] on button "Update" at bounding box center [447, 192] width 61 height 26
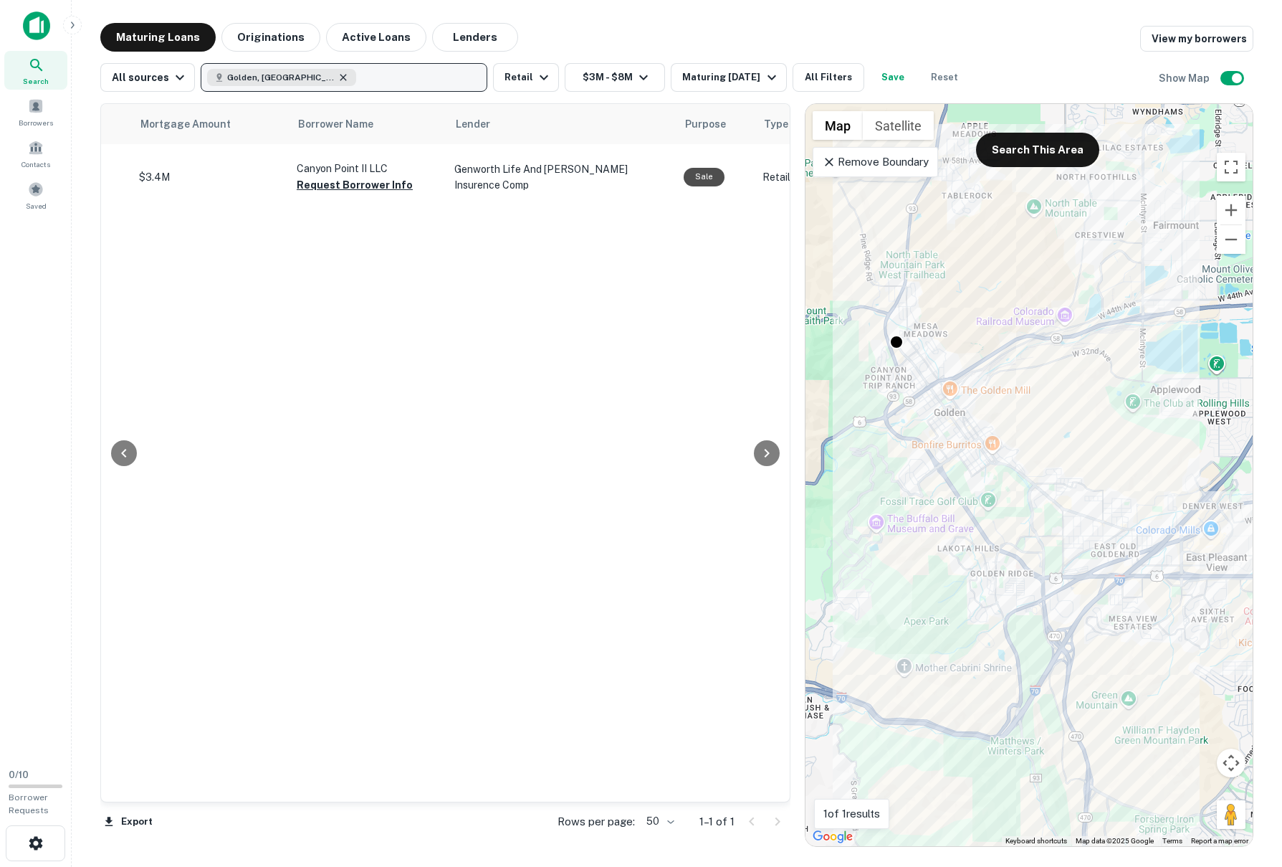
click at [338, 78] on icon "button" at bounding box center [343, 77] width 11 height 11
type input "******"
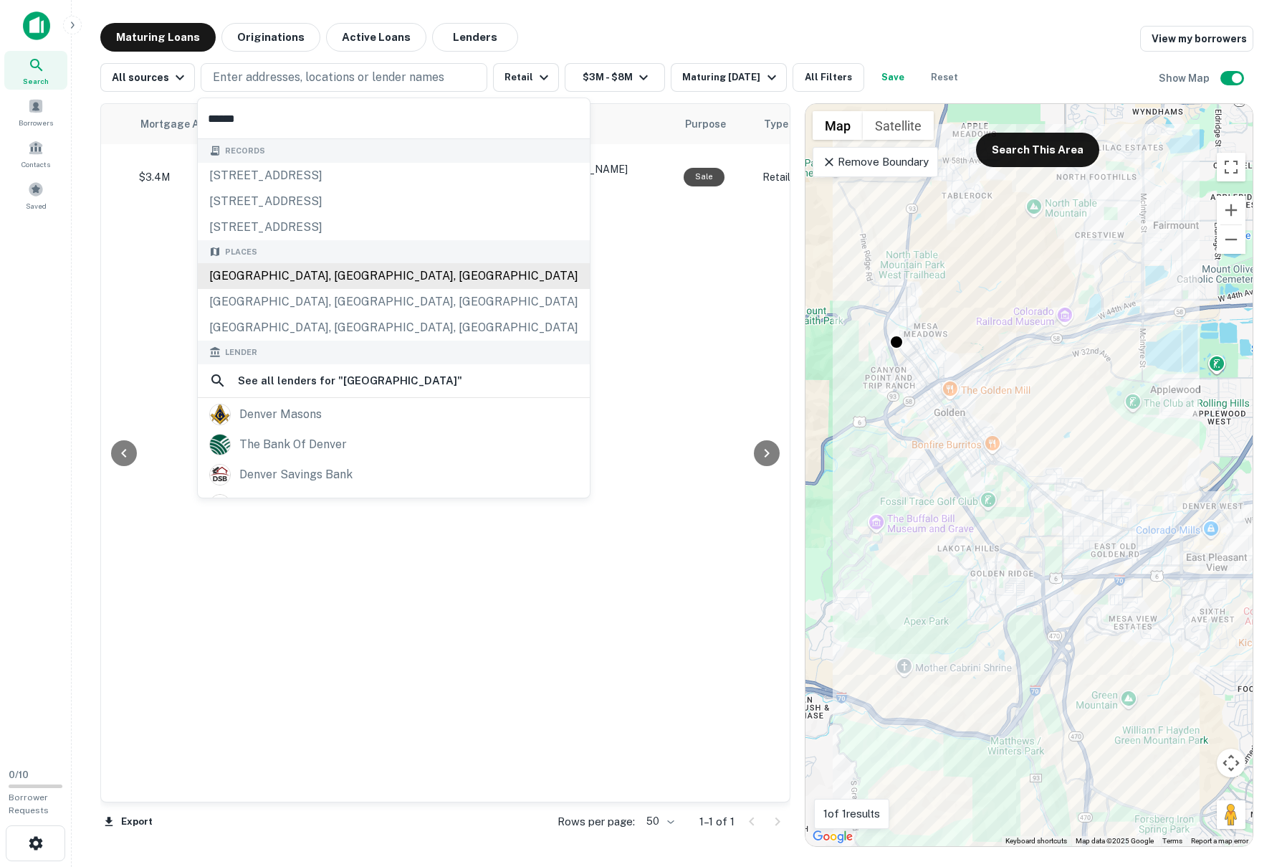
click at [256, 275] on div "[GEOGRAPHIC_DATA], [GEOGRAPHIC_DATA], [GEOGRAPHIC_DATA]" at bounding box center [394, 276] width 392 height 26
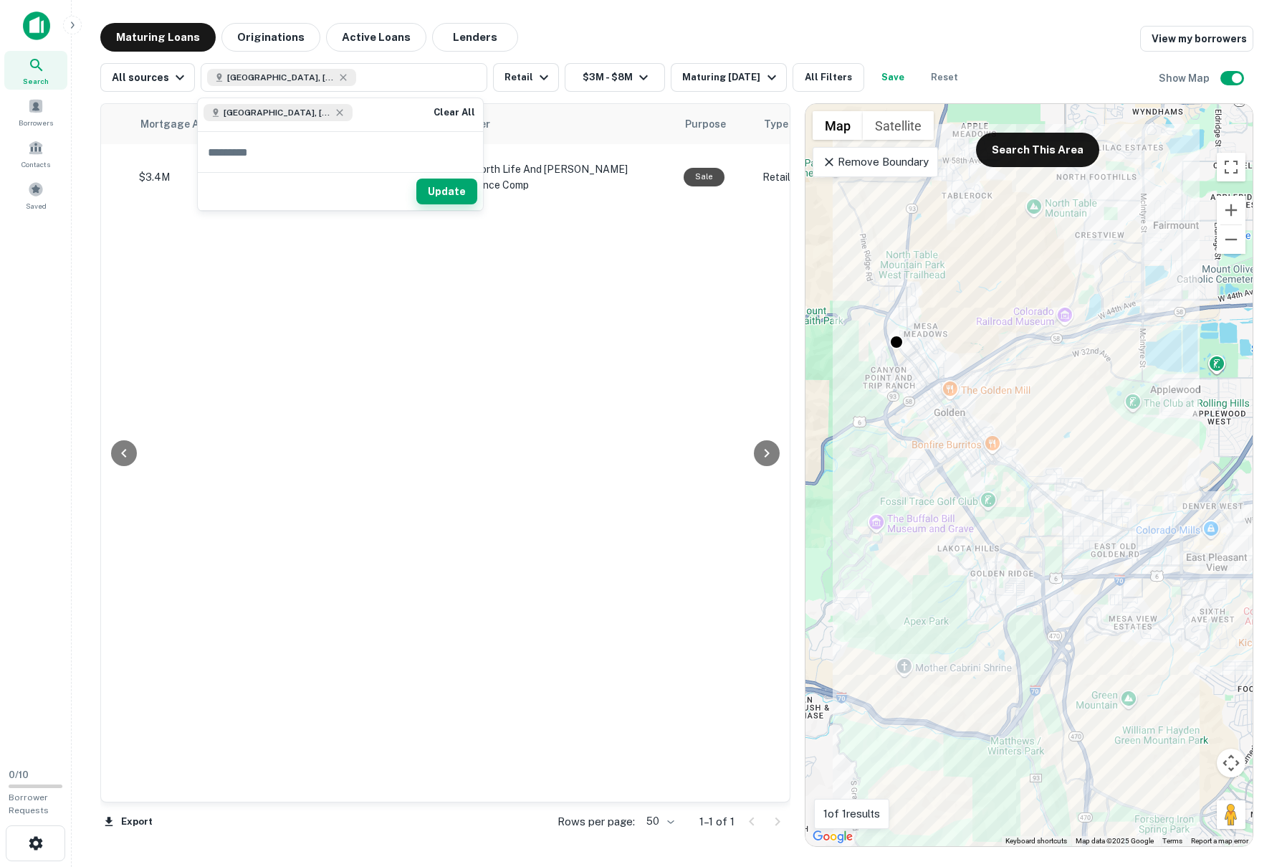
click at [459, 192] on button "Update" at bounding box center [447, 192] width 61 height 26
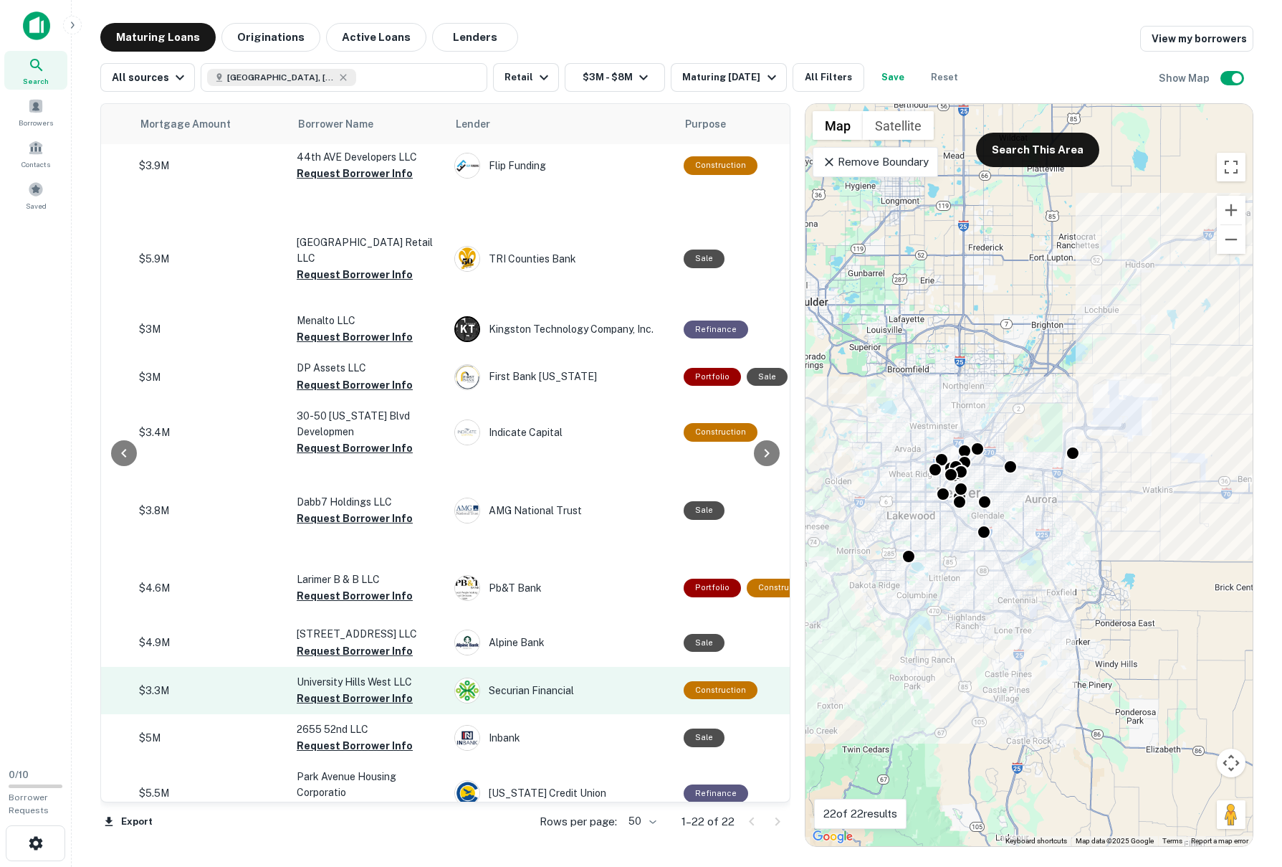
scroll to position [736, 333]
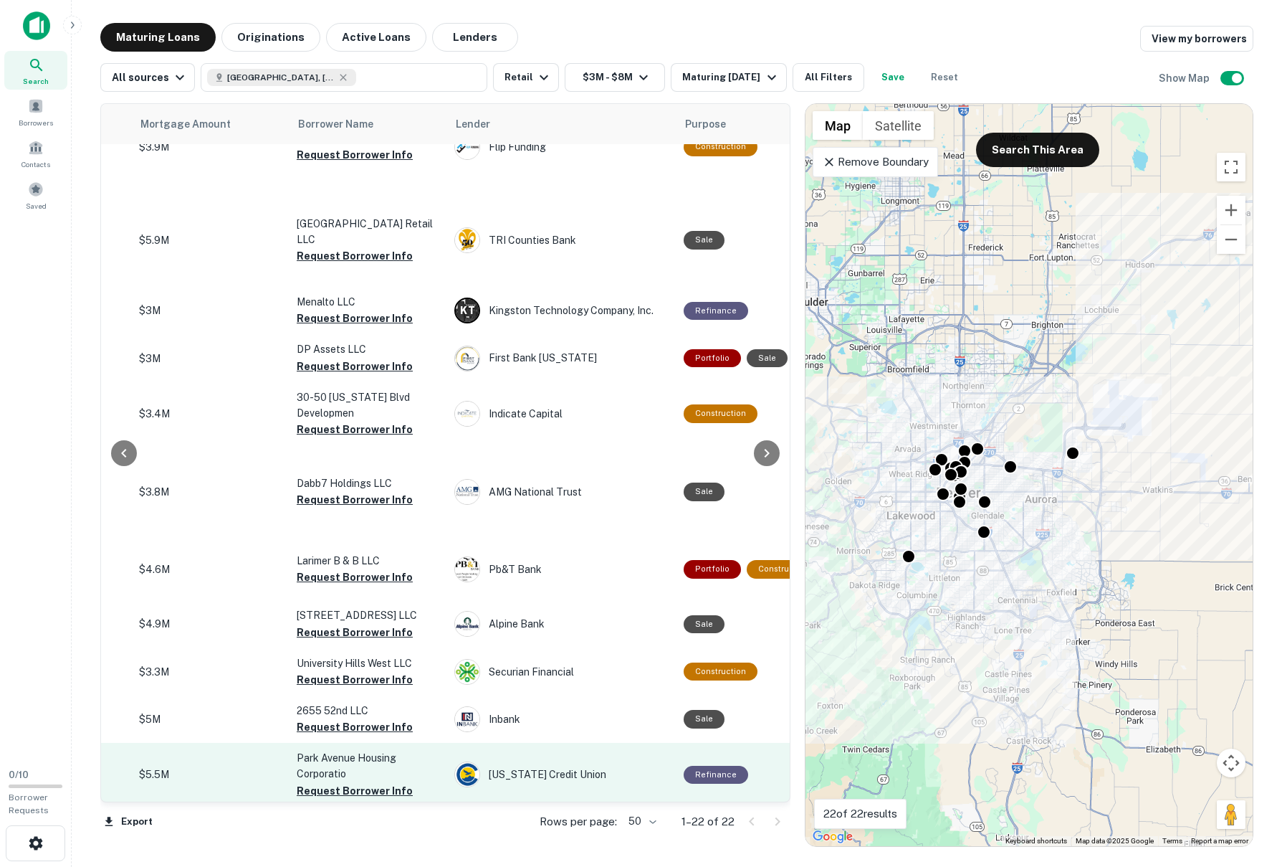
click at [351, 758] on p "Park Avenue Housing Corporatio" at bounding box center [368, 766] width 143 height 32
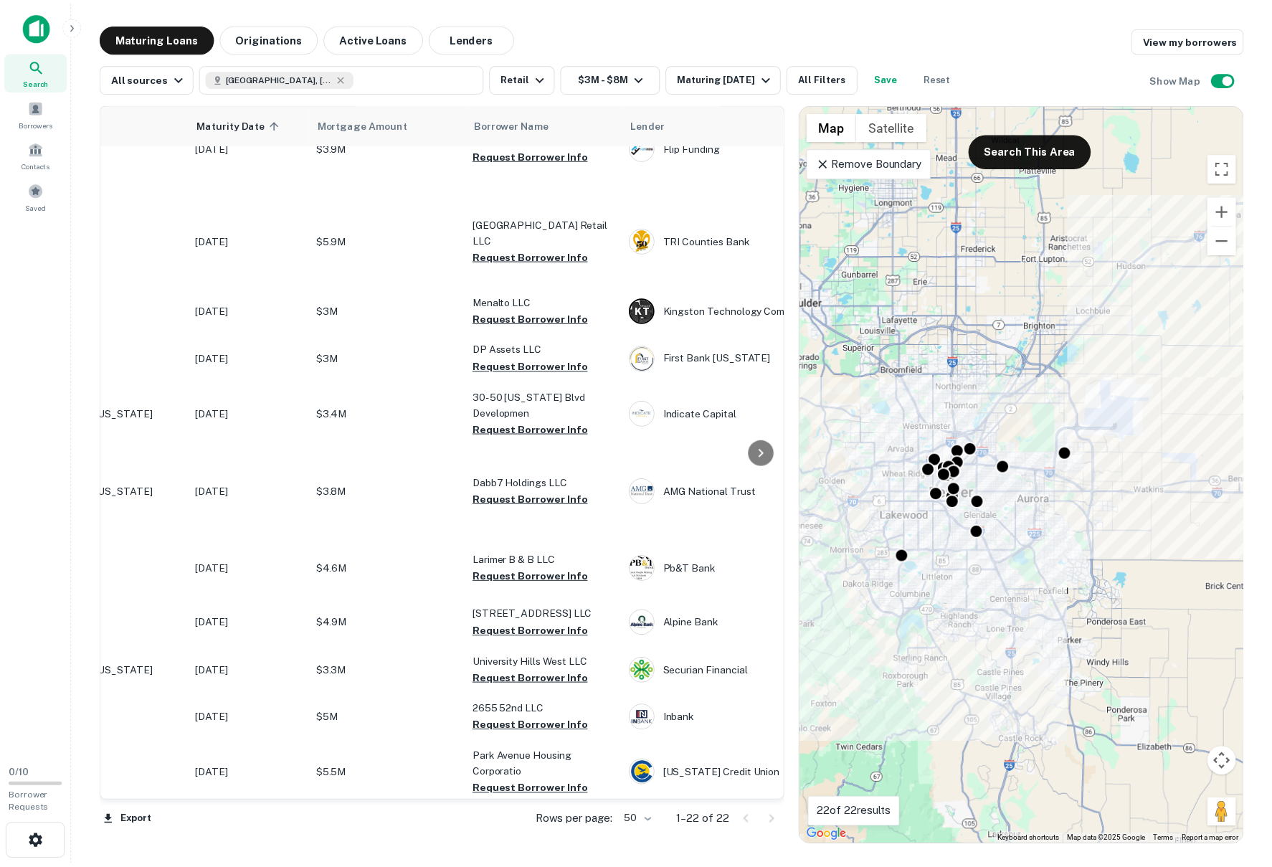
scroll to position [736, 0]
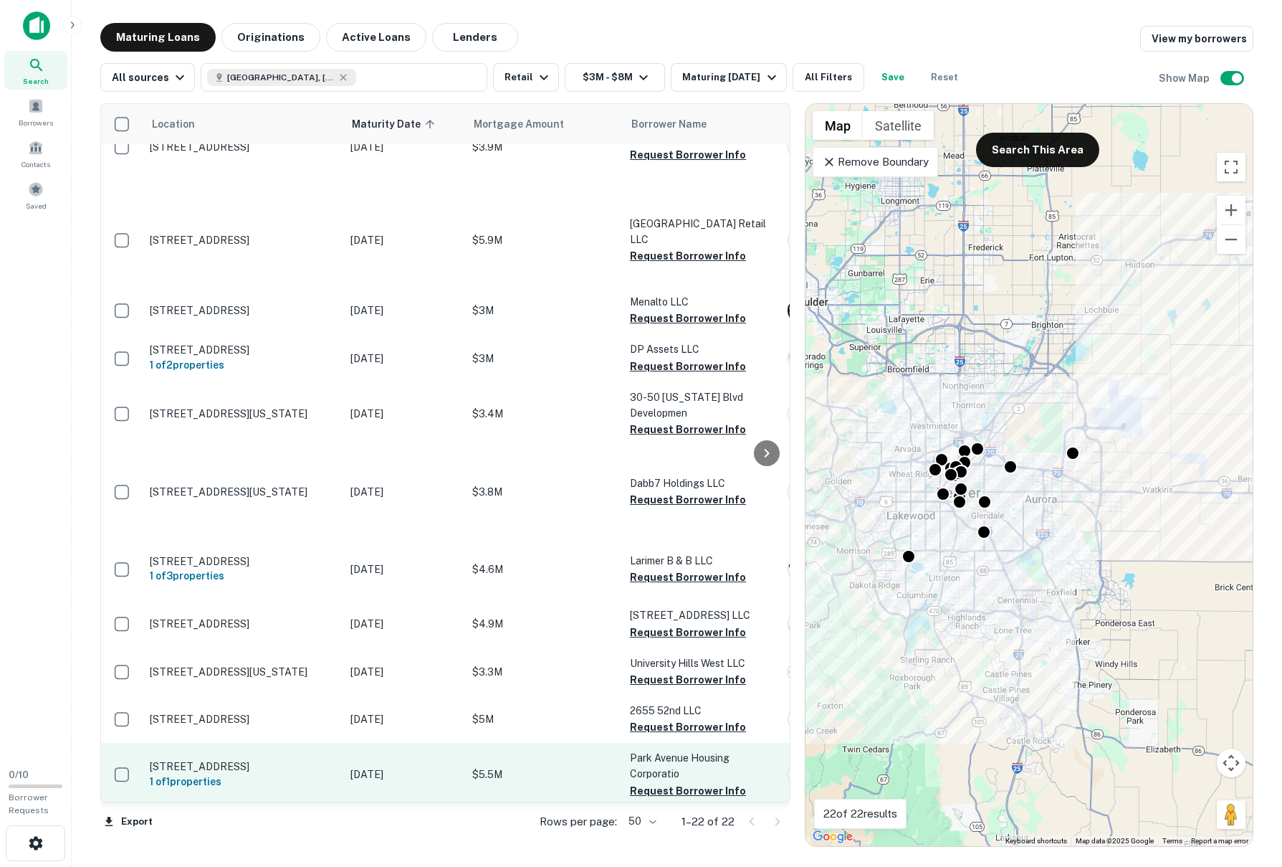
click at [591, 766] on p "$5.5M" at bounding box center [543, 774] width 143 height 16
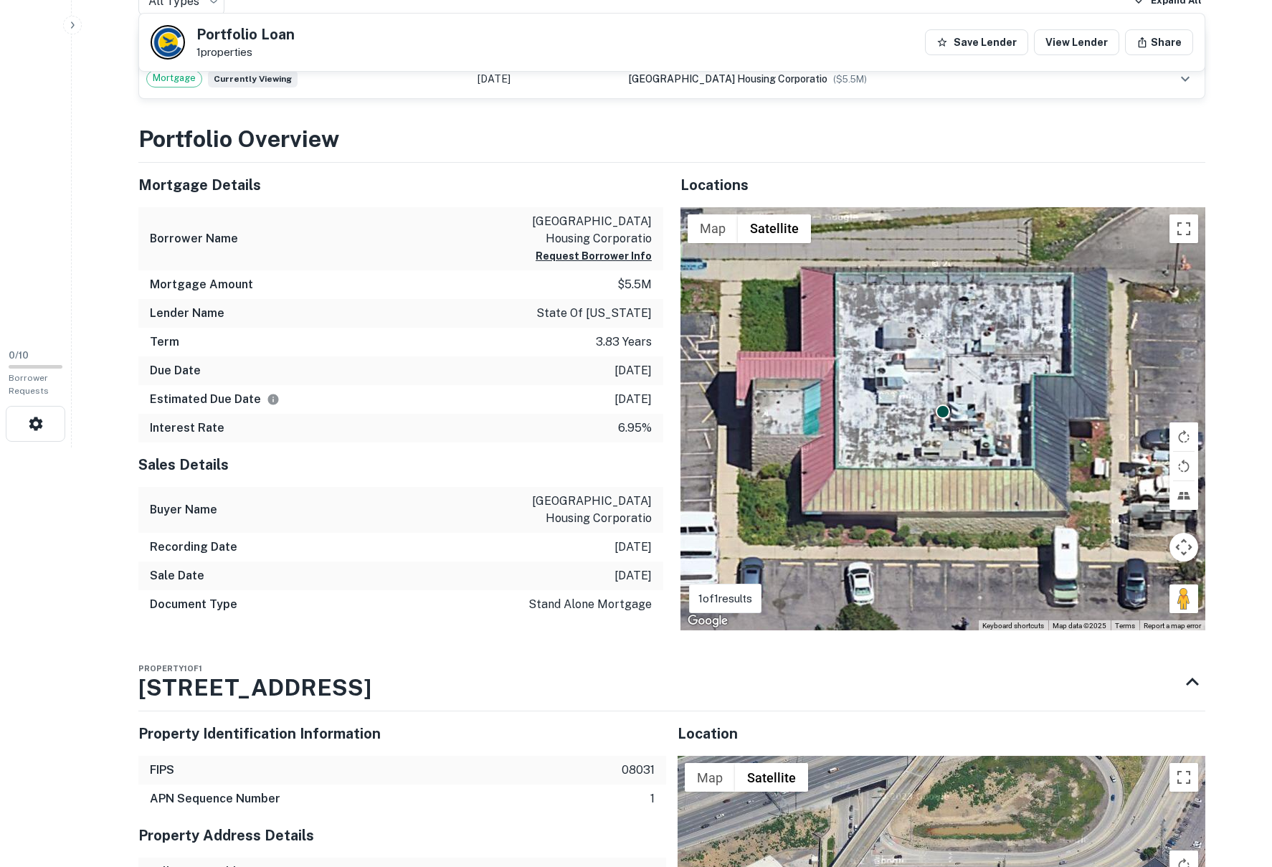
scroll to position [430, 0]
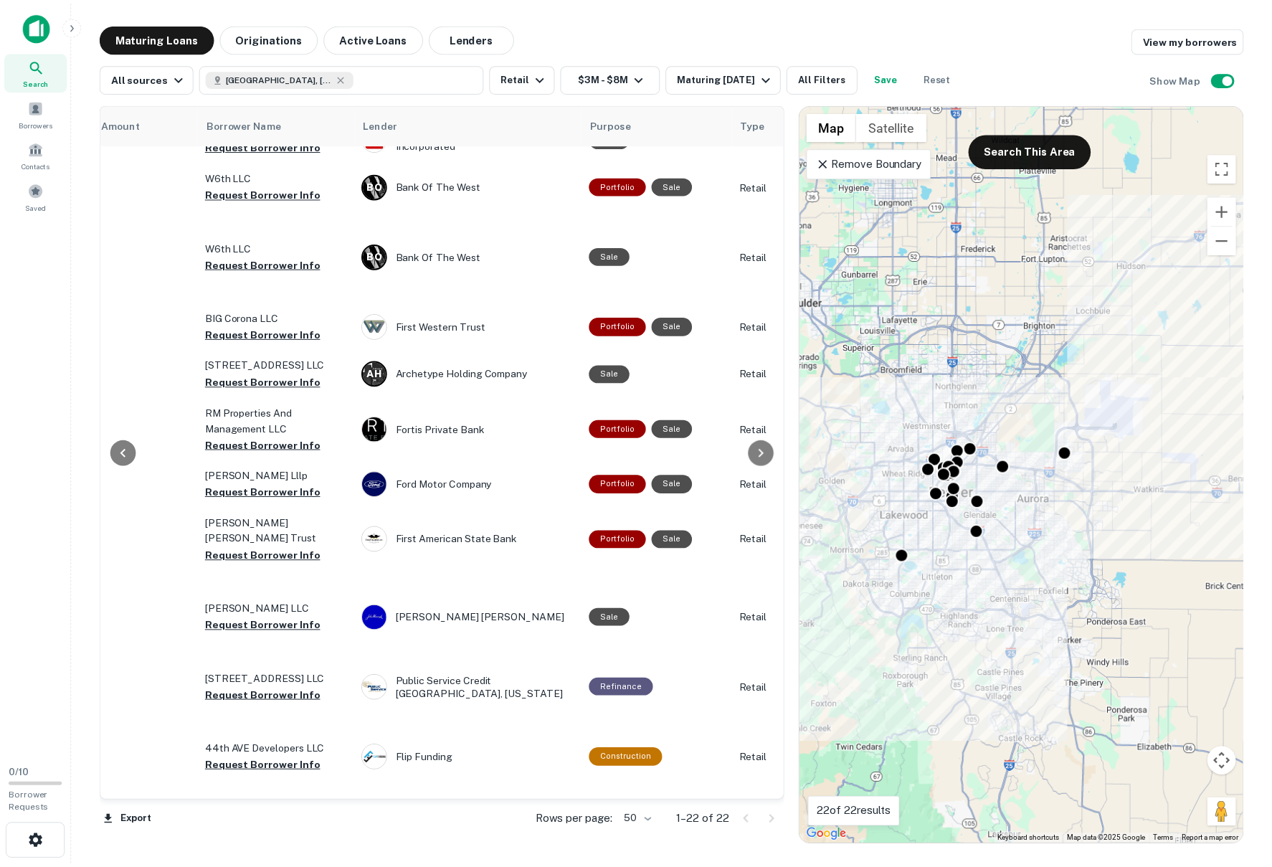
scroll to position [0, 424]
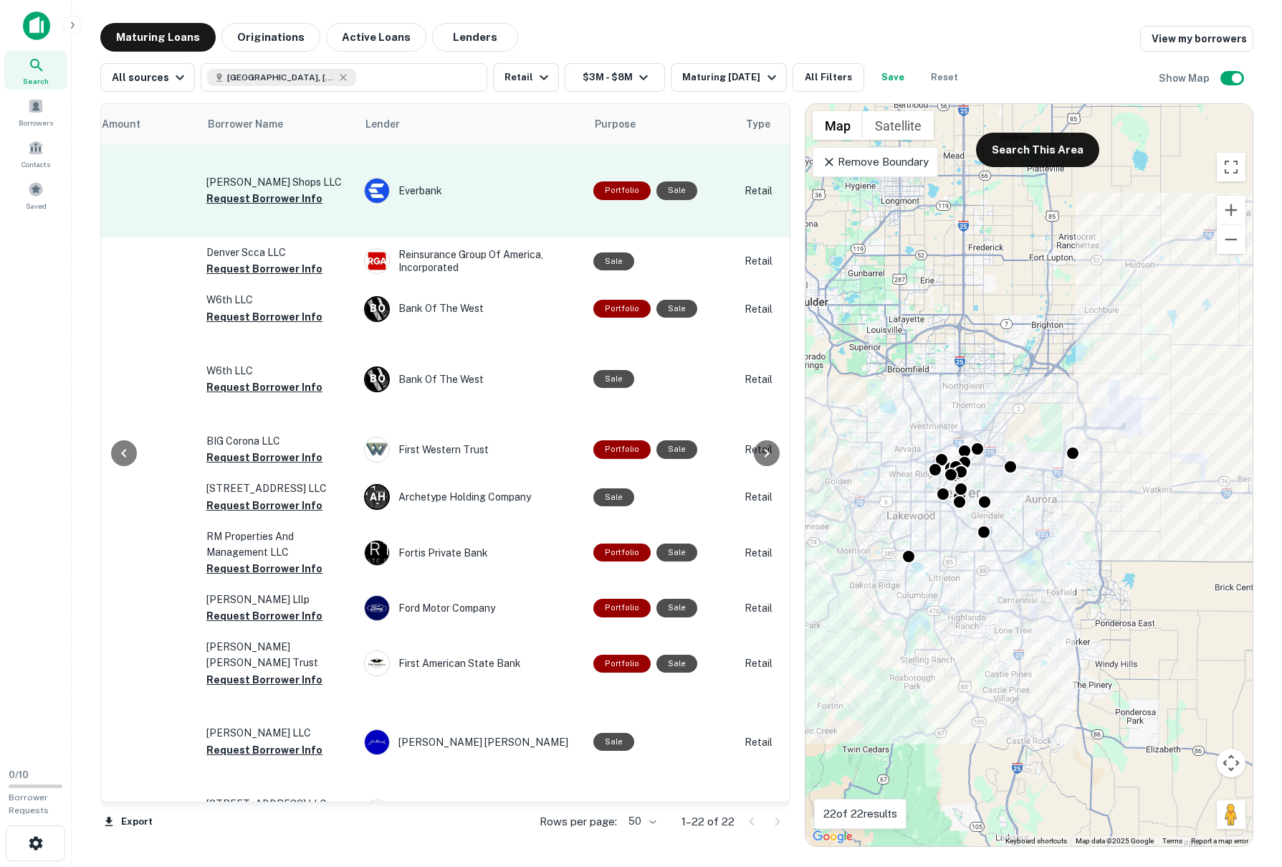
click at [262, 178] on p "[PERSON_NAME] Shops LLC" at bounding box center [277, 182] width 143 height 16
click at [477, 183] on div "Everbank" at bounding box center [471, 191] width 215 height 26
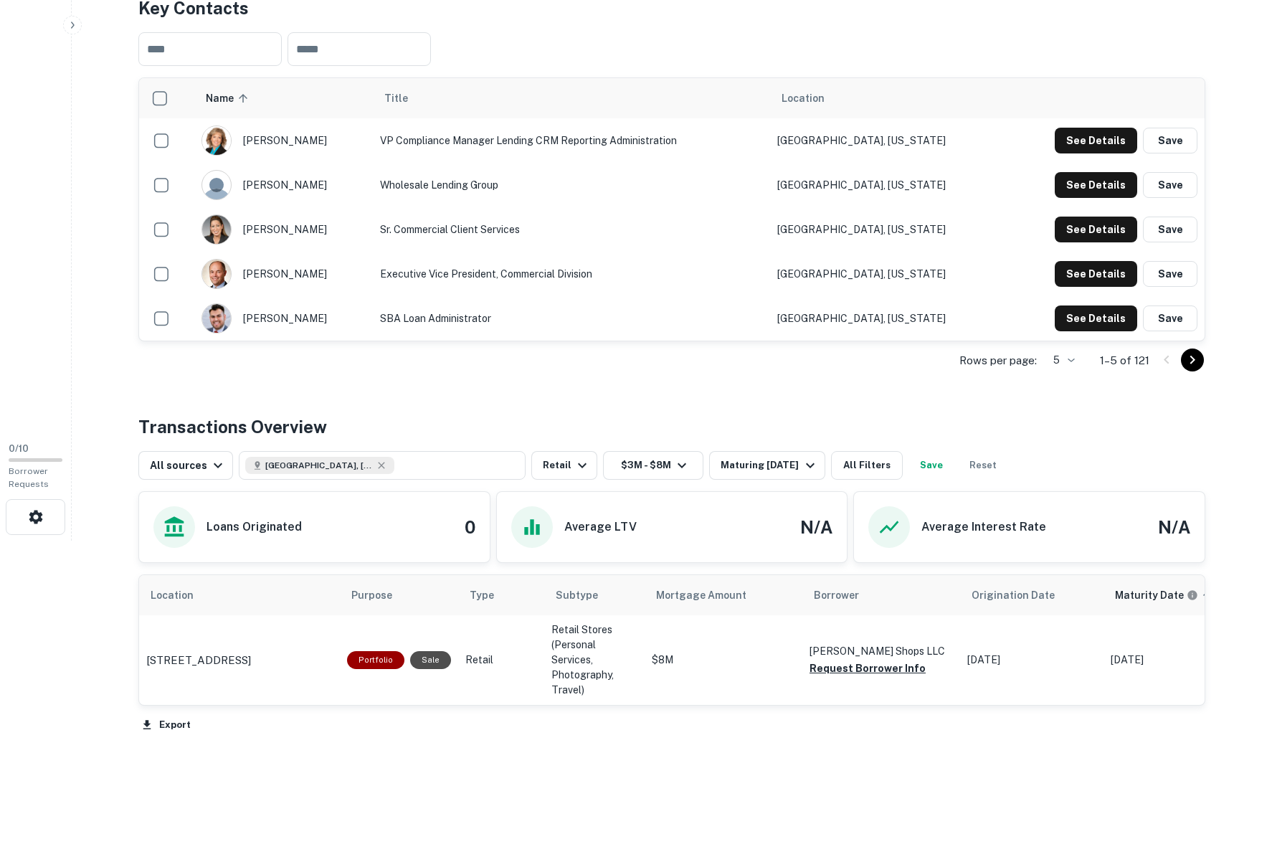
scroll to position [333, 0]
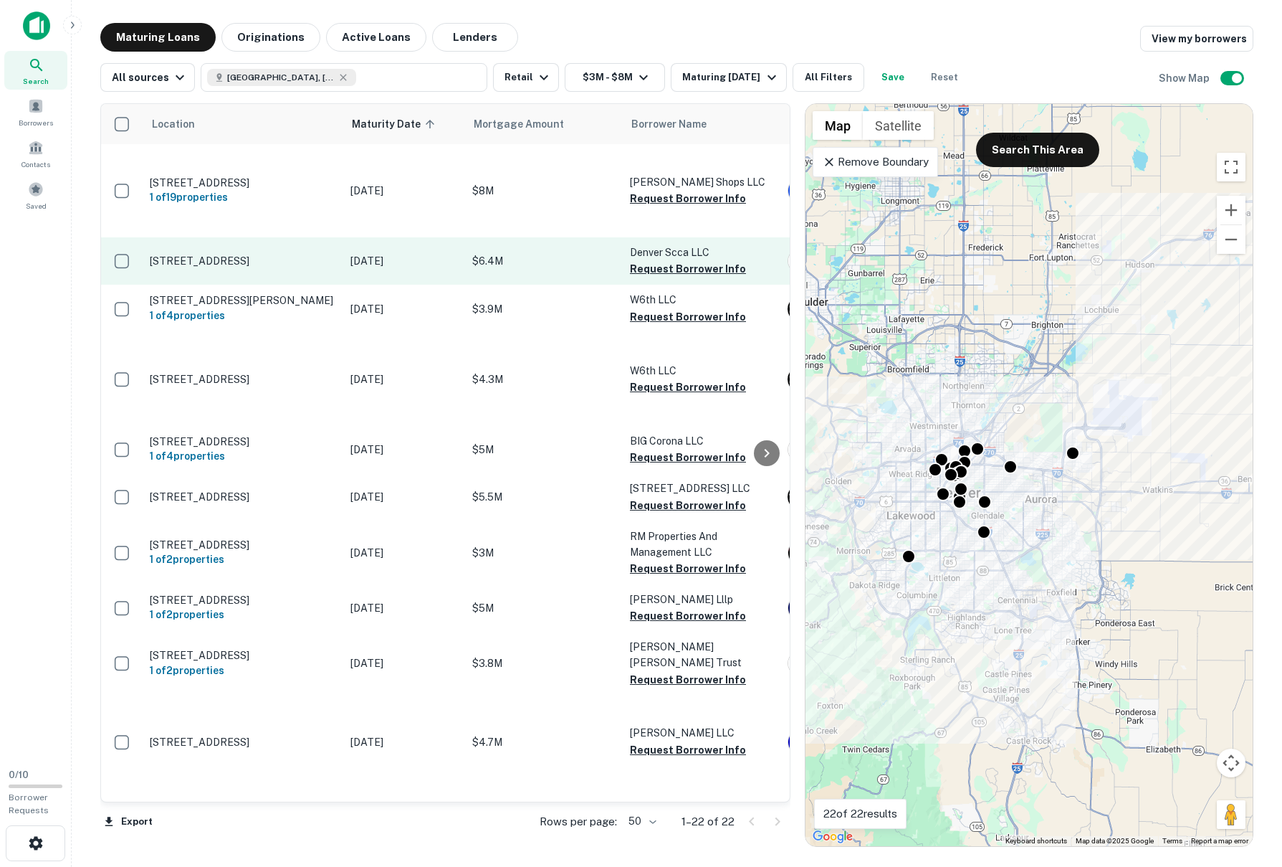
click at [234, 262] on p "[STREET_ADDRESS]" at bounding box center [243, 260] width 186 height 13
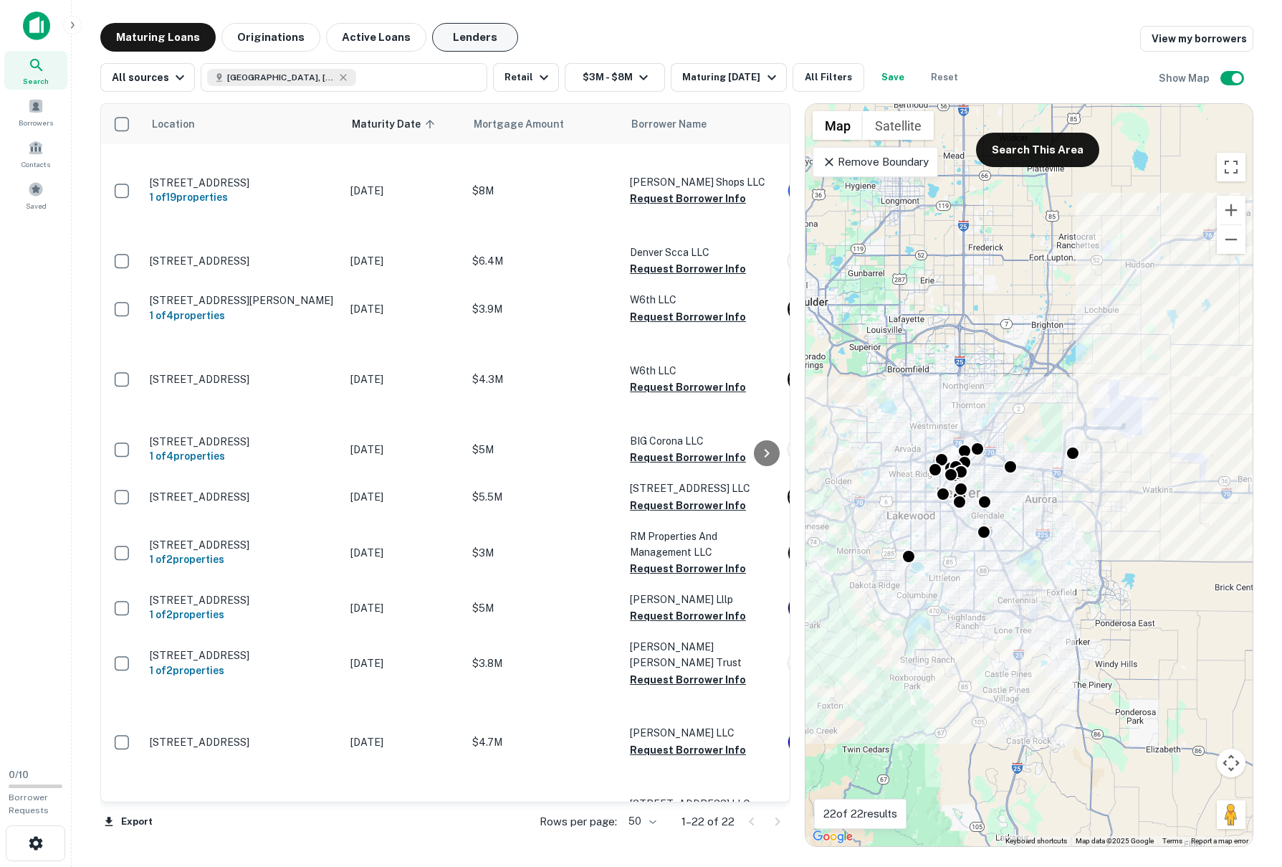
click at [470, 41] on button "Lenders" at bounding box center [475, 37] width 86 height 29
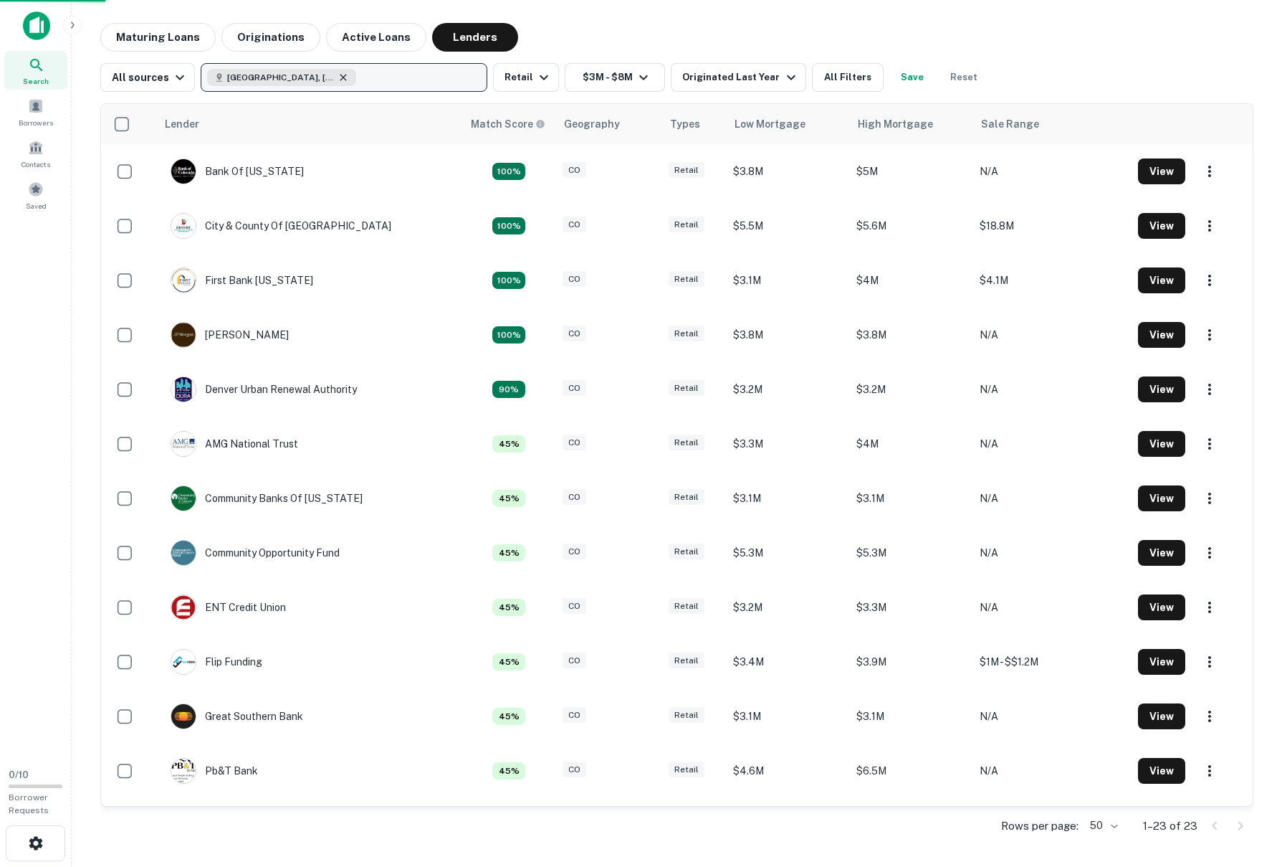
click at [338, 77] on icon "button" at bounding box center [343, 77] width 11 height 11
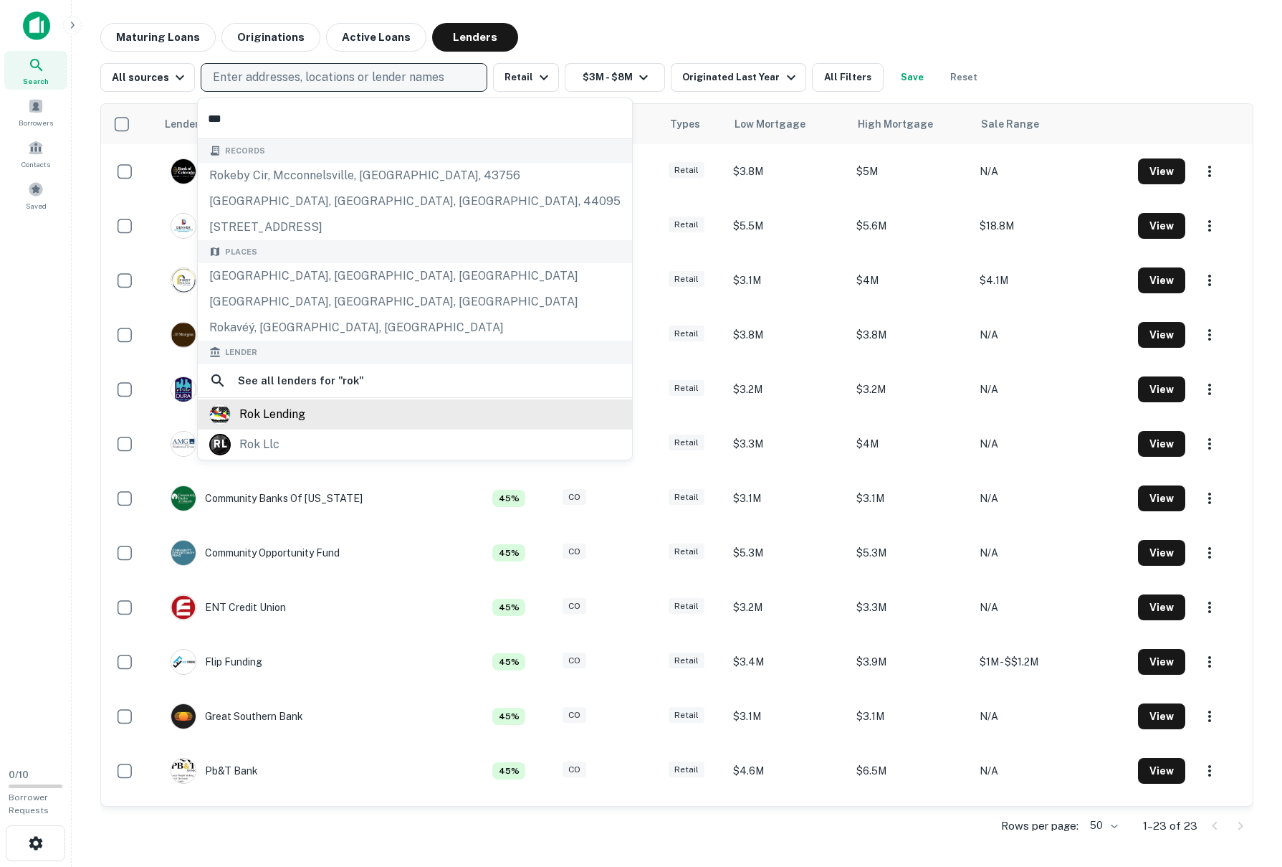
type input "***"
click at [283, 417] on div "rok lending" at bounding box center [272, 415] width 66 height 22
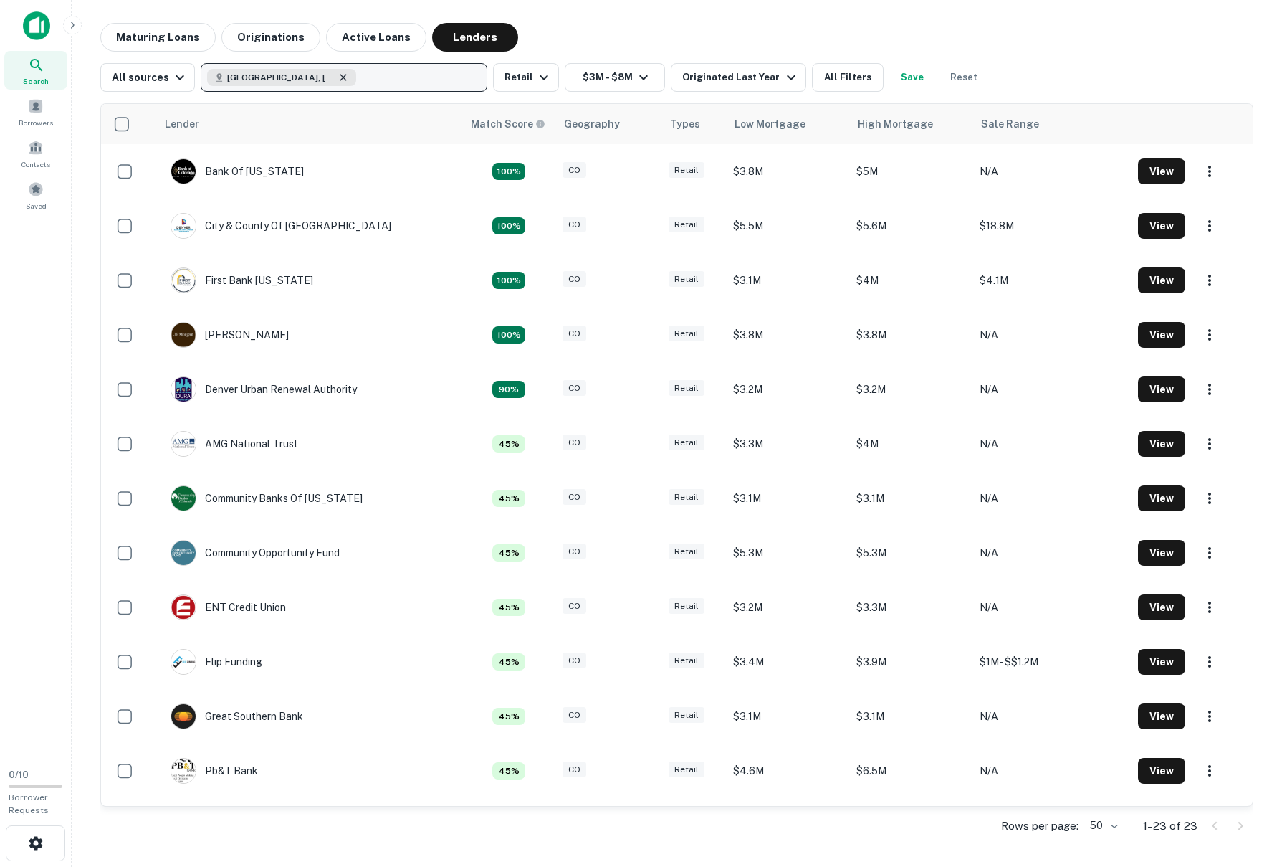
click at [341, 75] on icon "button" at bounding box center [344, 77] width 6 height 6
click at [474, 35] on button "Lenders" at bounding box center [475, 37] width 86 height 29
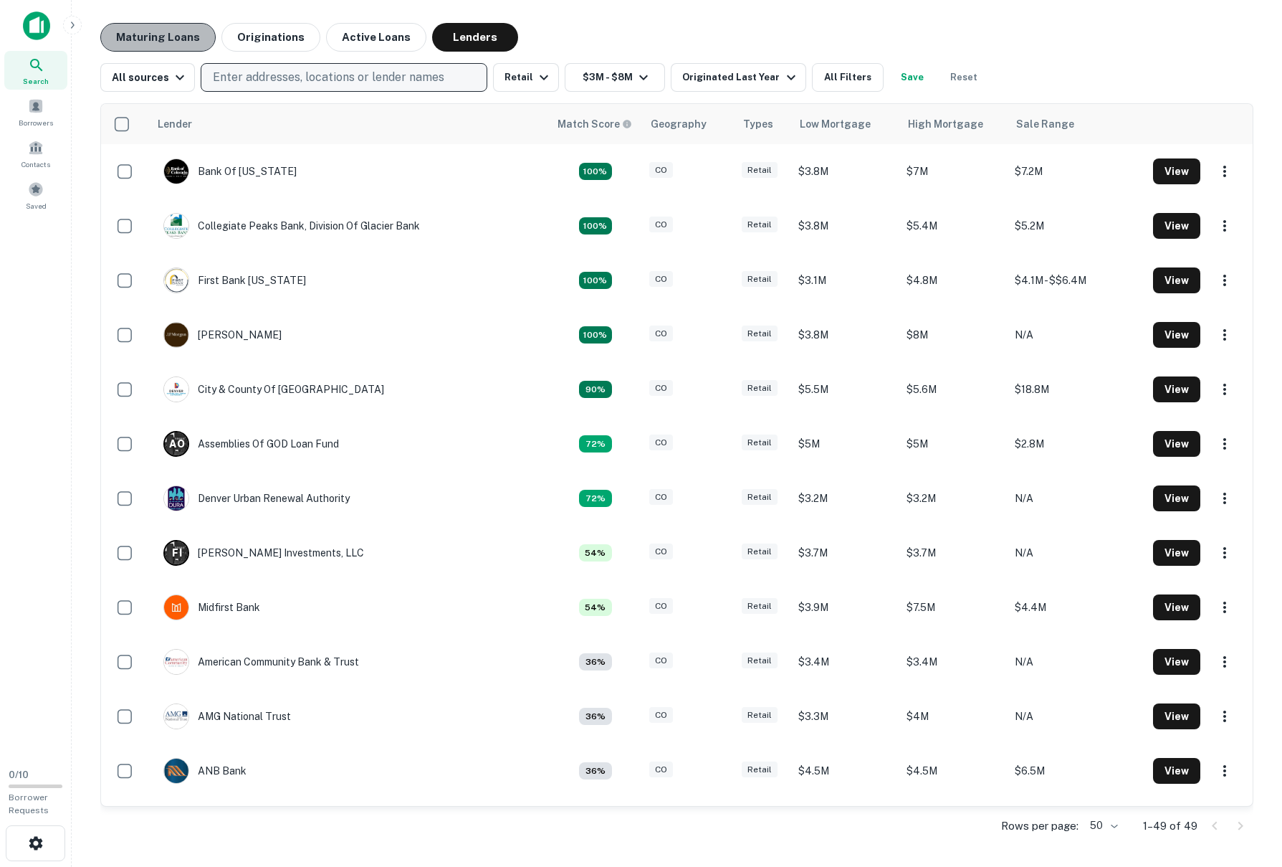
click at [171, 32] on button "Maturing Loans" at bounding box center [157, 37] width 115 height 29
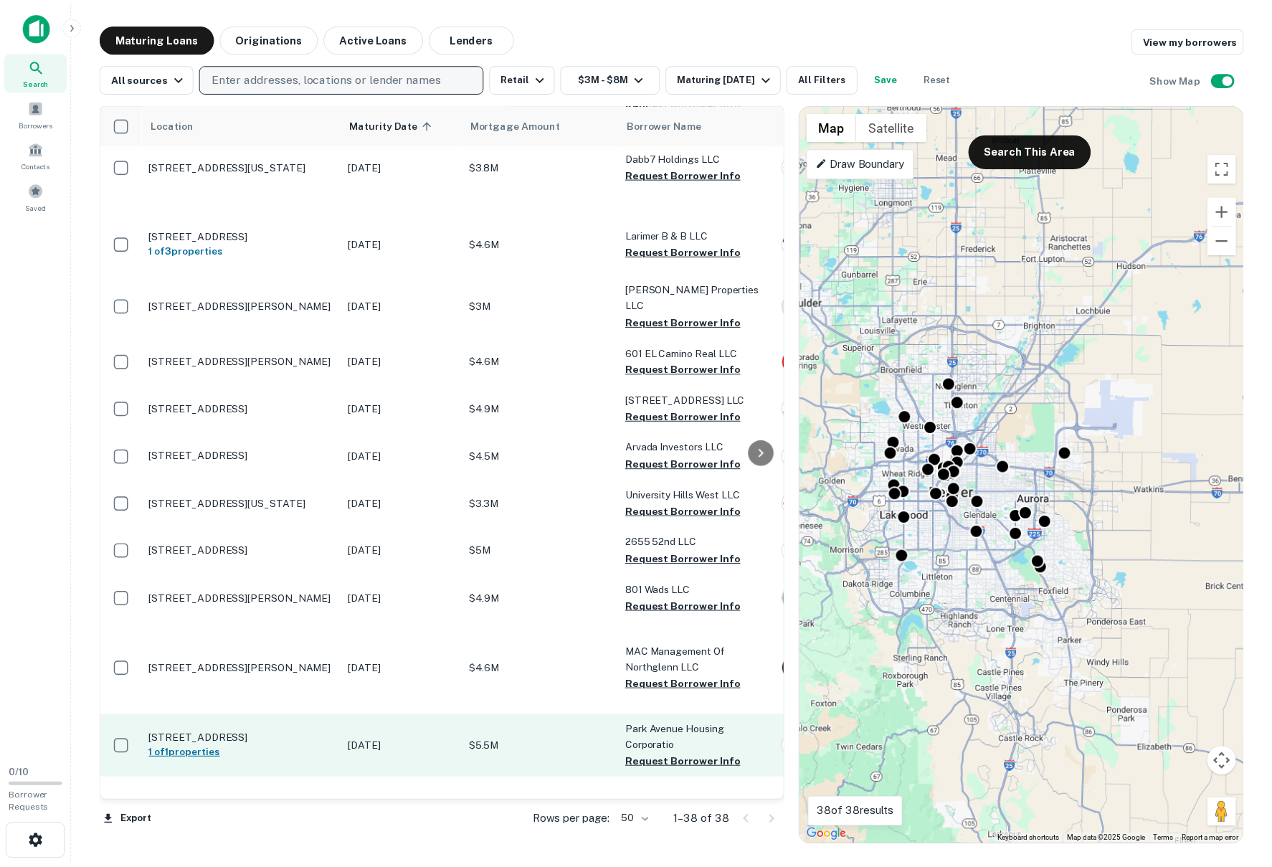
scroll to position [1799, 0]
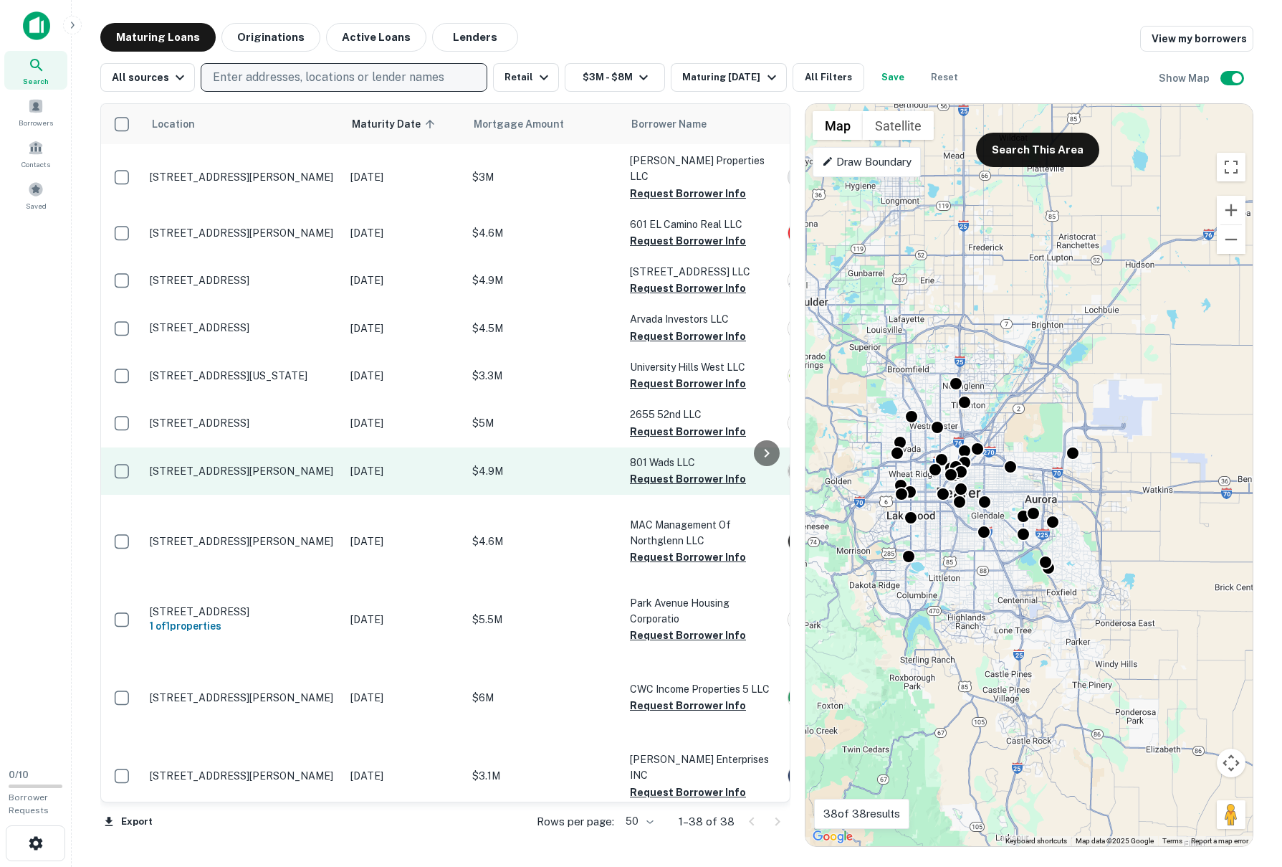
click at [239, 465] on p "[STREET_ADDRESS][PERSON_NAME]" at bounding box center [243, 471] width 186 height 13
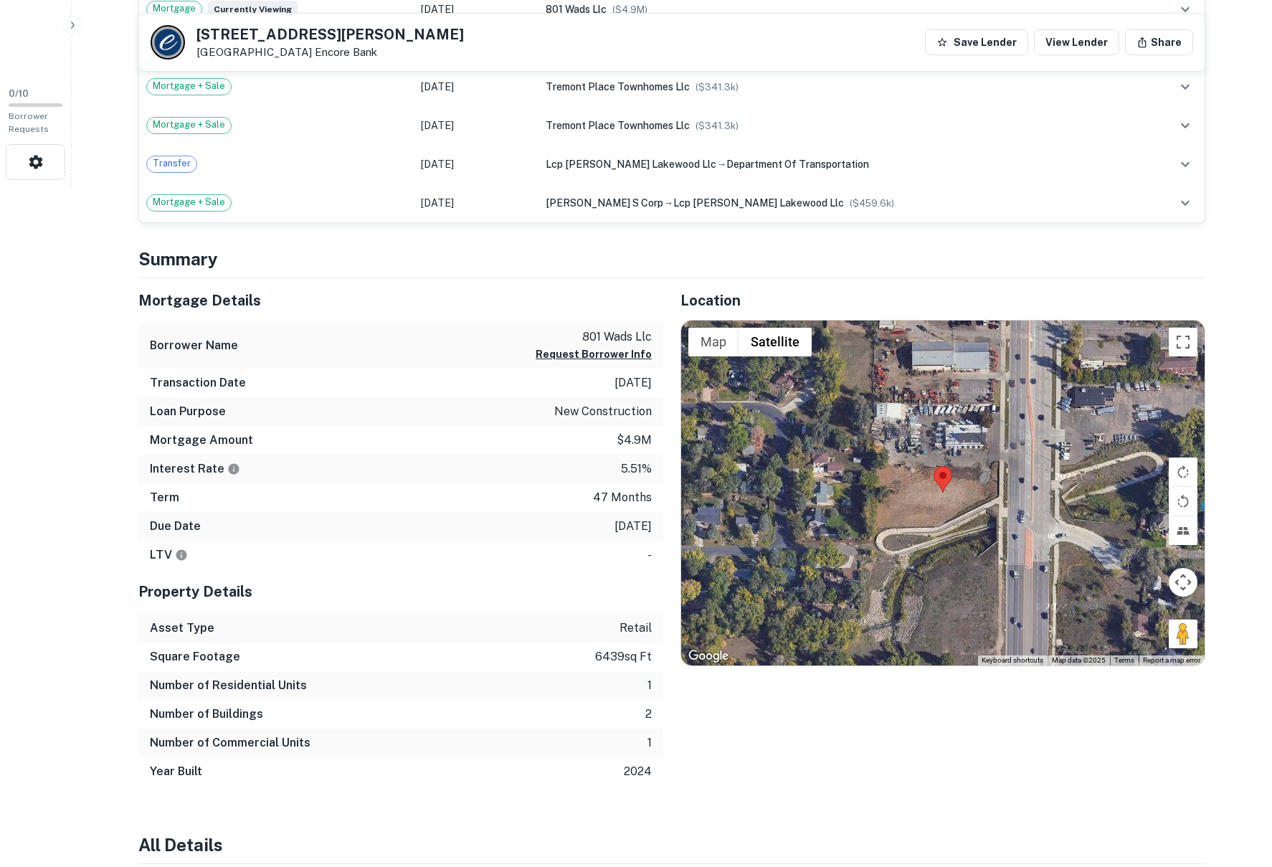
scroll to position [717, 0]
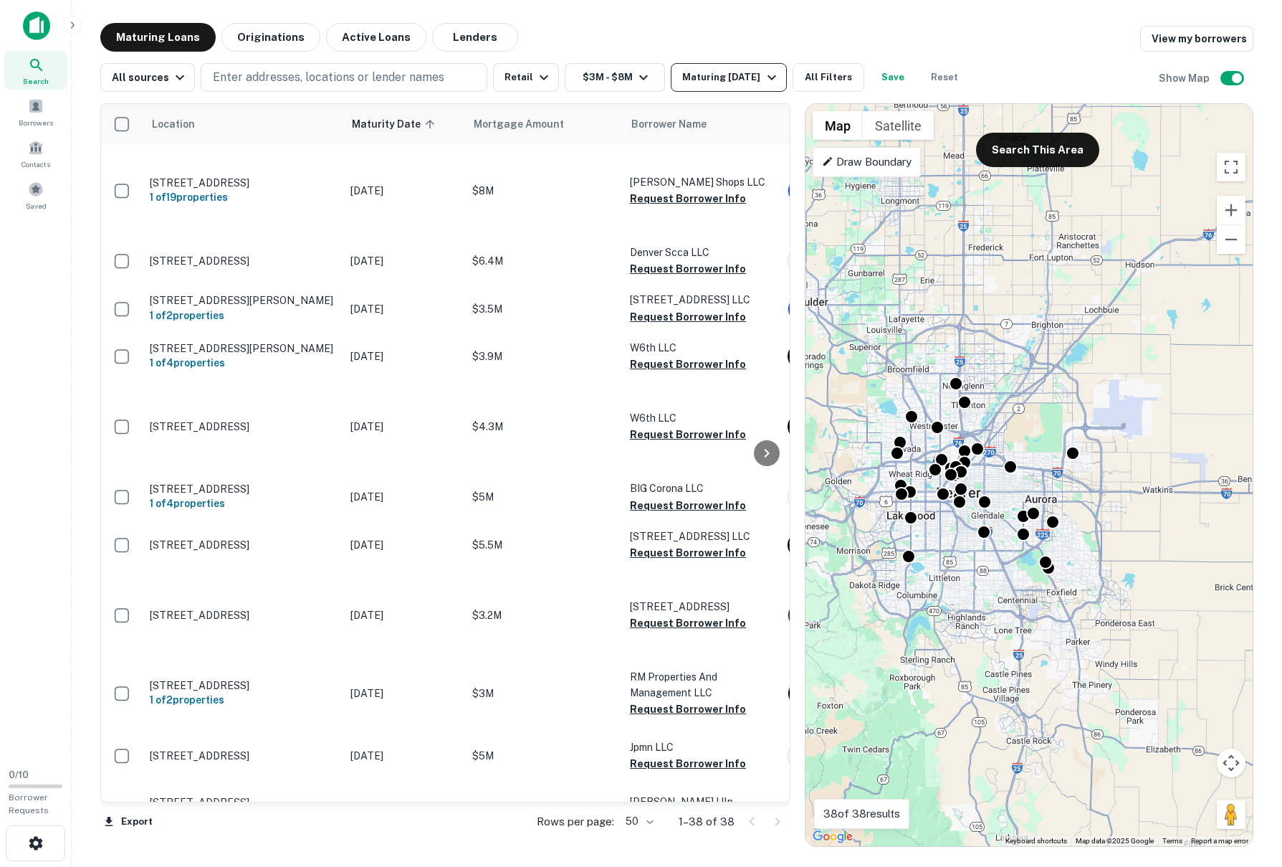
click at [734, 70] on div "Maturing [DATE]" at bounding box center [730, 77] width 97 height 17
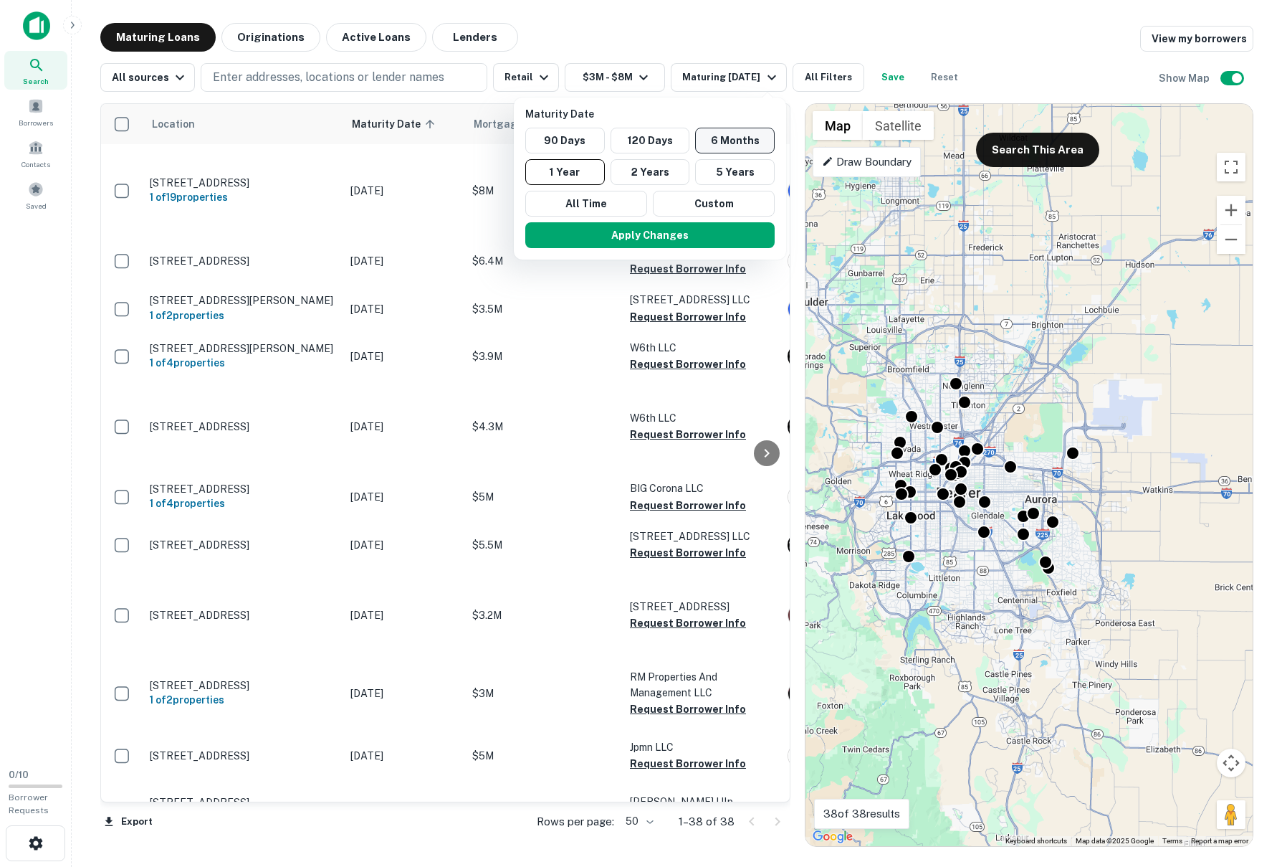
click at [739, 138] on button "6 Months" at bounding box center [735, 141] width 80 height 26
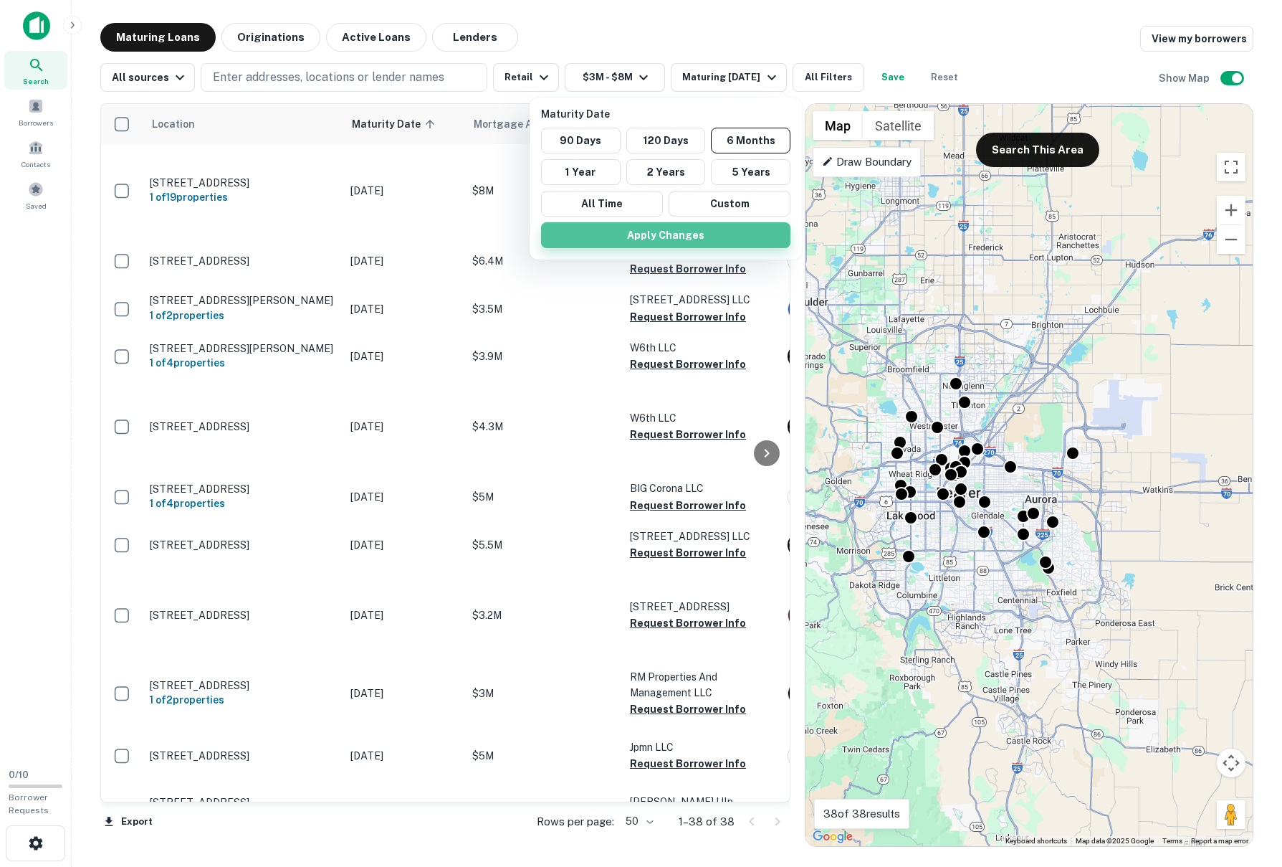
click at [685, 235] on button "Apply Changes" at bounding box center [665, 235] width 249 height 26
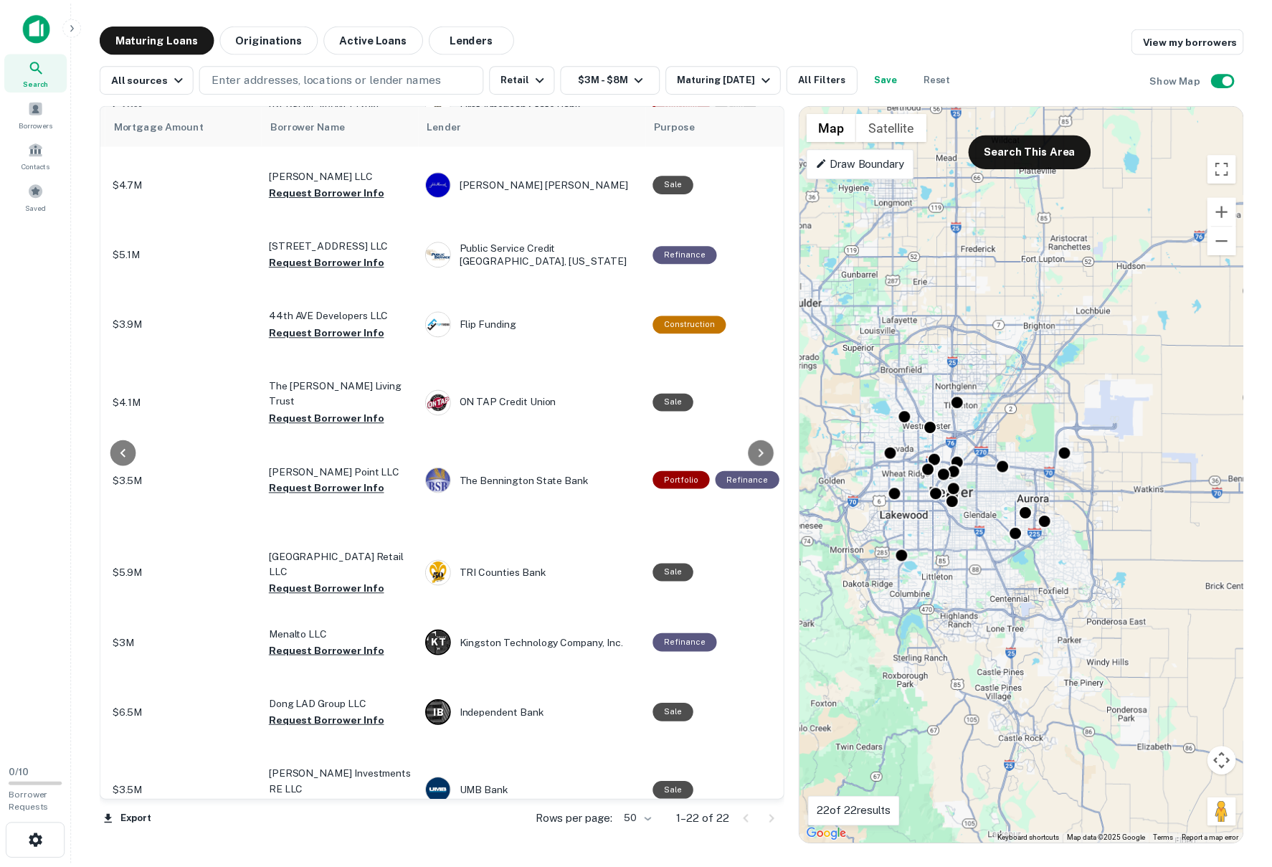
scroll to position [855, 275]
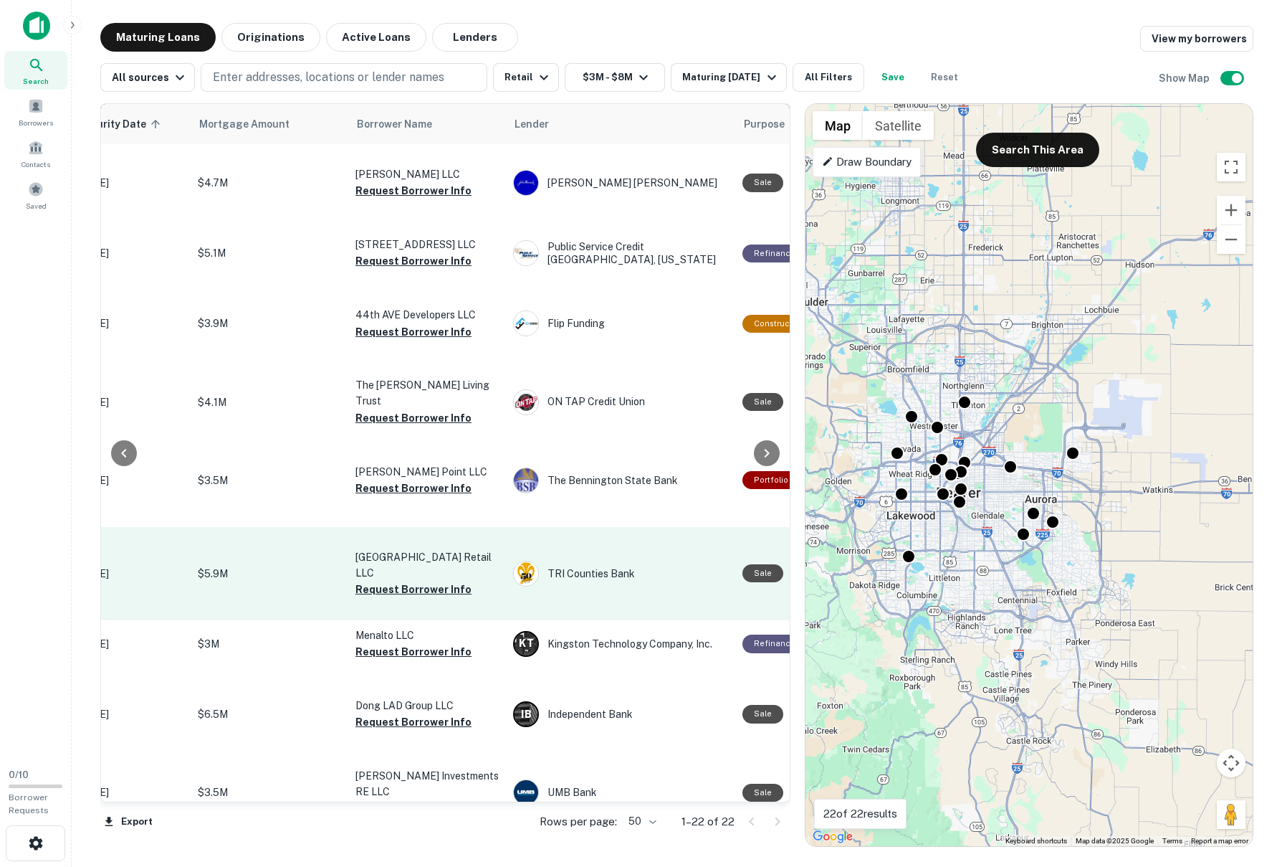
click at [278, 566] on p "$5.9M" at bounding box center [269, 574] width 143 height 16
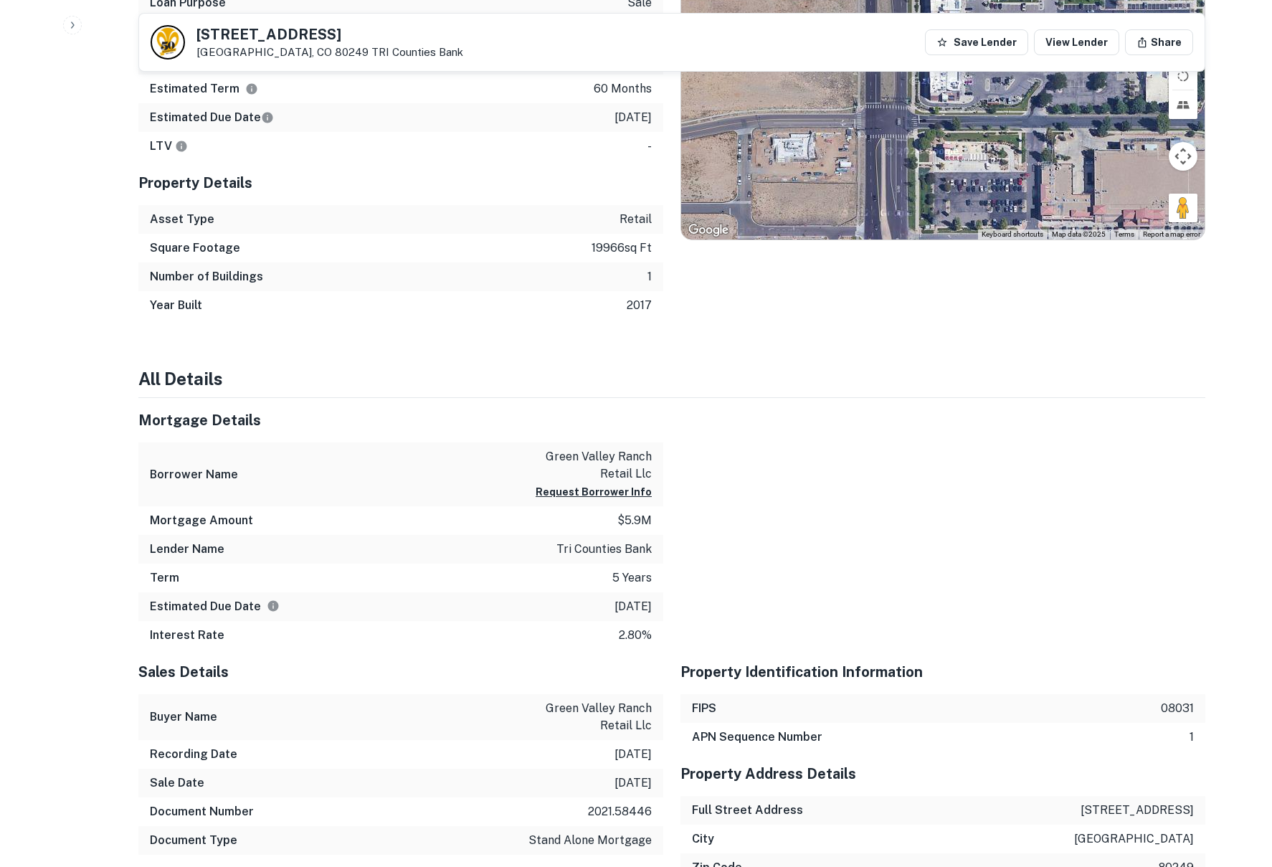
scroll to position [1075, 0]
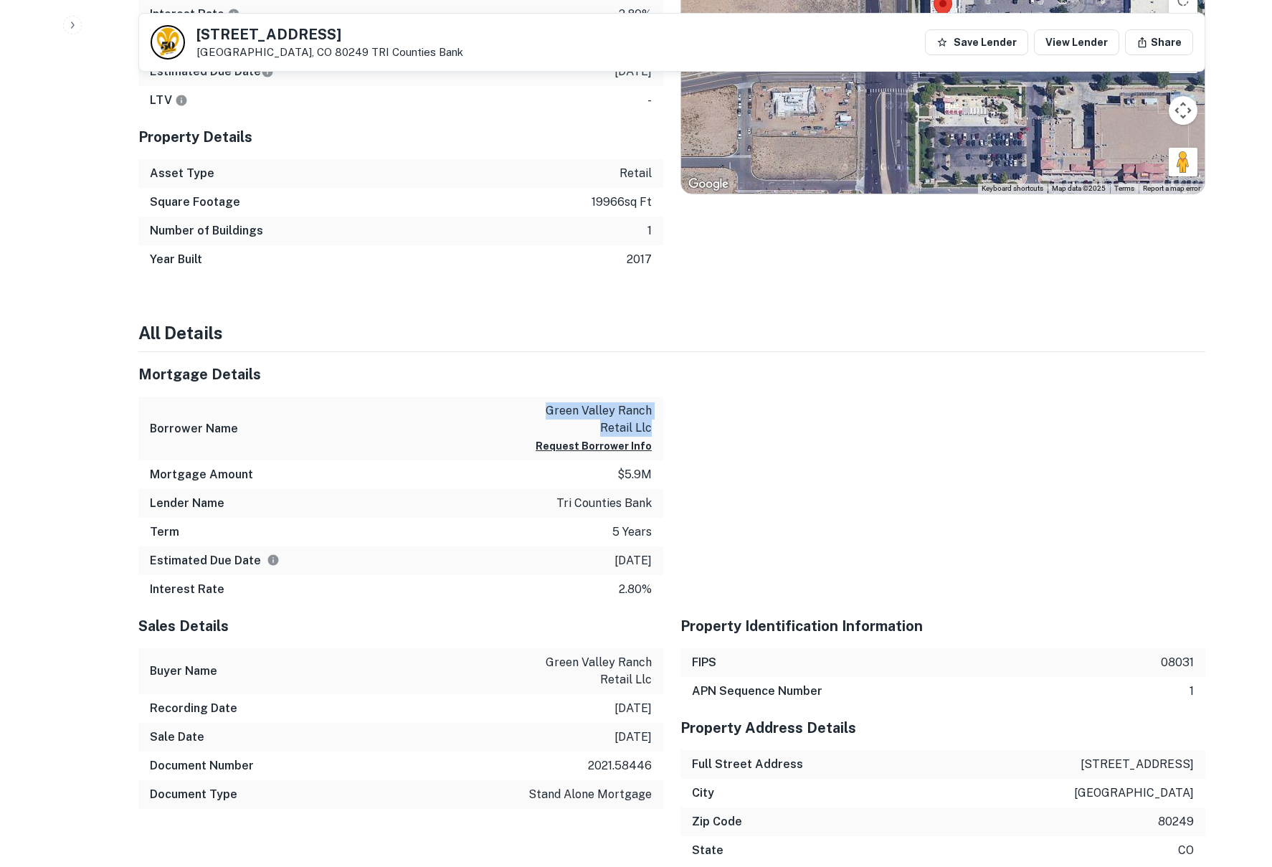
drag, startPoint x: 549, startPoint y: 410, endPoint x: 636, endPoint y: 426, distance: 88.2
click at [660, 426] on div "Borrower Name green valley ranch retail llc Request Borrower Info" at bounding box center [400, 428] width 525 height 64
click at [664, 576] on div at bounding box center [934, 478] width 542 height 252
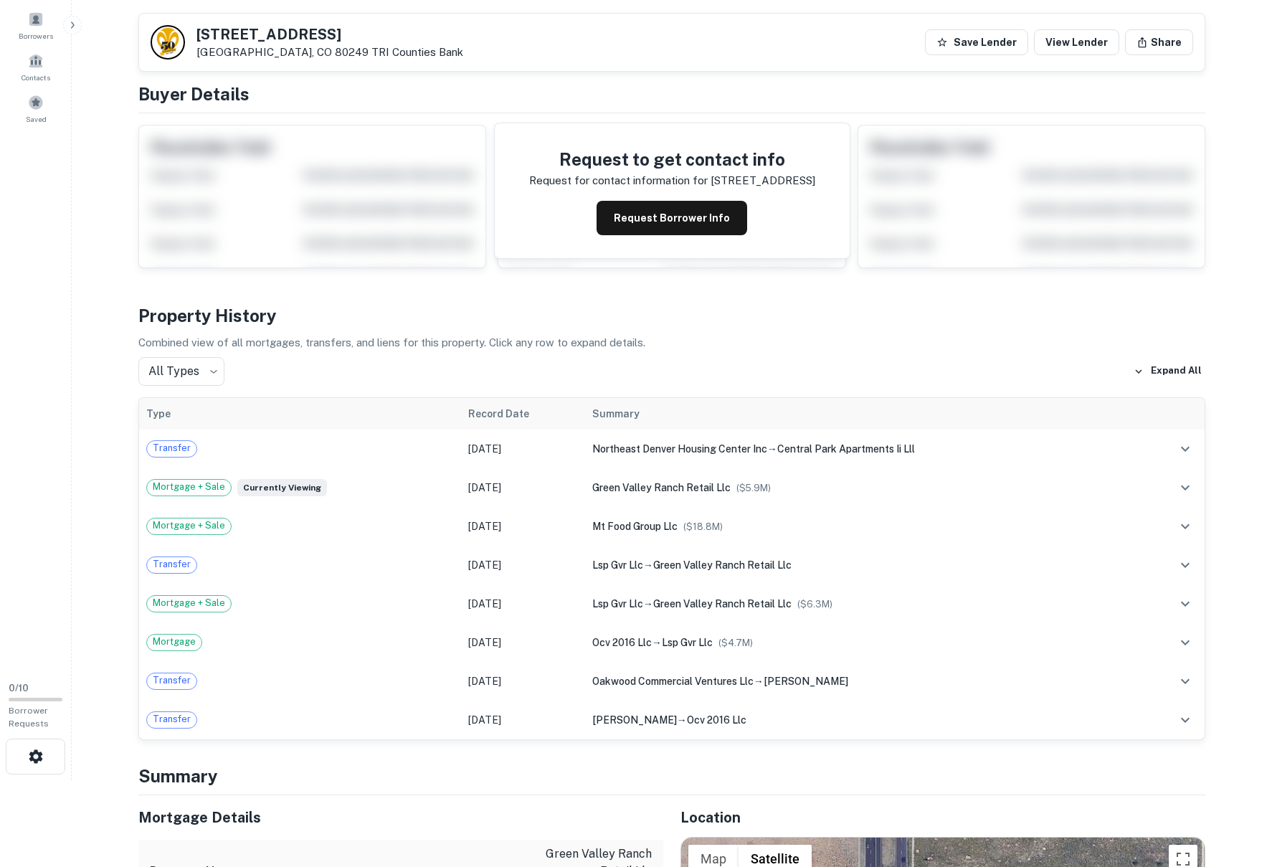
scroll to position [0, 0]
